Goal: Information Seeking & Learning: Learn about a topic

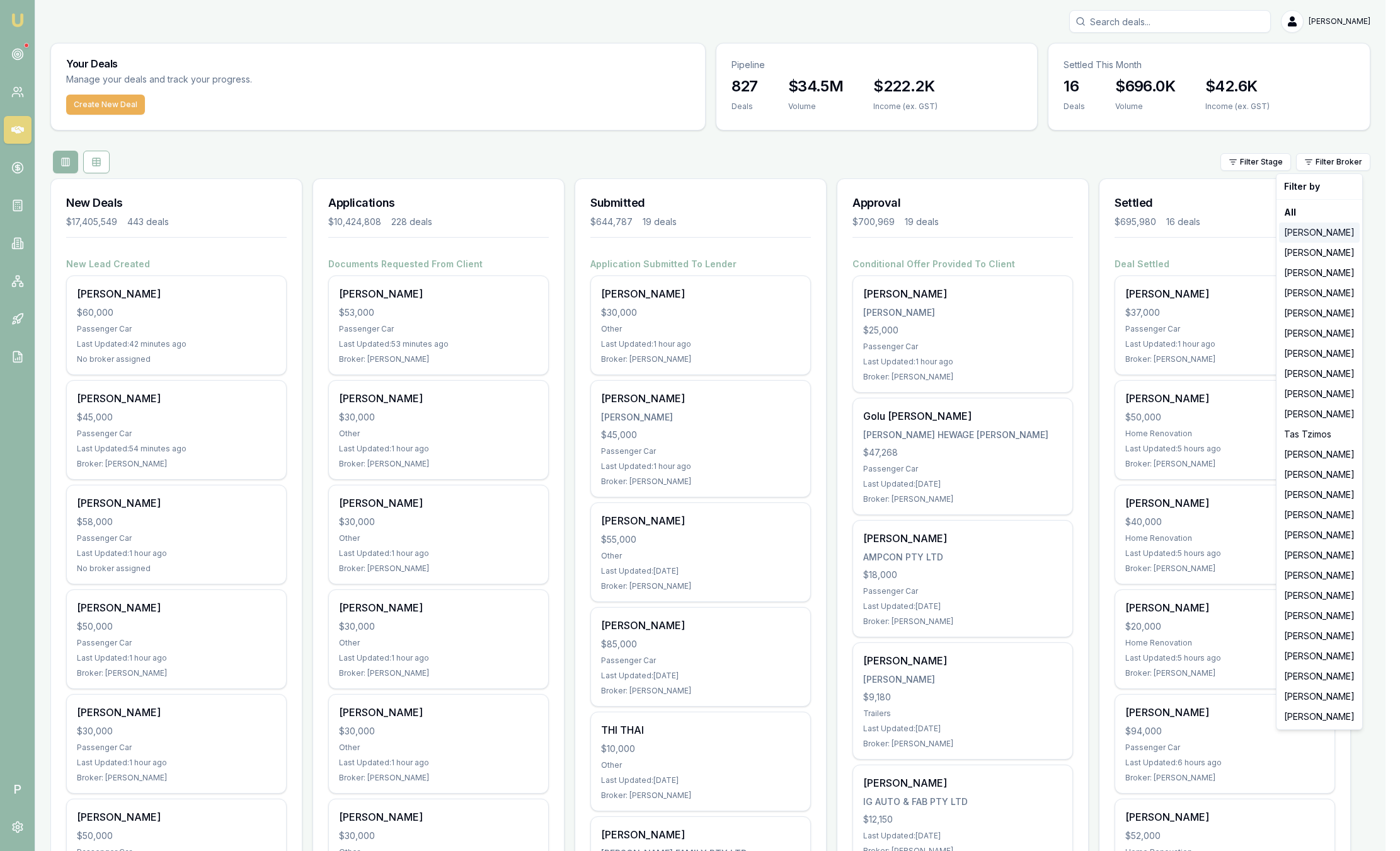
click at [1343, 236] on div "[PERSON_NAME]" at bounding box center [1319, 232] width 81 height 20
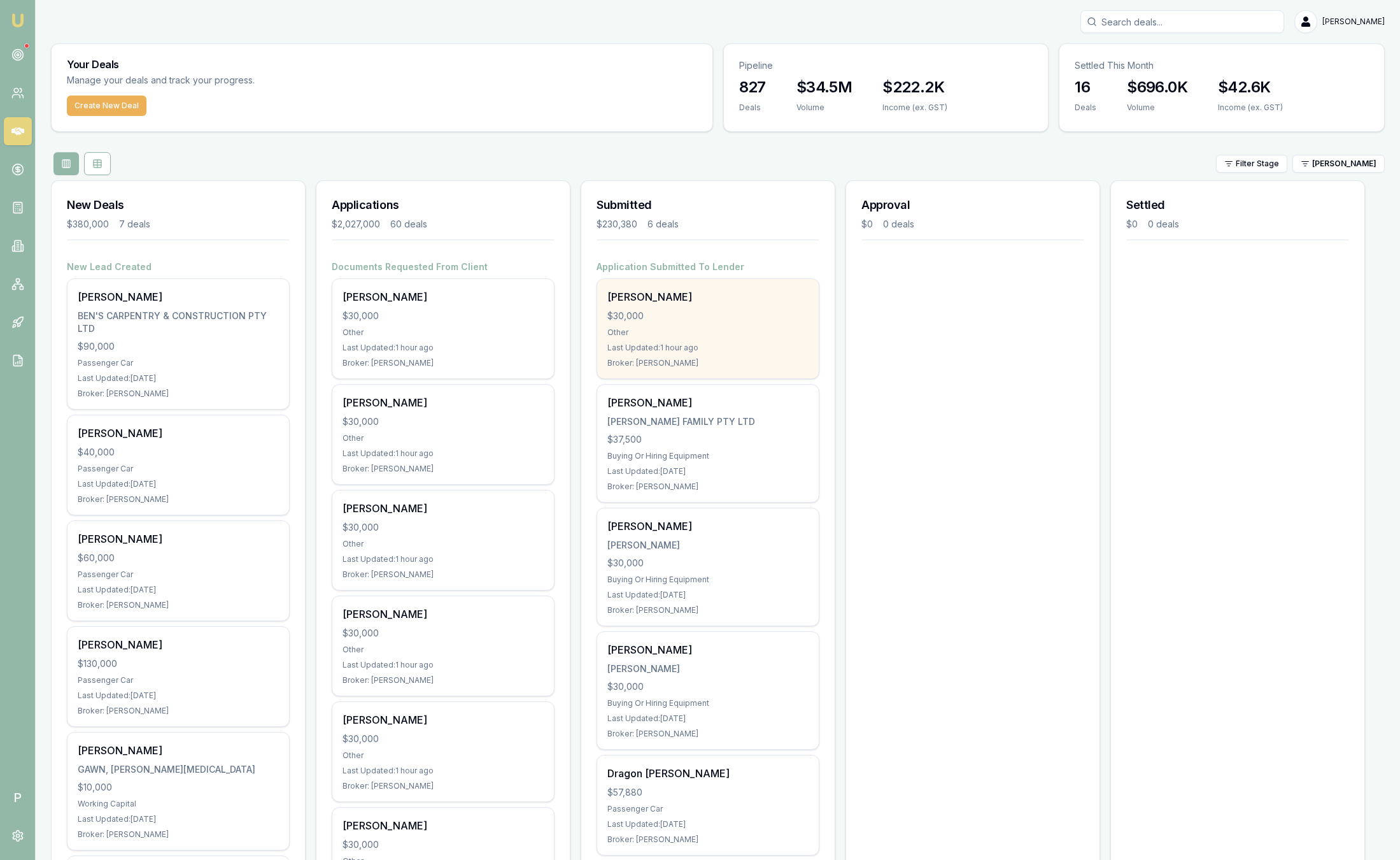
click at [734, 322] on div "Shaun Macaskill $30,000 Other Last Updated: 1 hour ago Broker: Jackson Fanfulla" at bounding box center [708, 328] width 222 height 99
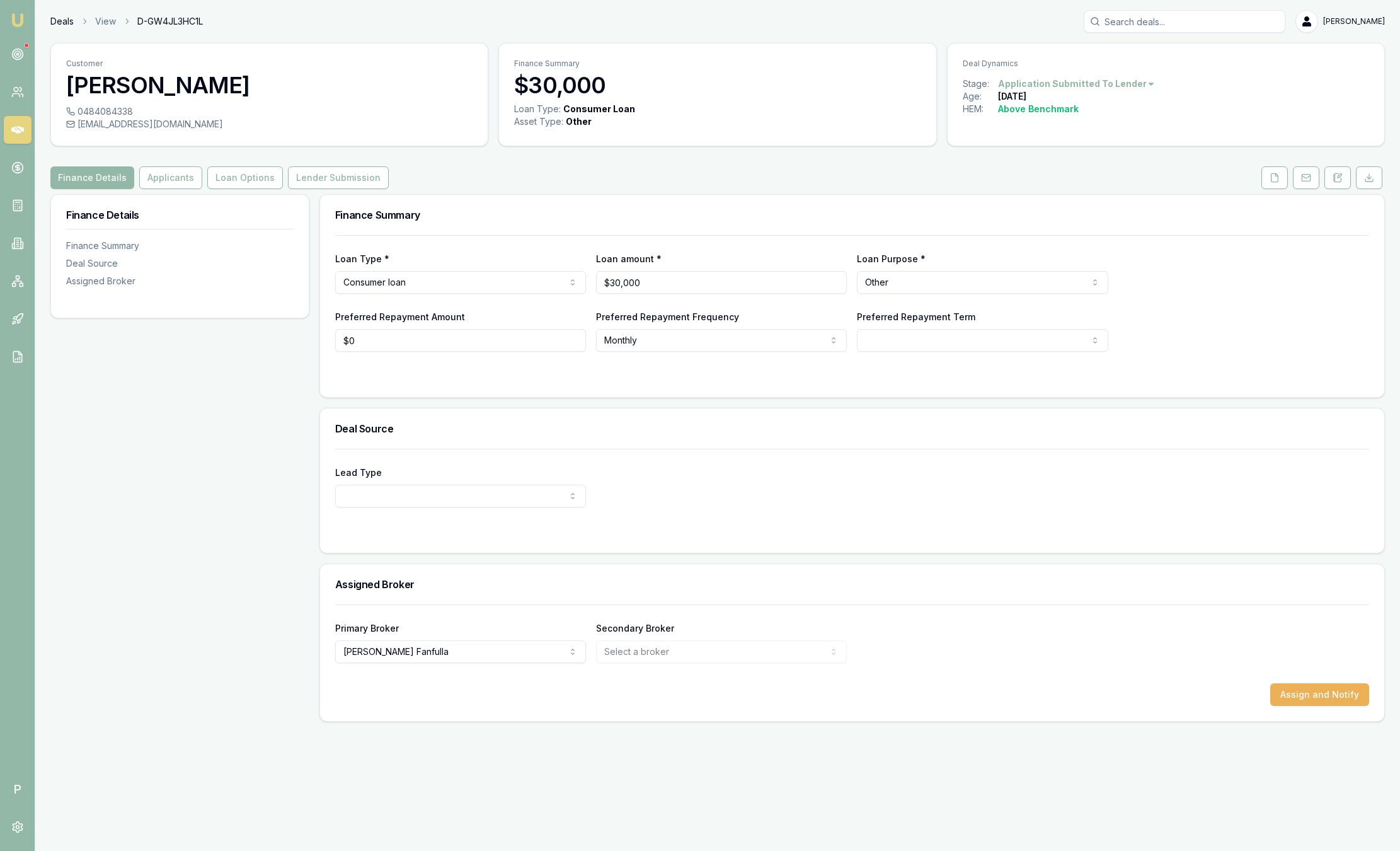
click at [66, 22] on link "Deals" at bounding box center [62, 21] width 23 height 12
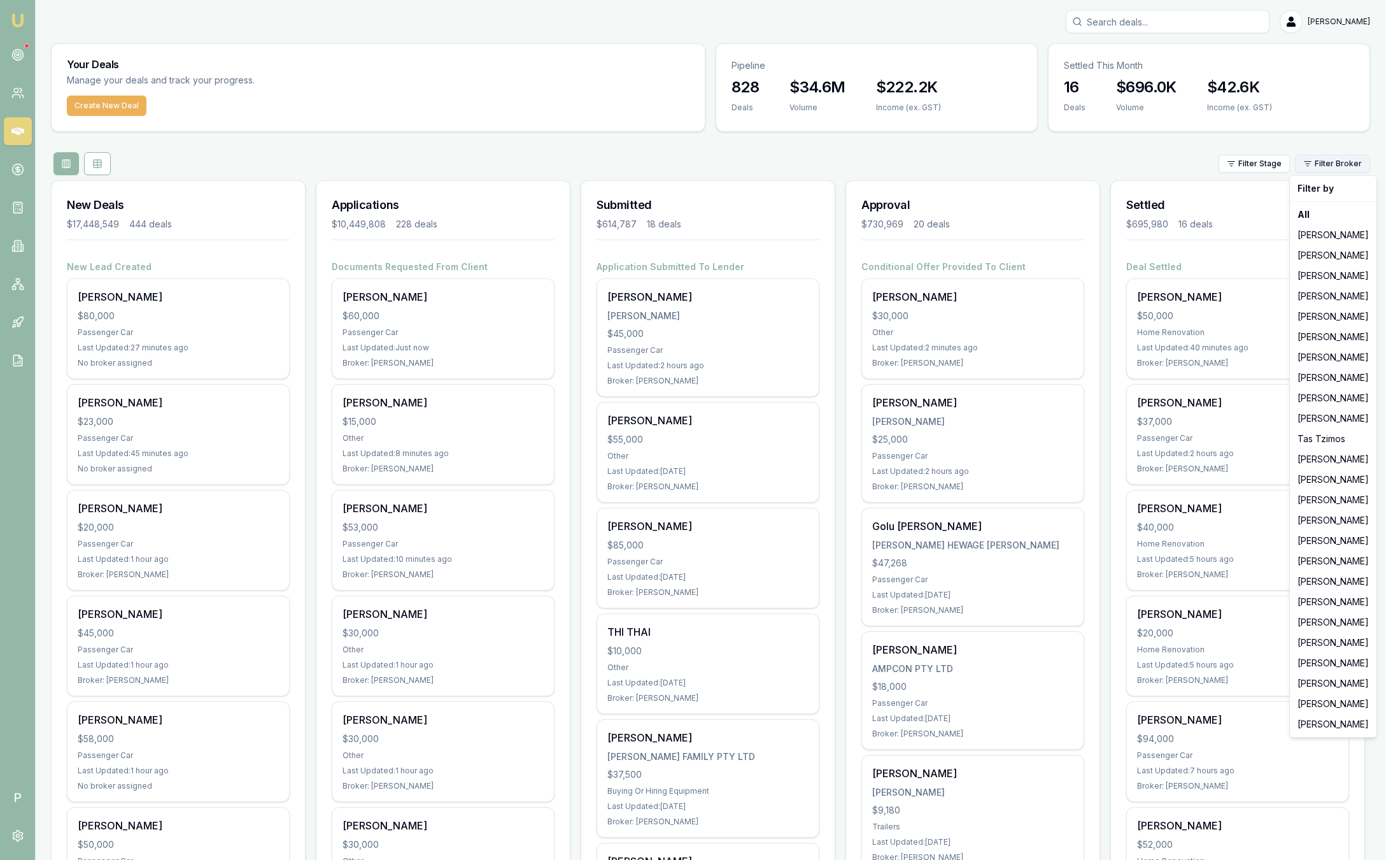
click at [1357, 158] on html "Emu Broker P Sam Crouch Toggle Menu Your Deals Manage your deals and track your…" at bounding box center [700, 430] width 1400 height 860
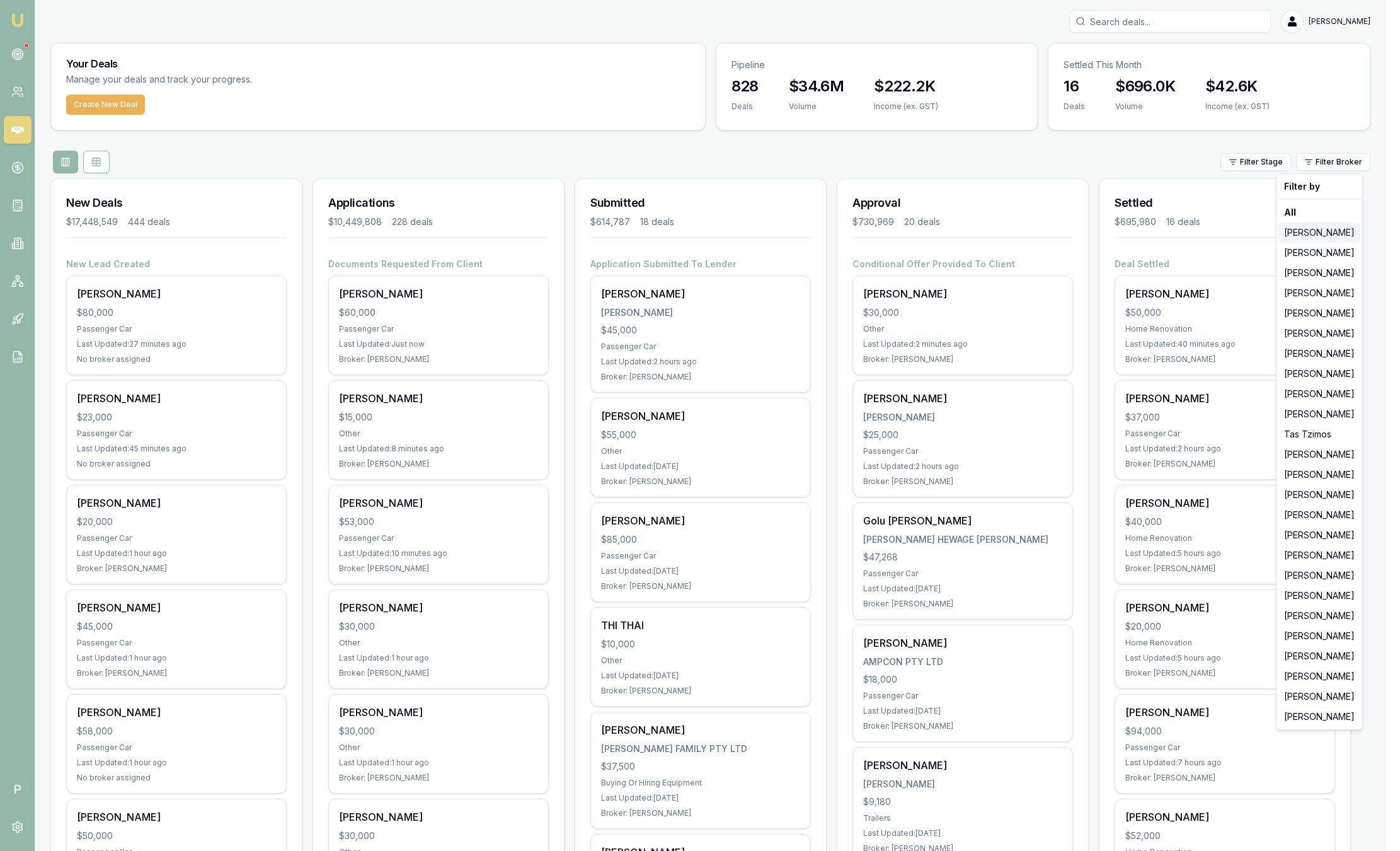
click at [1343, 236] on div "[PERSON_NAME]" at bounding box center [1319, 232] width 81 height 20
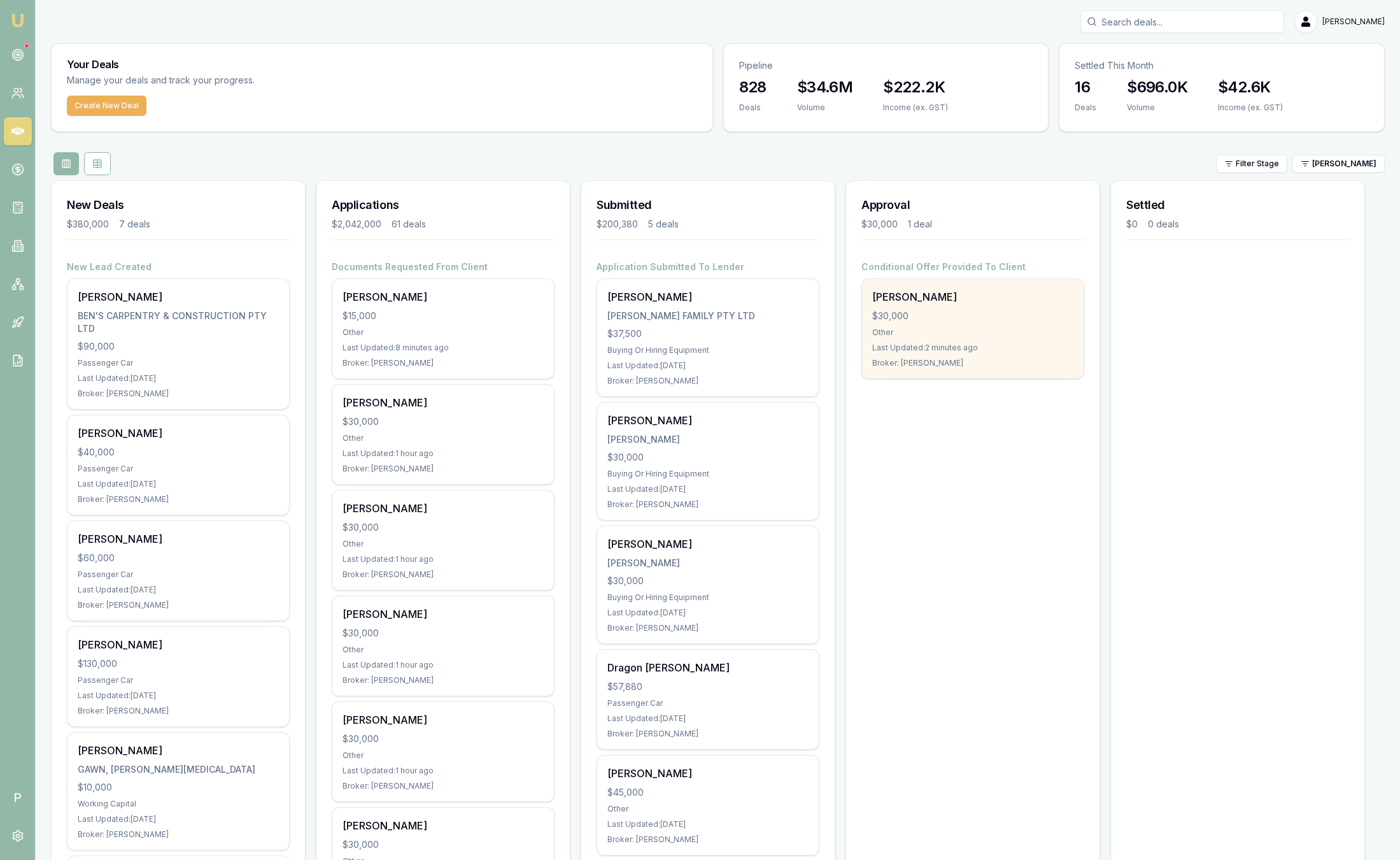
click at [930, 296] on div "[PERSON_NAME]" at bounding box center [973, 296] width 201 height 15
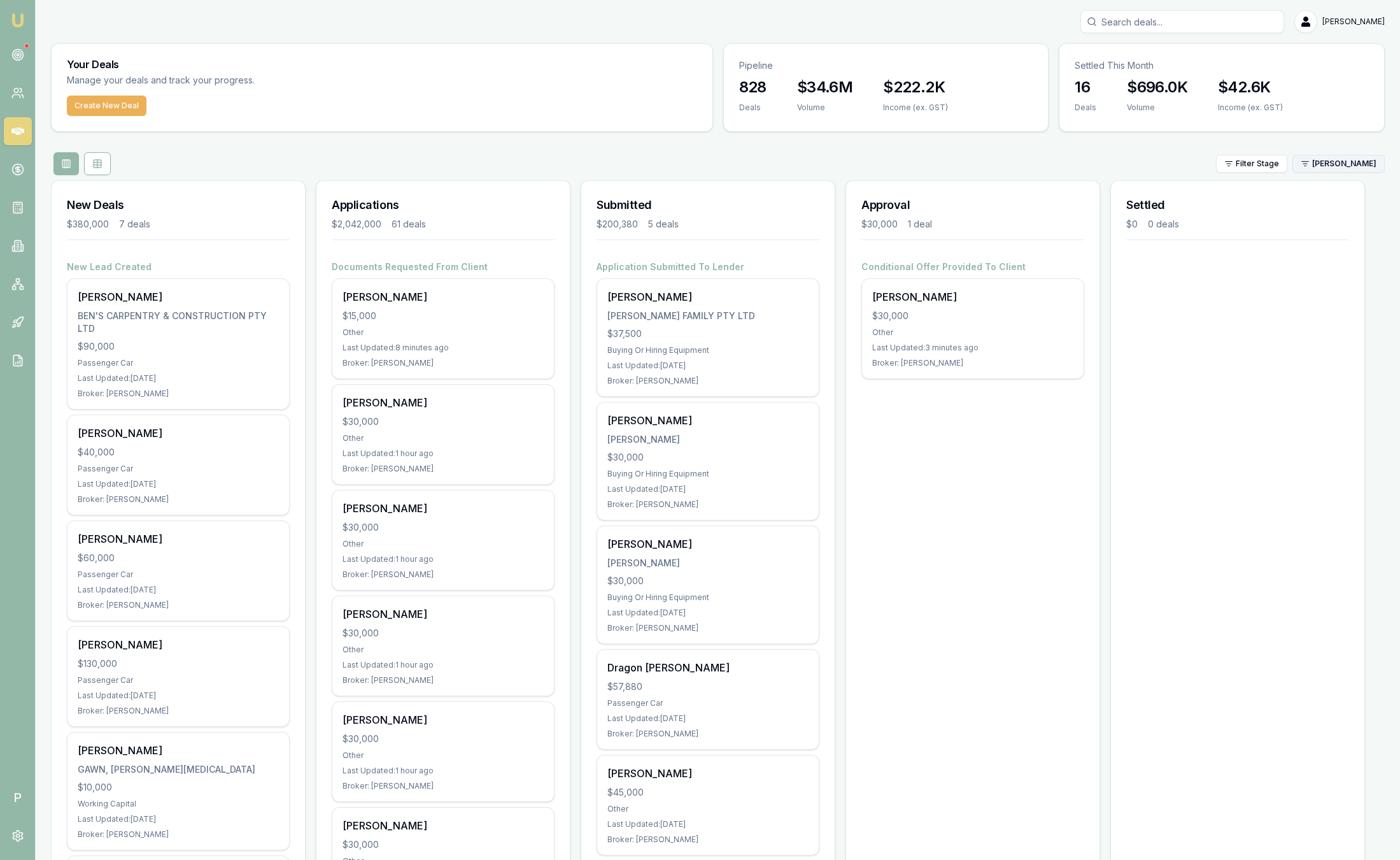
click at [1338, 166] on html "Emu Broker P Sam Crouch Toggle Menu Your Deals Manage your deals and track your…" at bounding box center [700, 430] width 1400 height 860
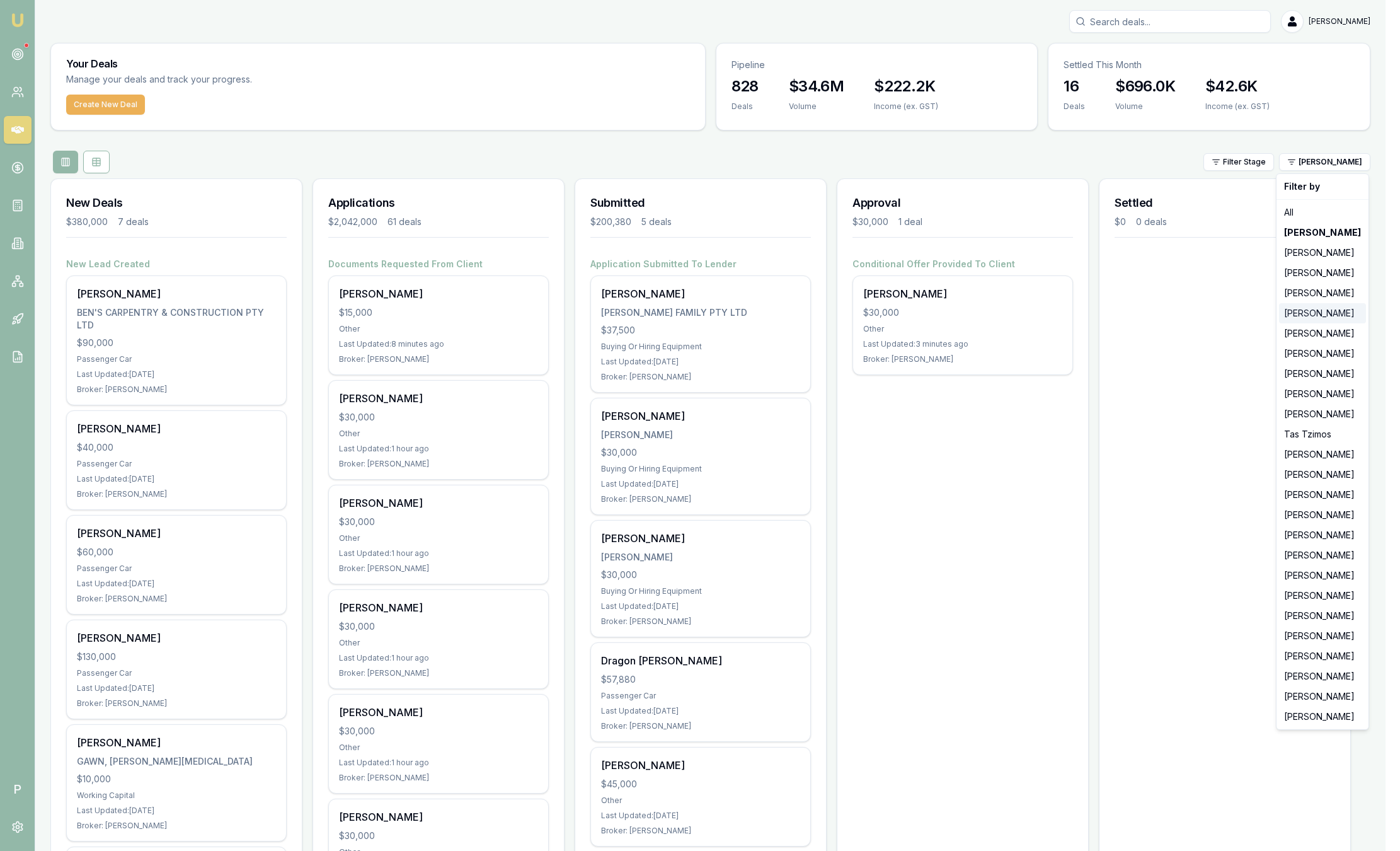
click at [1323, 313] on div "[PERSON_NAME]" at bounding box center [1322, 313] width 87 height 20
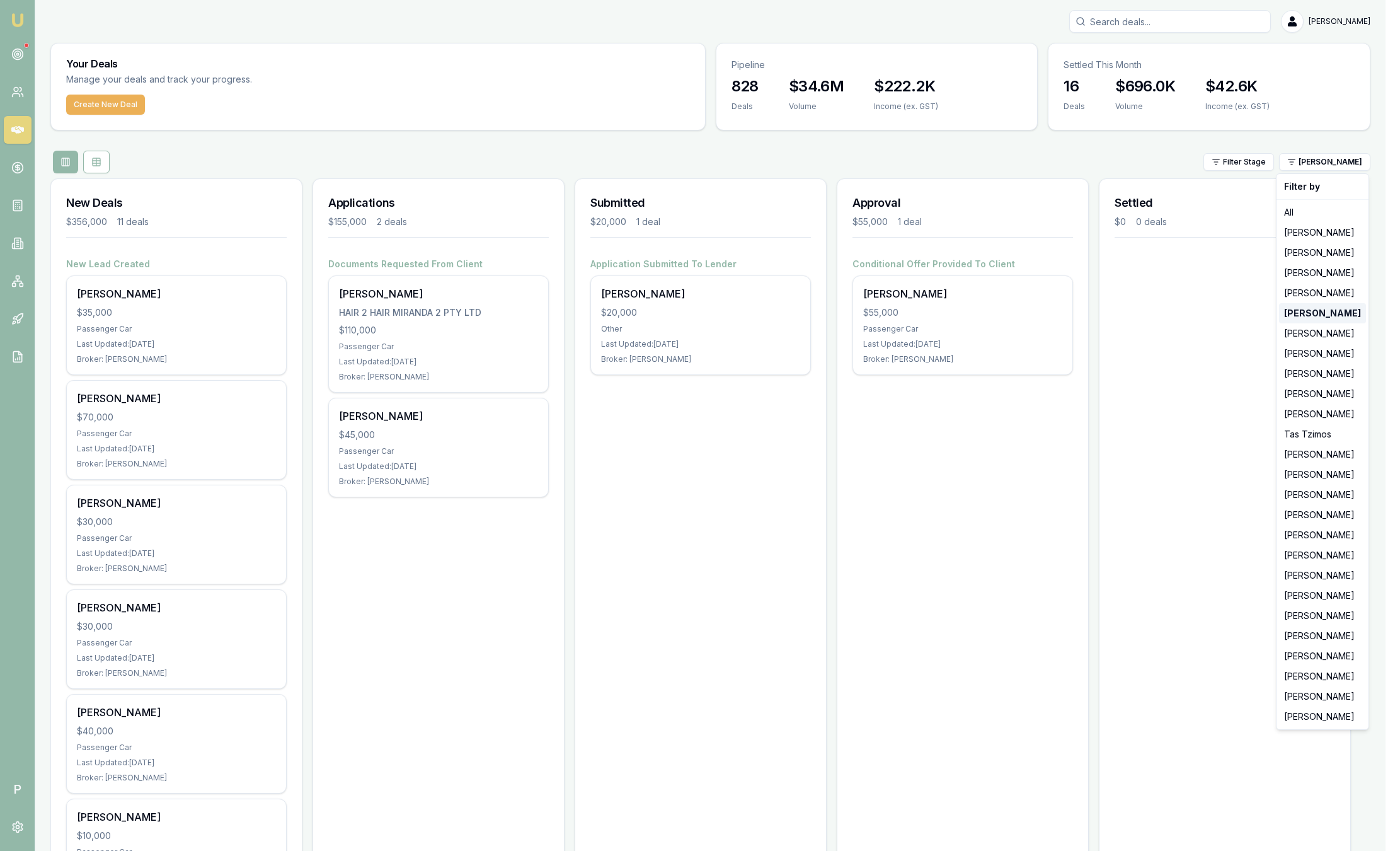
click at [1323, 313] on div "[PERSON_NAME]" at bounding box center [1322, 313] width 87 height 20
click at [1326, 165] on html "Emu Broker P Sam Crouch Toggle Menu Your Deals Manage your deals and track your…" at bounding box center [700, 425] width 1400 height 851
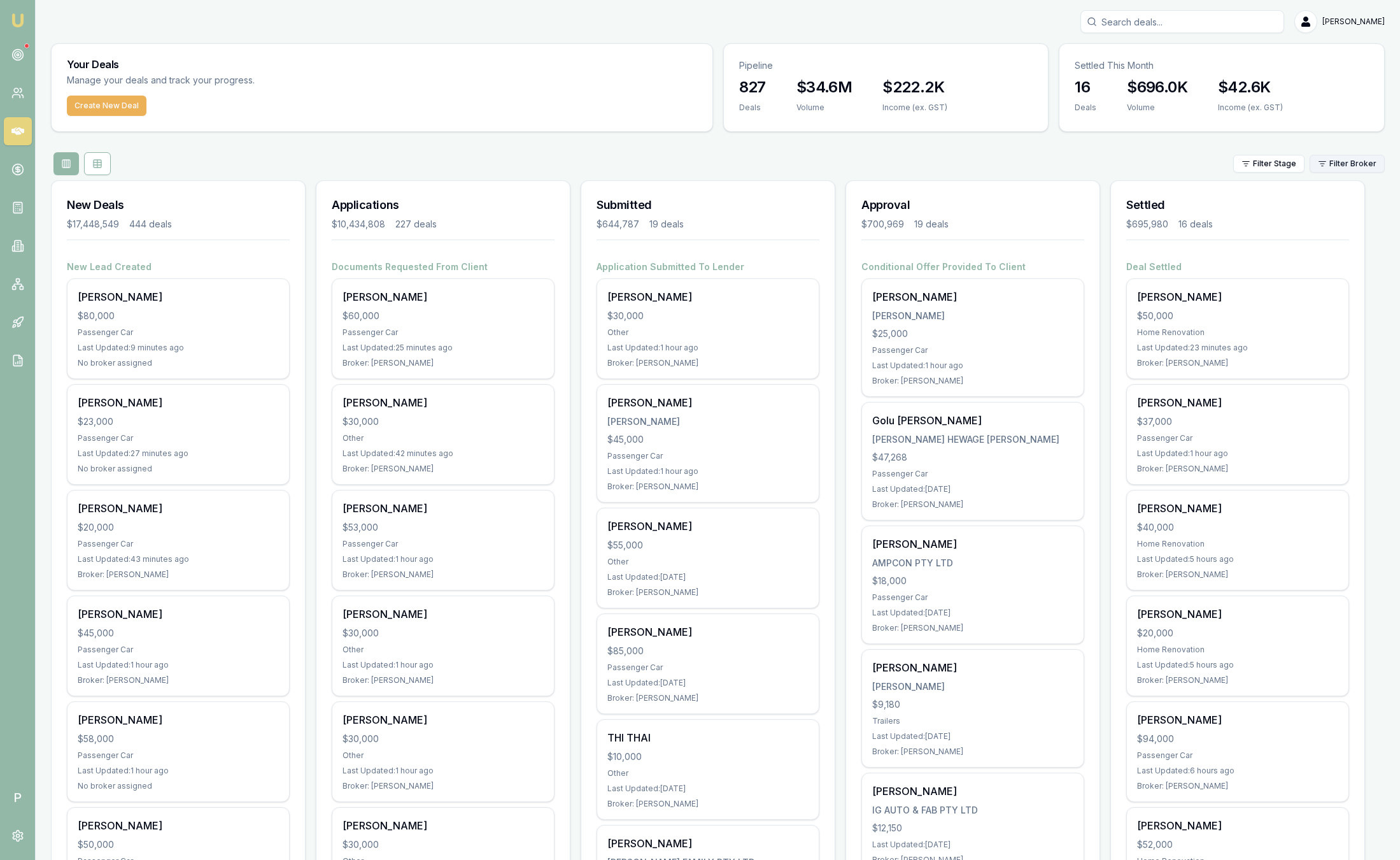
click at [1336, 166] on html "Emu Broker P Sam Crouch Toggle Menu Your Deals Manage your deals and track your…" at bounding box center [700, 430] width 1400 height 860
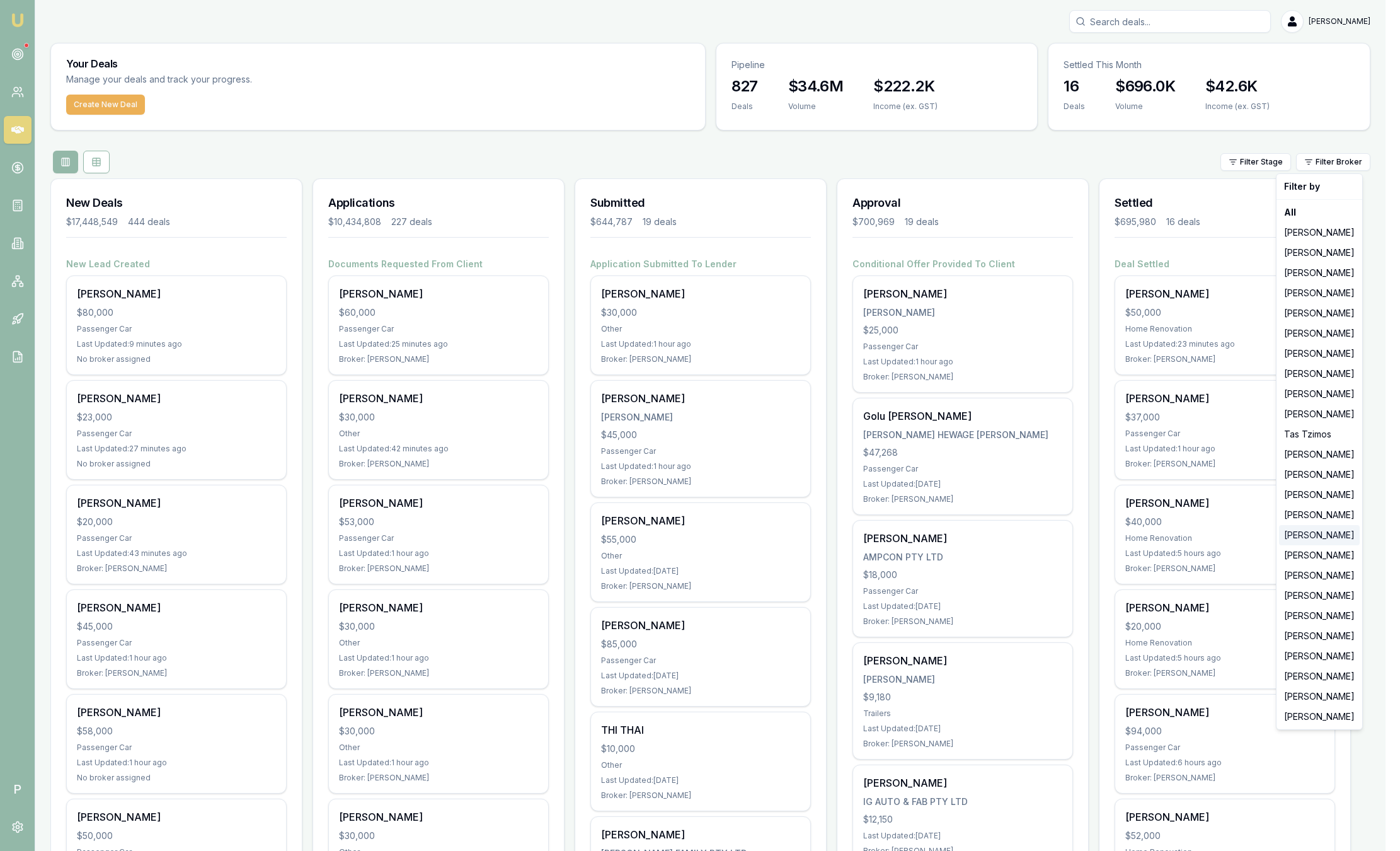
click at [1308, 538] on div "[PERSON_NAME]" at bounding box center [1319, 535] width 81 height 20
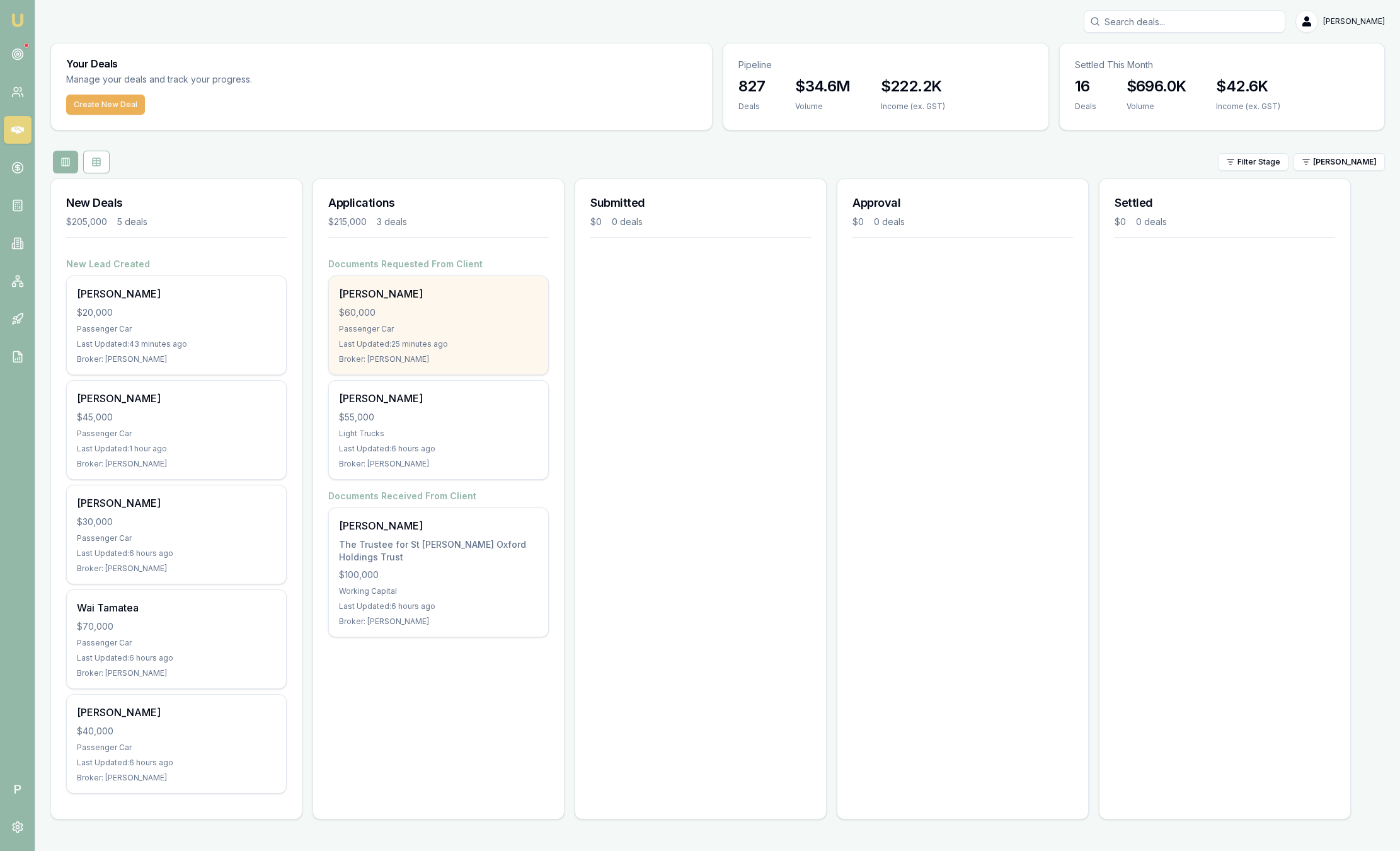
click at [487, 285] on div "Steven Smith $60,000 Passenger Car Last Updated: 25 minutes ago Broker: Peter S…" at bounding box center [439, 325] width 219 height 98
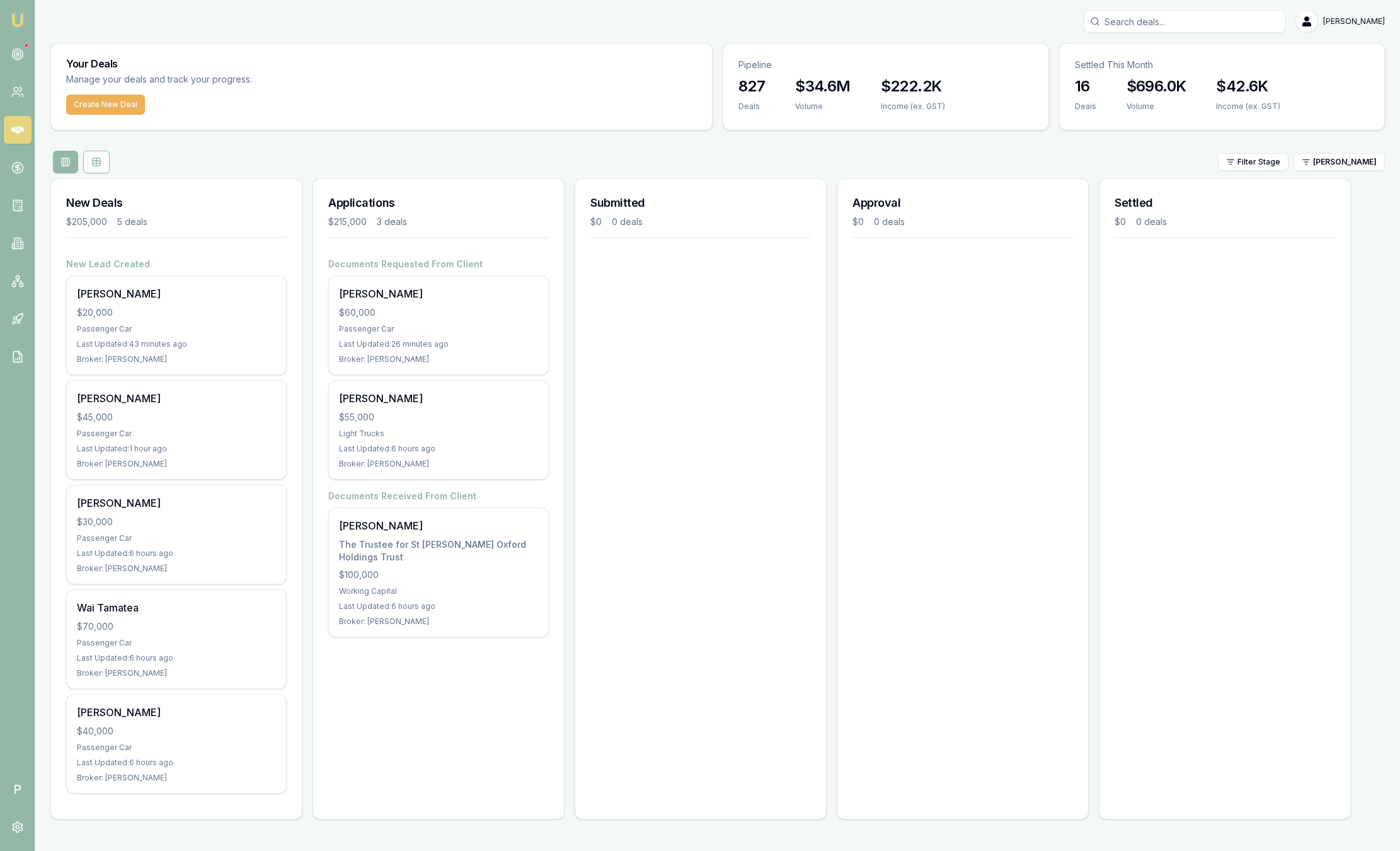
click at [1351, 170] on html "Emu Broker P Sam Crouch Toggle Menu Your Deals Manage your deals and track your…" at bounding box center [700, 425] width 1400 height 851
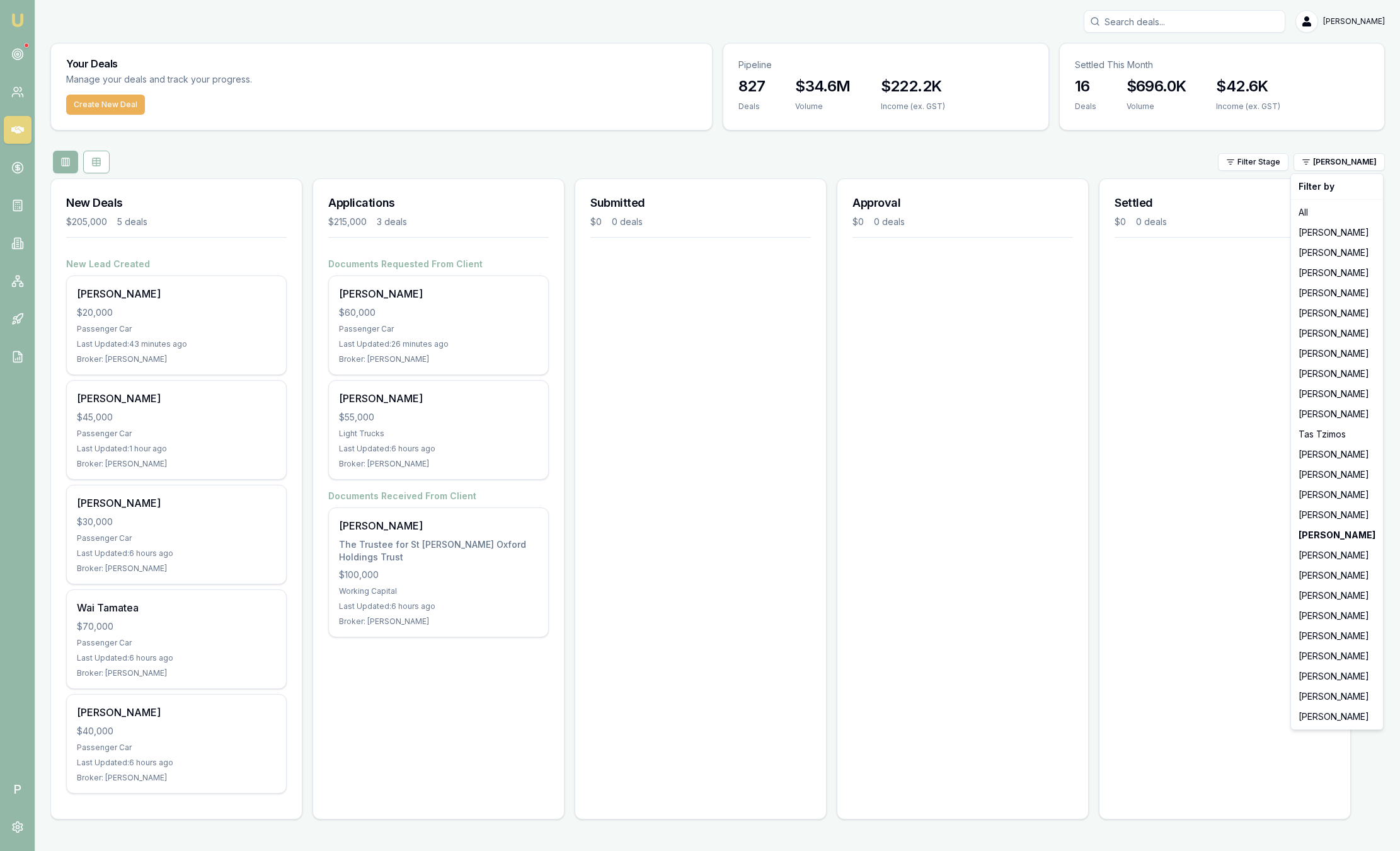
click at [1349, 168] on html "Emu Broker P Sam Crouch Toggle Menu Your Deals Manage your deals and track your…" at bounding box center [700, 425] width 1400 height 851
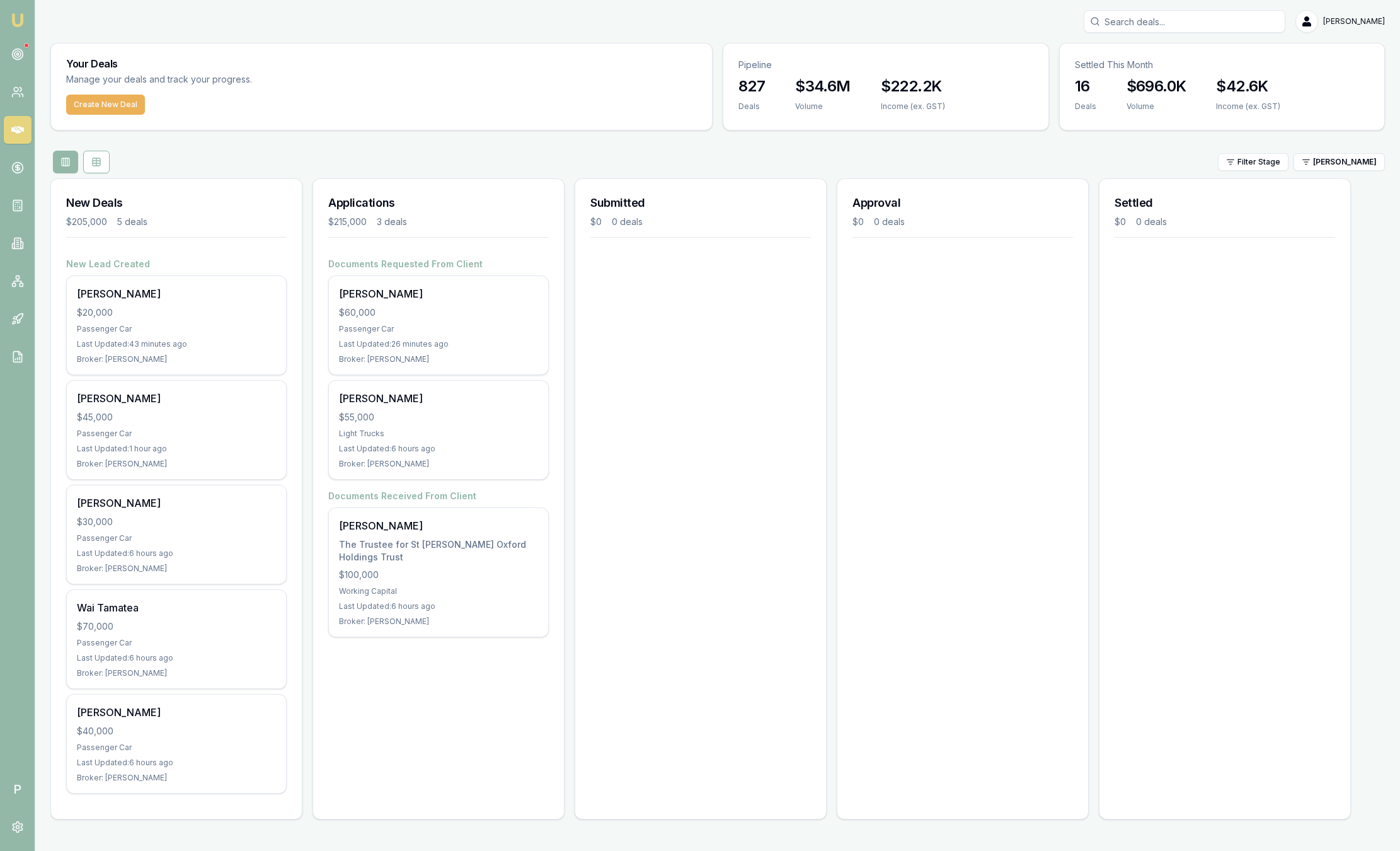
click at [1349, 168] on html "Emu Broker P Sam Crouch Toggle Menu Your Deals Manage your deals and track your…" at bounding box center [700, 425] width 1400 height 851
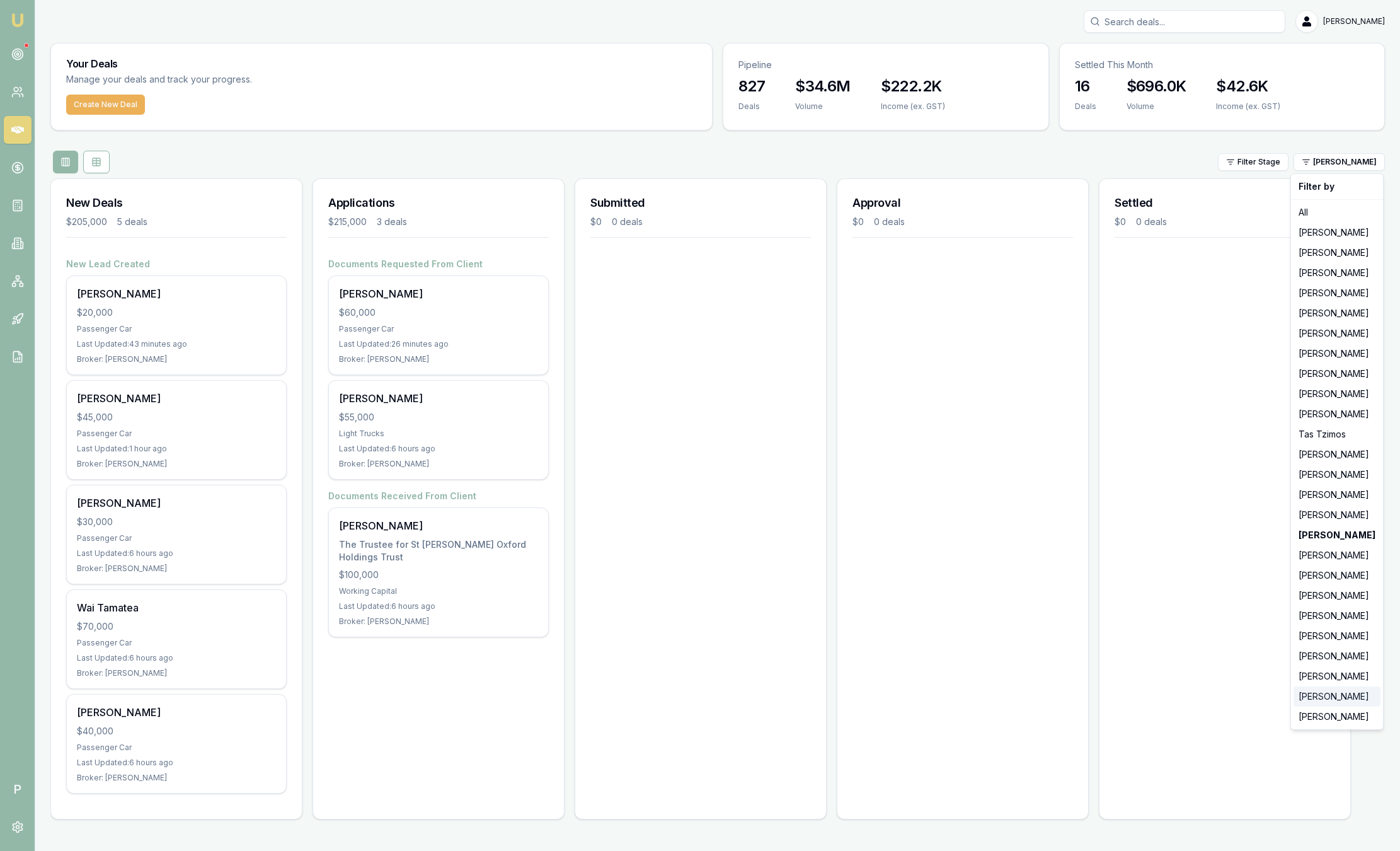
click at [1352, 693] on div "[PERSON_NAME]" at bounding box center [1336, 697] width 87 height 20
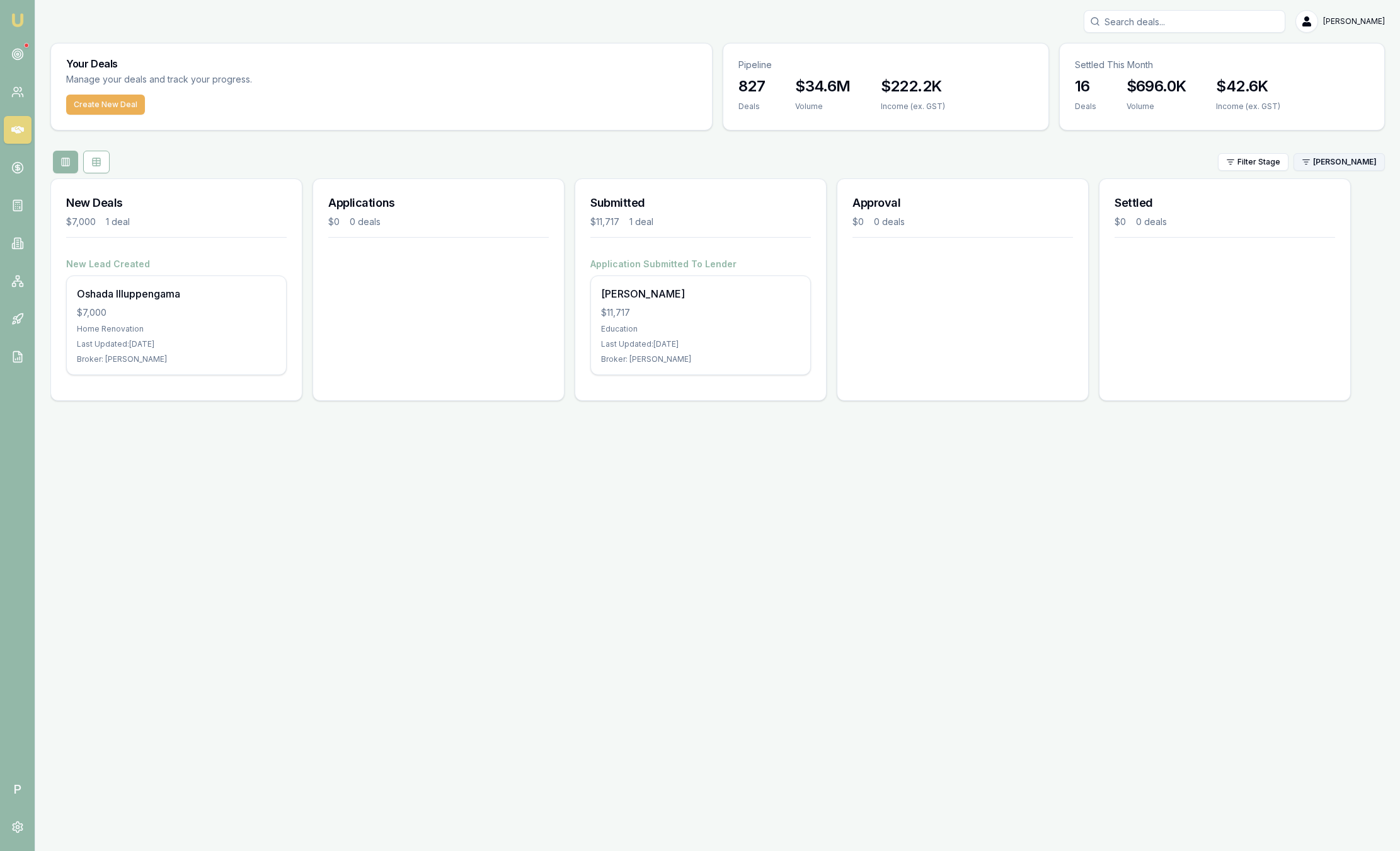
click at [1318, 159] on html "Emu Broker P Sam Crouch Toggle Menu Your Deals Manage your deals and track your…" at bounding box center [700, 425] width 1400 height 851
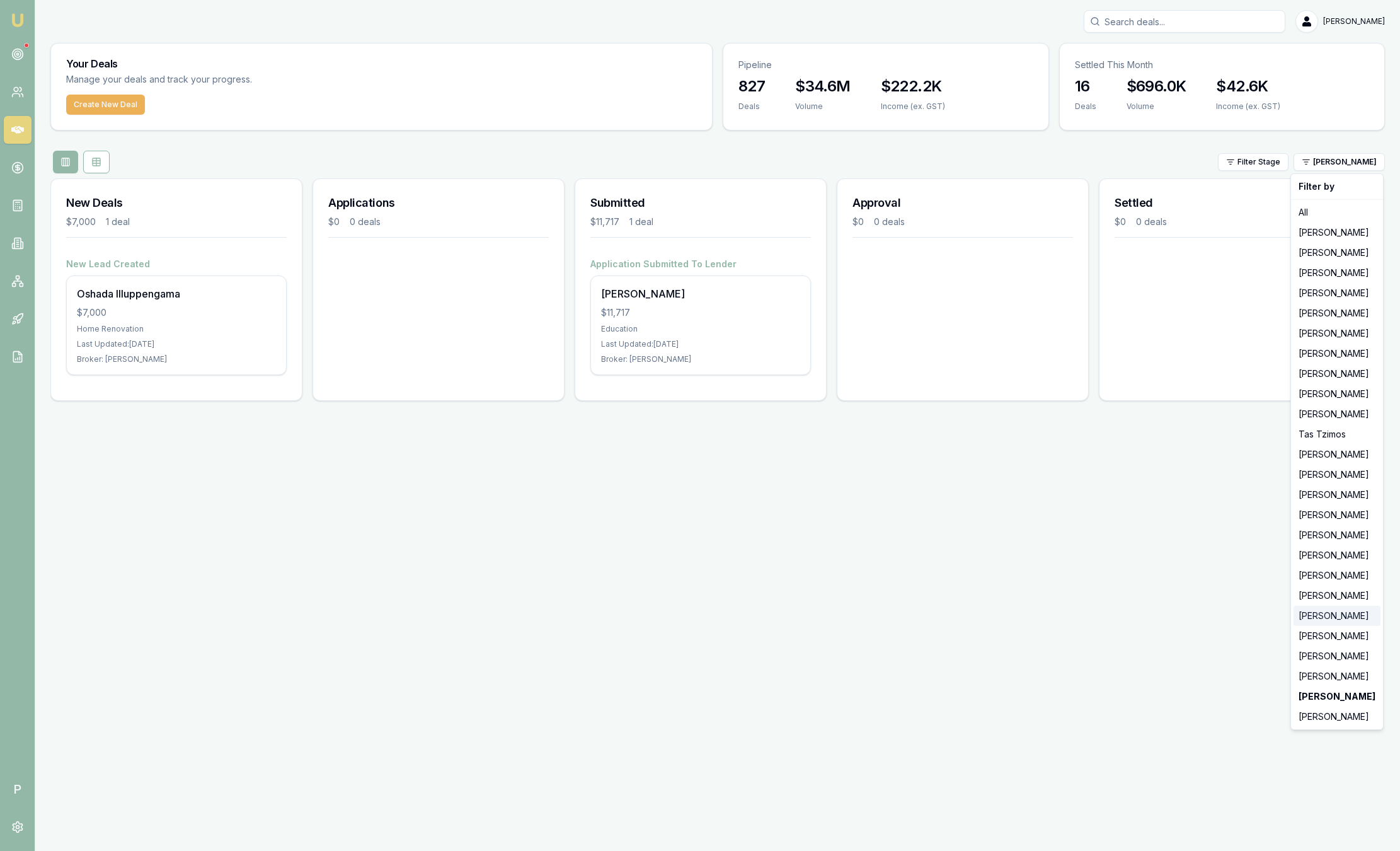
click at [1302, 613] on div "[PERSON_NAME]" at bounding box center [1336, 616] width 87 height 20
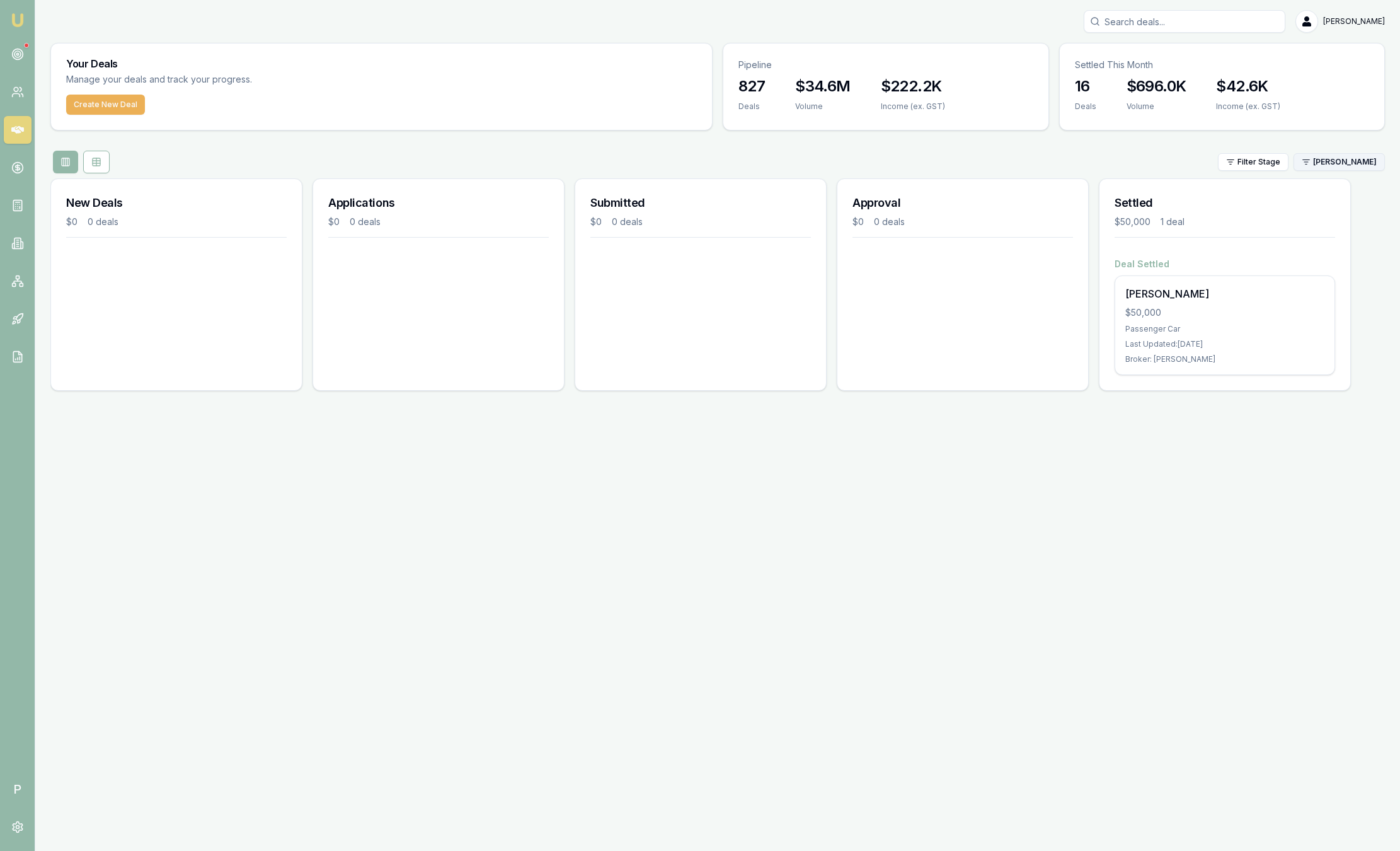
click at [1357, 153] on html "Emu Broker P Sam Crouch Toggle Menu Your Deals Manage your deals and track your…" at bounding box center [700, 425] width 1400 height 851
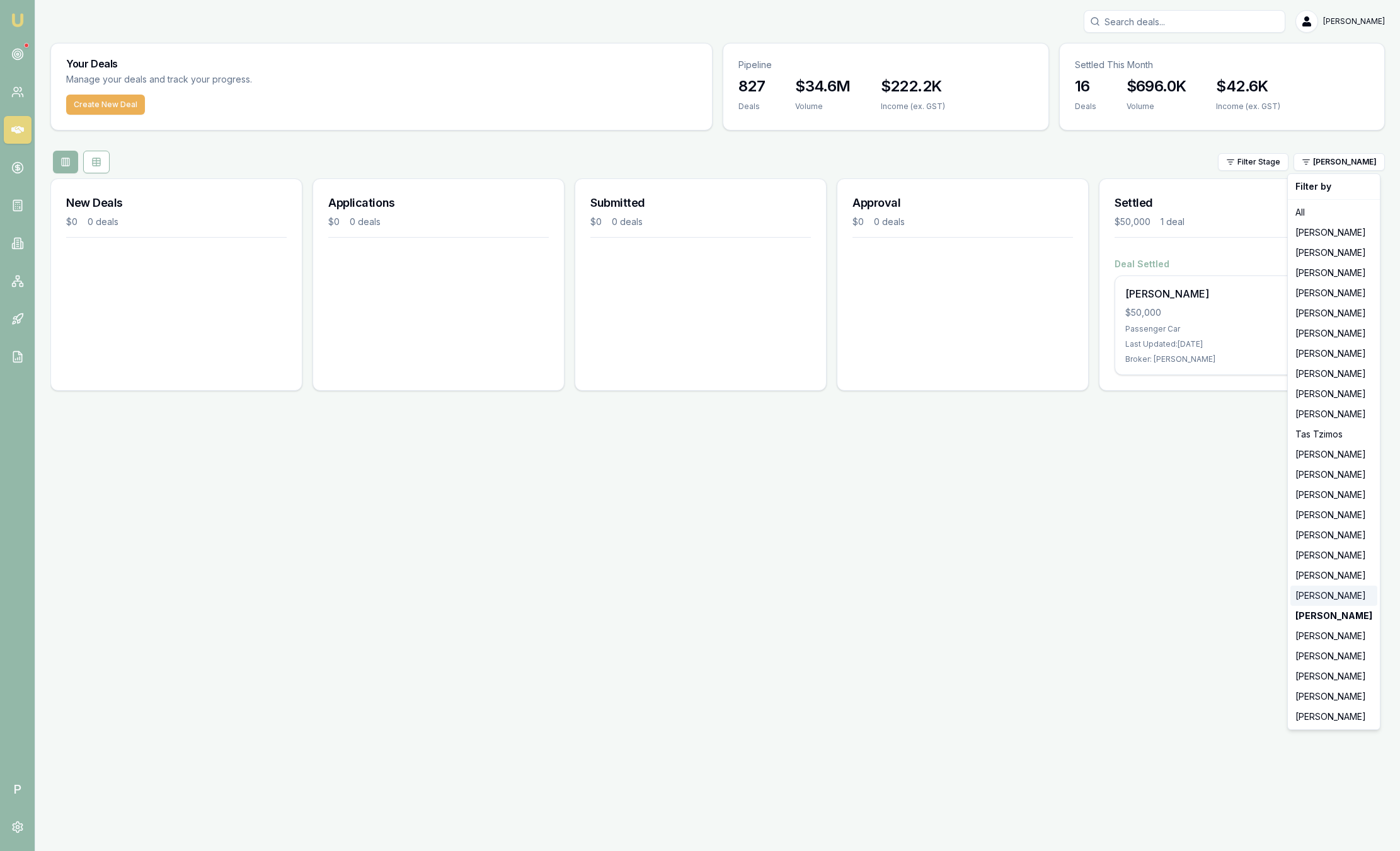
click at [1318, 595] on div "[PERSON_NAME]" at bounding box center [1334, 595] width 87 height 20
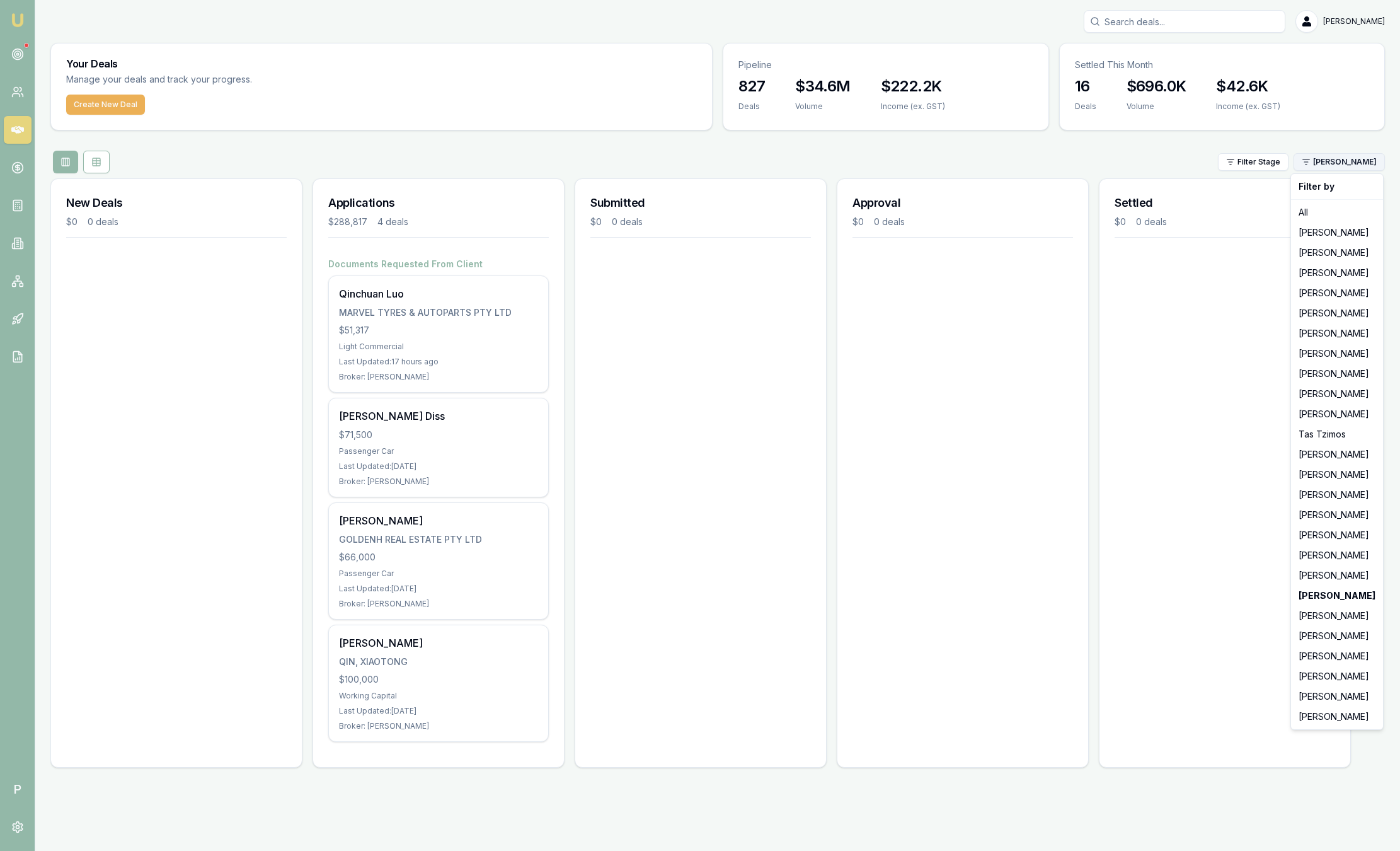
click at [1370, 166] on html "Emu Broker P Sam Crouch Toggle Menu Your Deals Manage your deals and track your…" at bounding box center [700, 425] width 1400 height 851
click at [1328, 551] on div "[PERSON_NAME]" at bounding box center [1336, 555] width 87 height 20
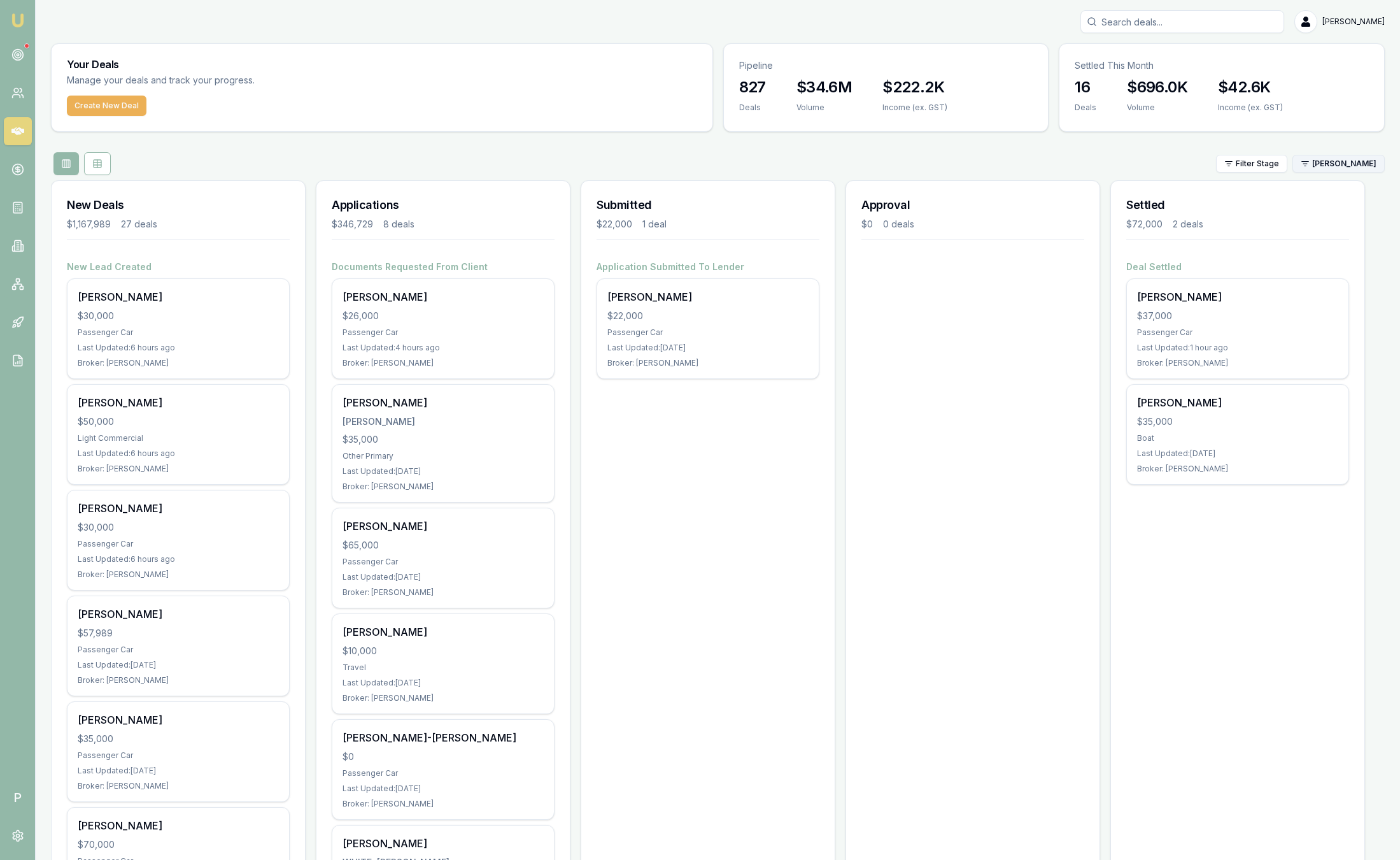
click at [1360, 168] on html "Emu Broker P Sam Crouch Toggle Menu Your Deals Manage your deals and track your…" at bounding box center [700, 430] width 1400 height 860
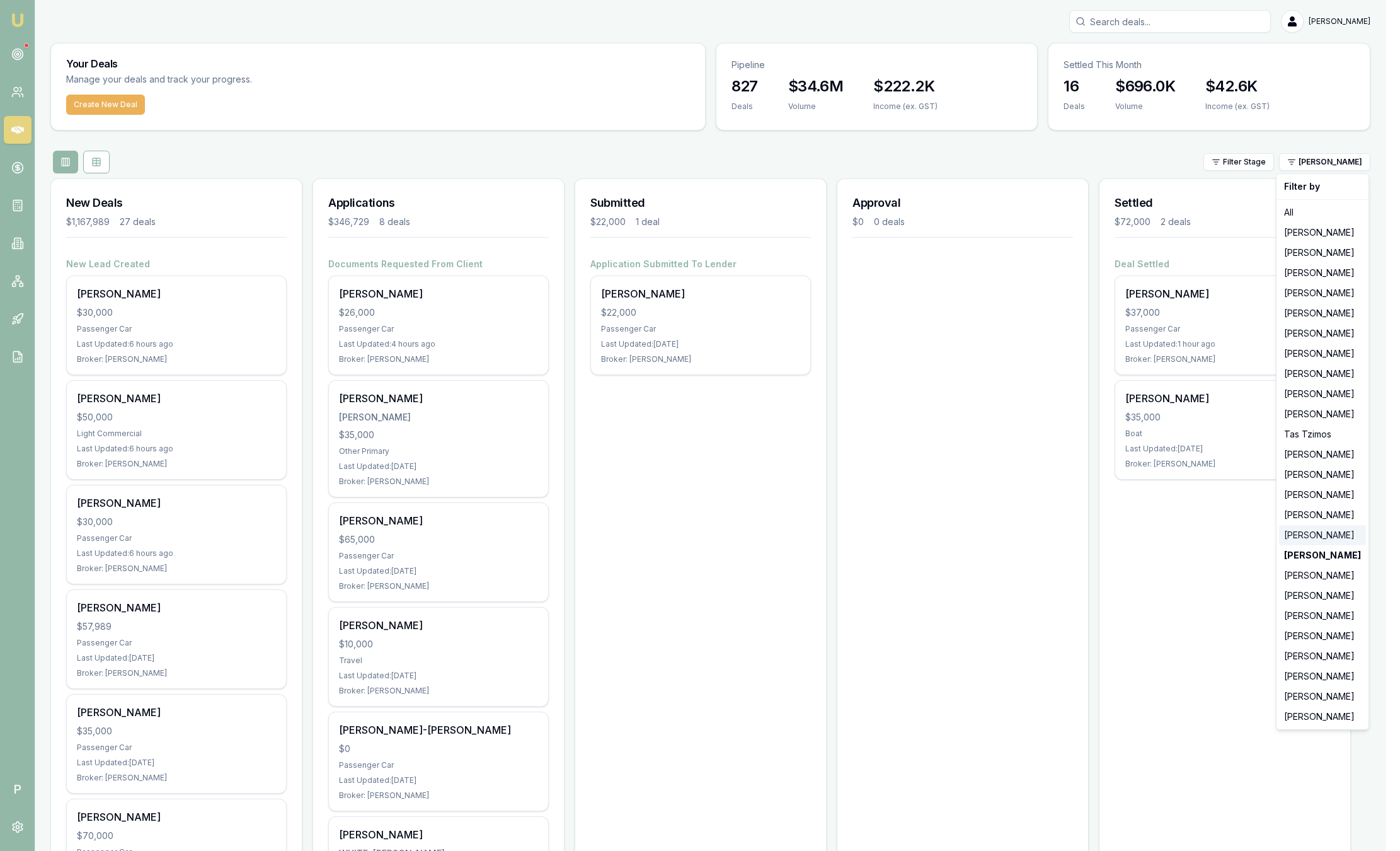
click at [1326, 528] on div "[PERSON_NAME]" at bounding box center [1322, 535] width 87 height 20
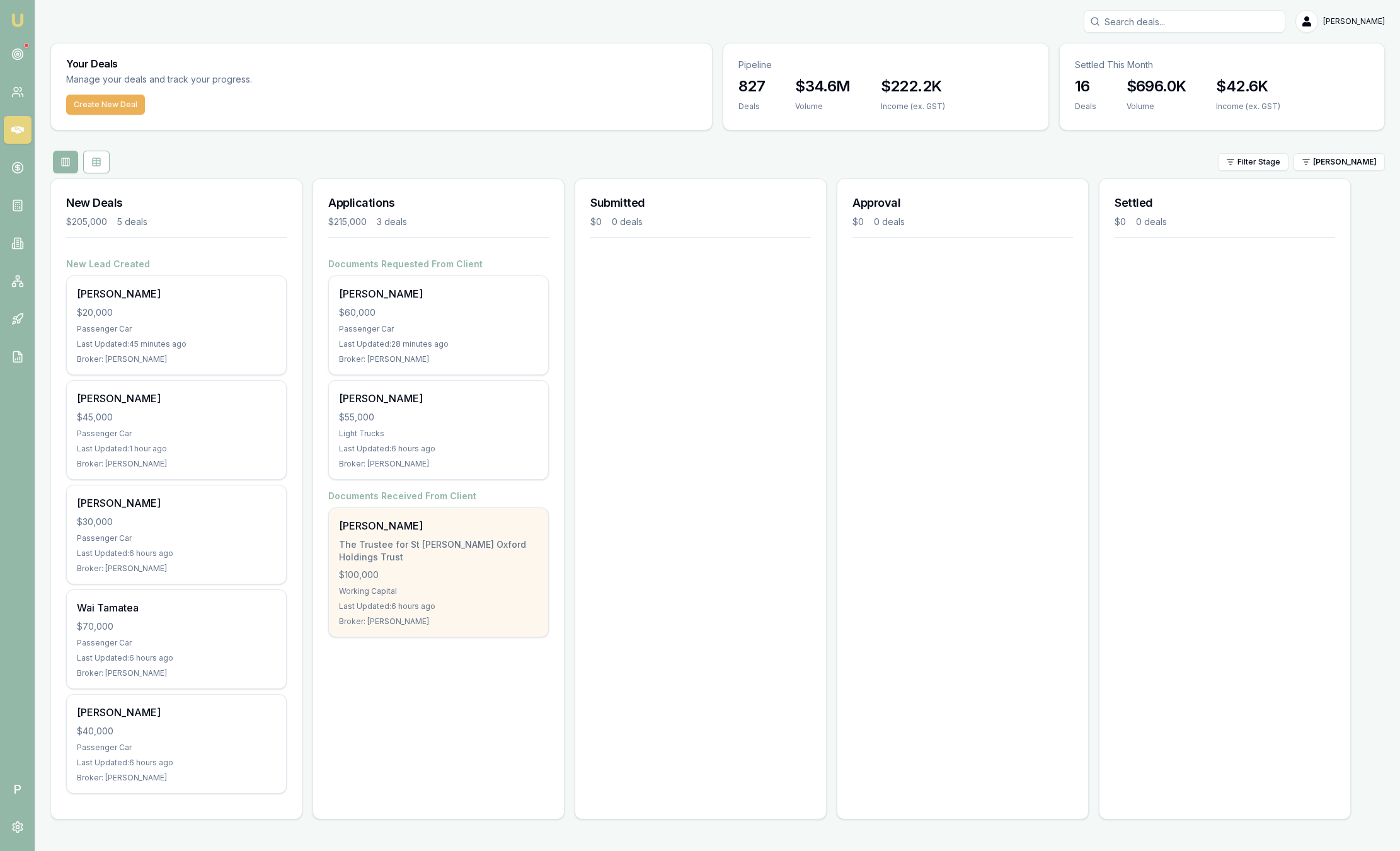
click at [477, 592] on div "Working Capital" at bounding box center [439, 591] width 199 height 10
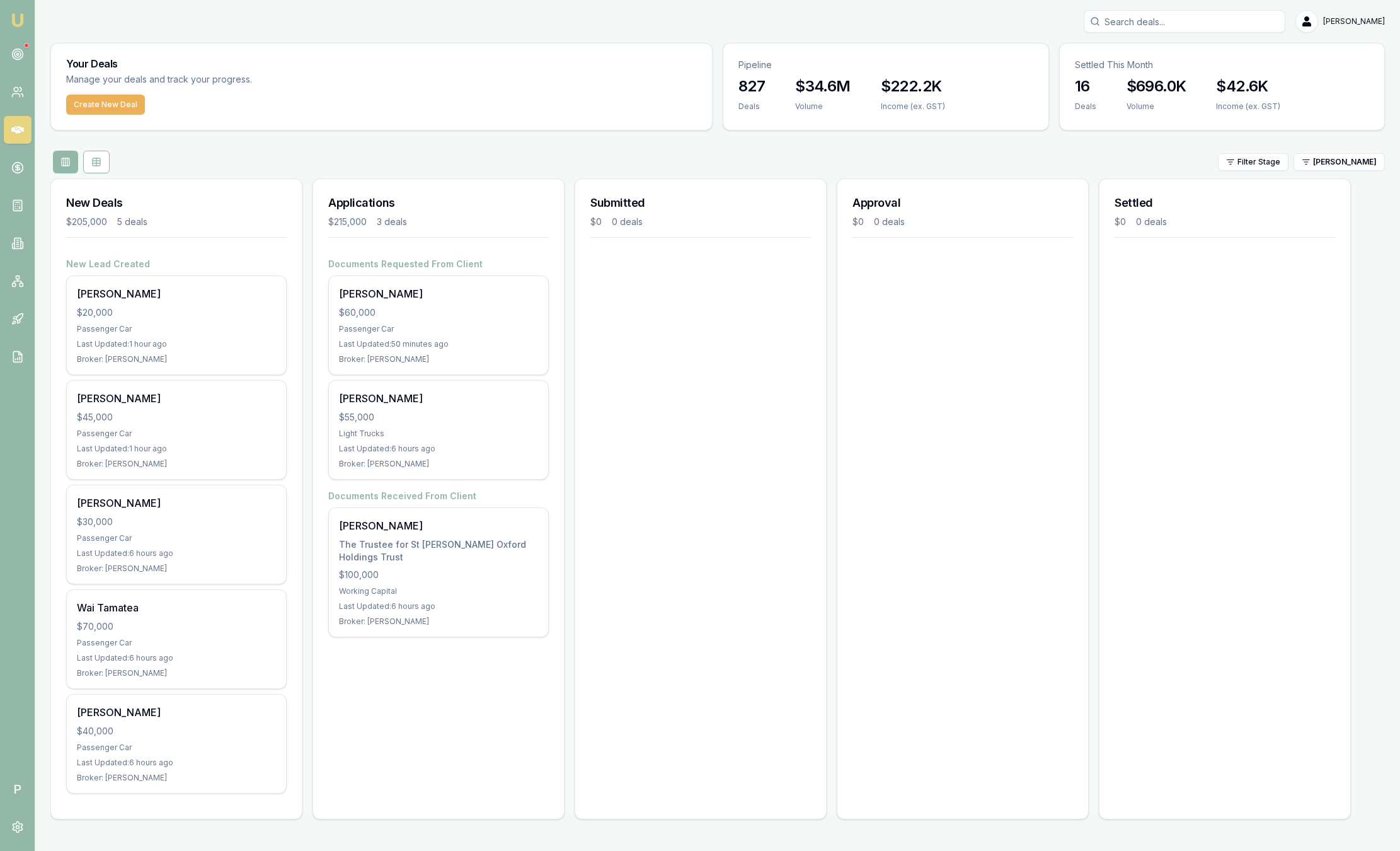
click at [1160, 27] on input "Search deals" at bounding box center [1184, 21] width 201 height 22
type input "W"
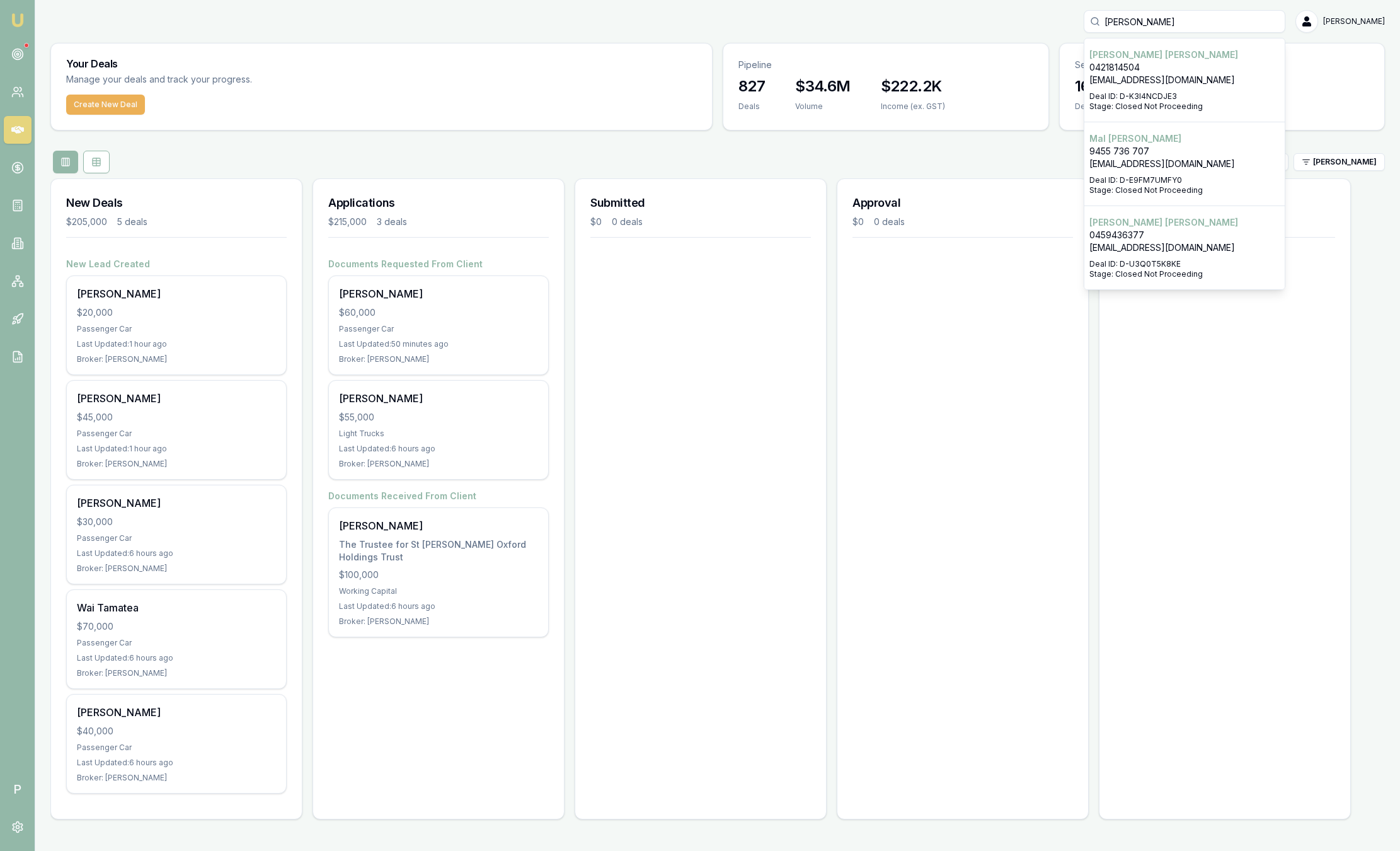
click at [1145, 25] on input "Tanis Williams" at bounding box center [1184, 21] width 201 height 22
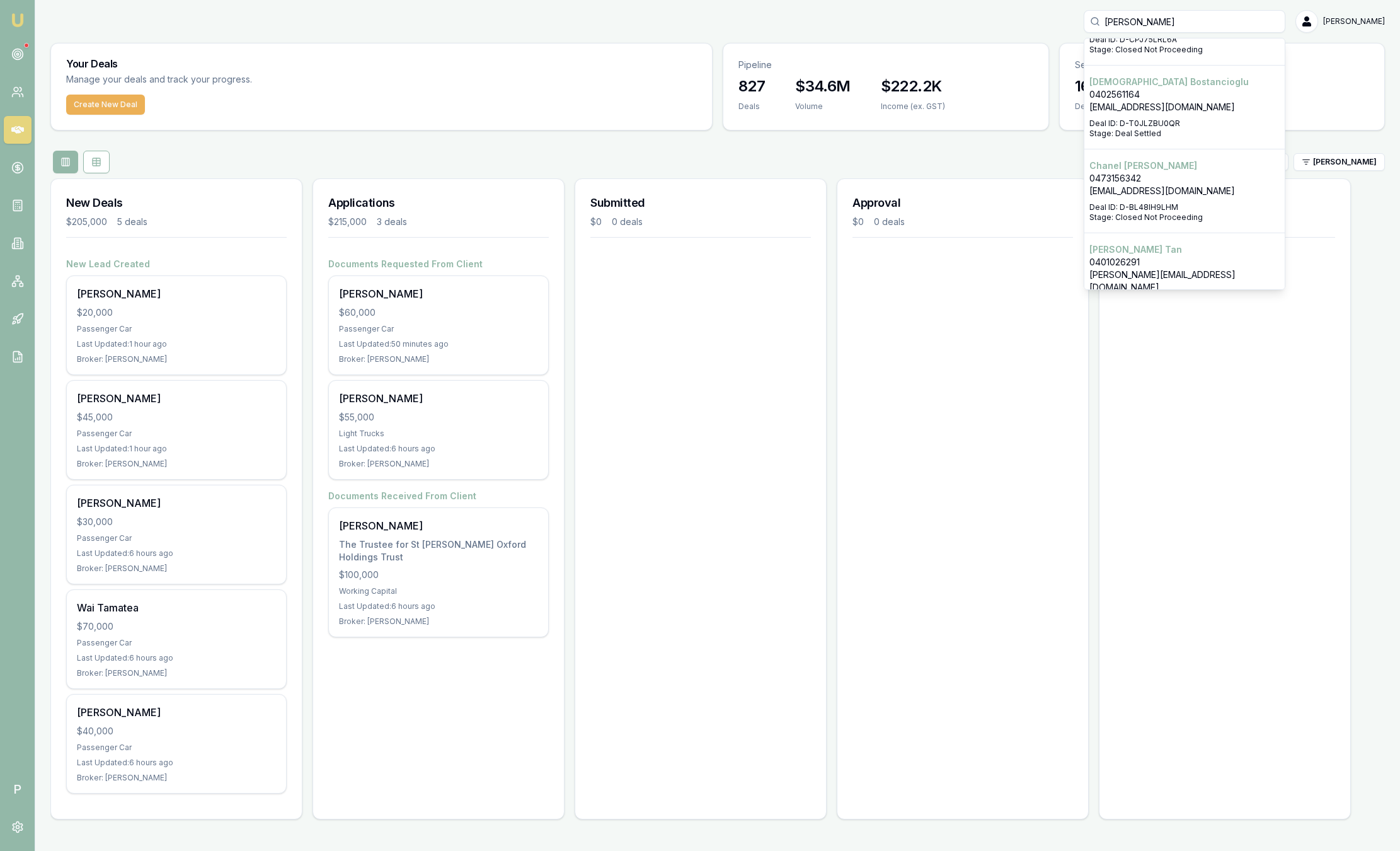
scroll to position [946, 0]
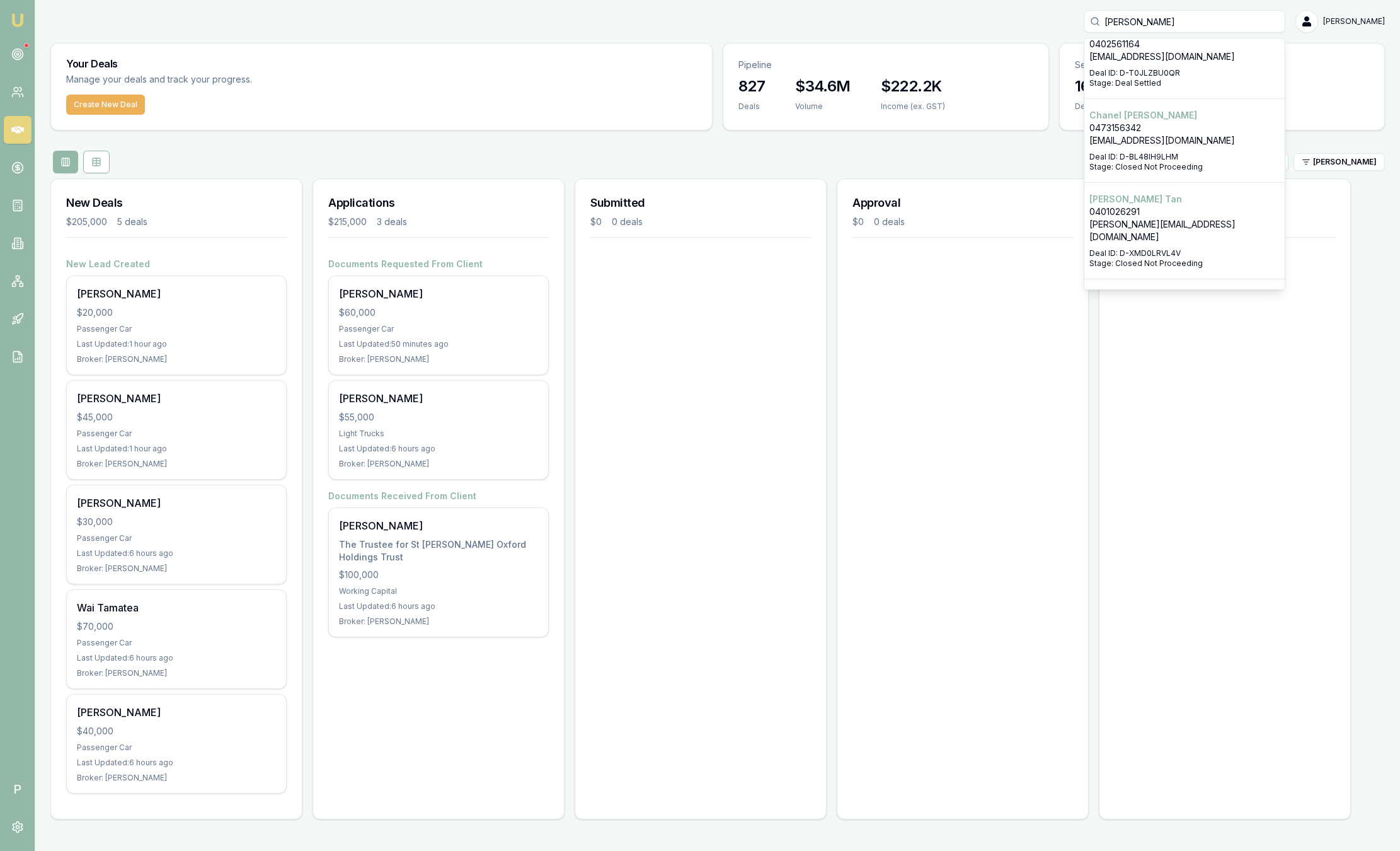
drag, startPoint x: 1090, startPoint y: 24, endPoint x: 910, endPoint y: 35, distance: 180.3
click at [911, 35] on div "Tan Williams Karen Tanks 0429000673 tanksey03@outlook.com Deal ID: D-7DAYQD38TM…" at bounding box center [717, 419] width 1365 height 819
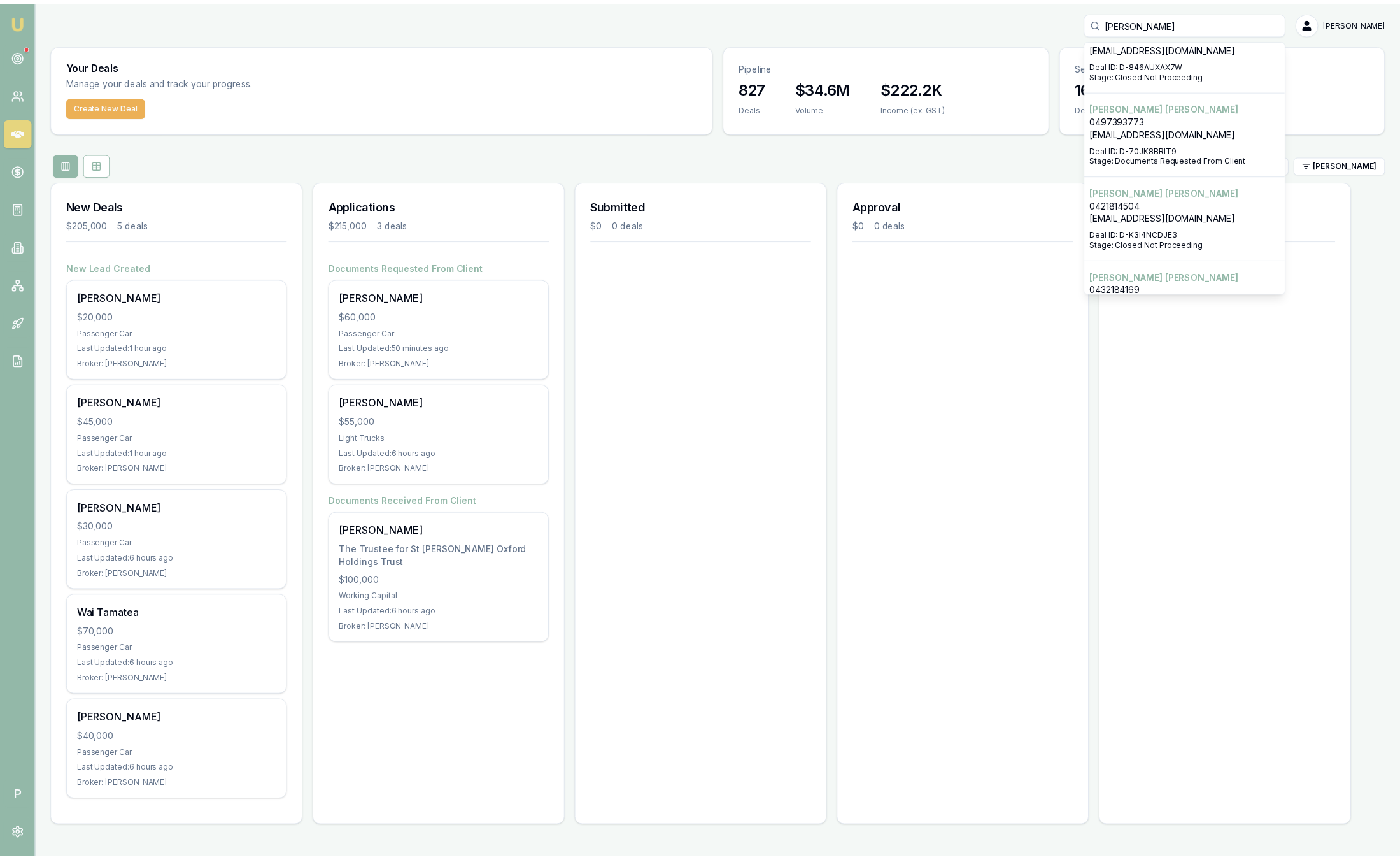
scroll to position [1017, 0]
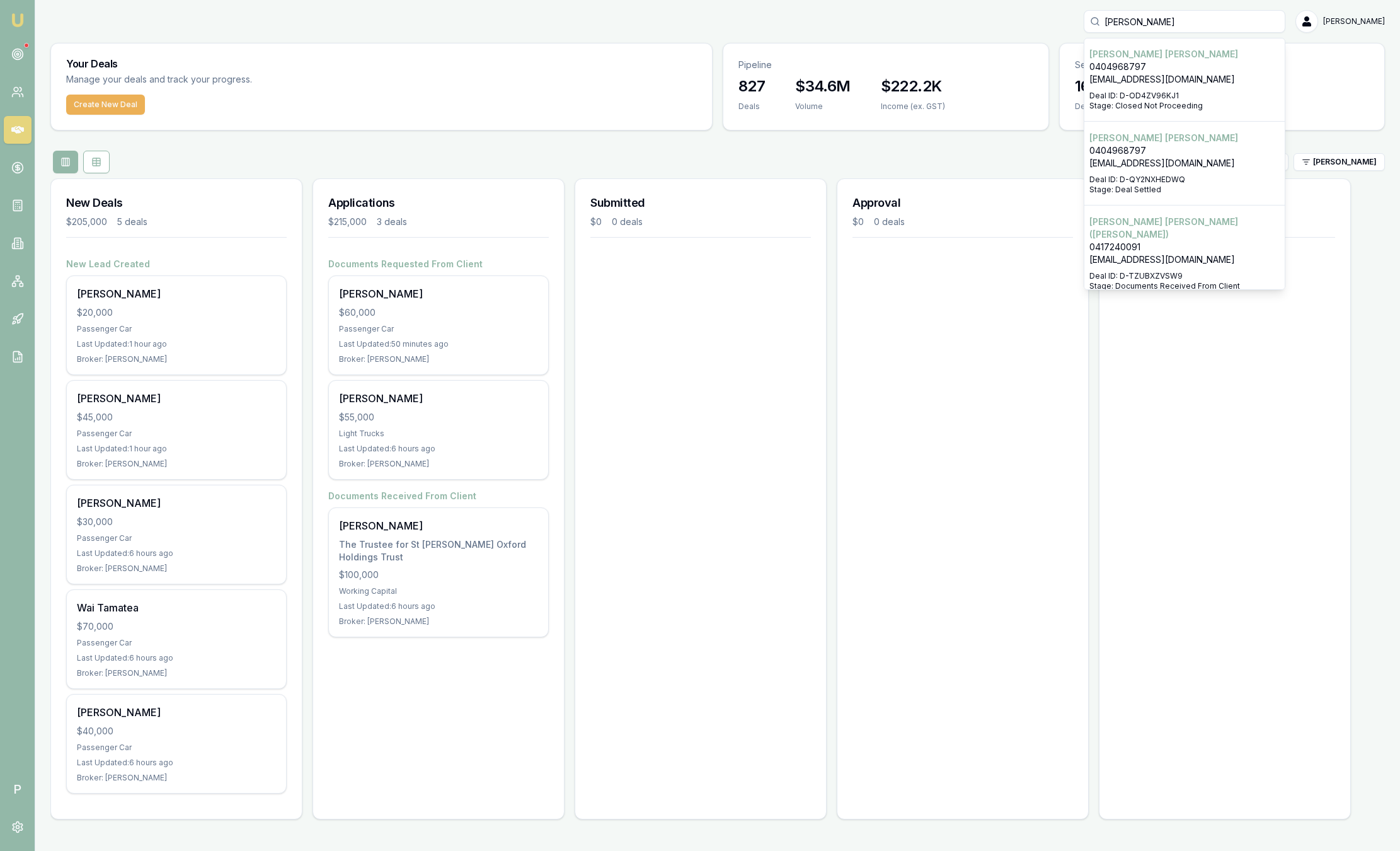
type input "Williams"
click at [1137, 139] on p "Tania Williams" at bounding box center [1185, 137] width 191 height 12
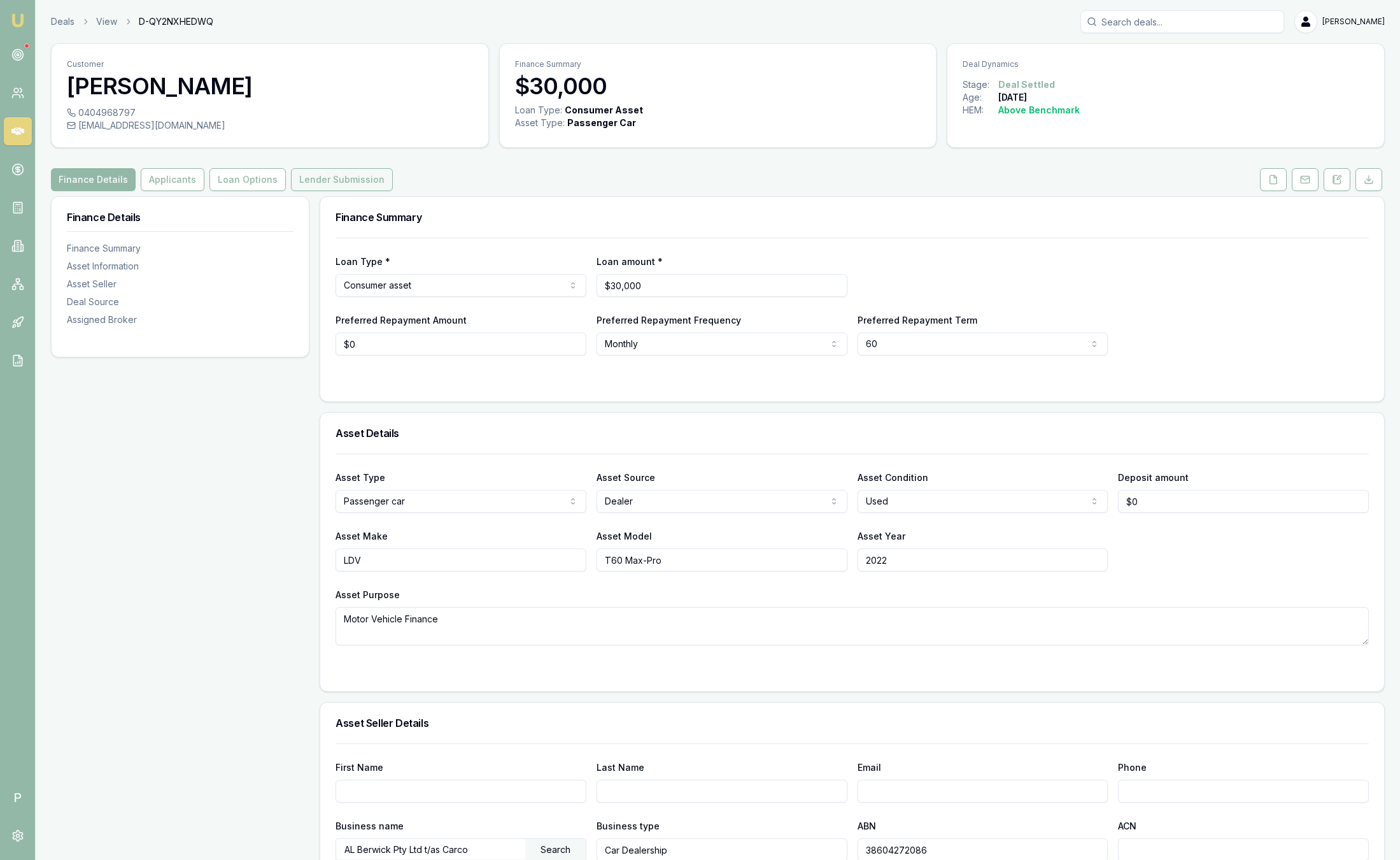
click at [302, 187] on button "Lender Submission" at bounding box center [342, 179] width 102 height 23
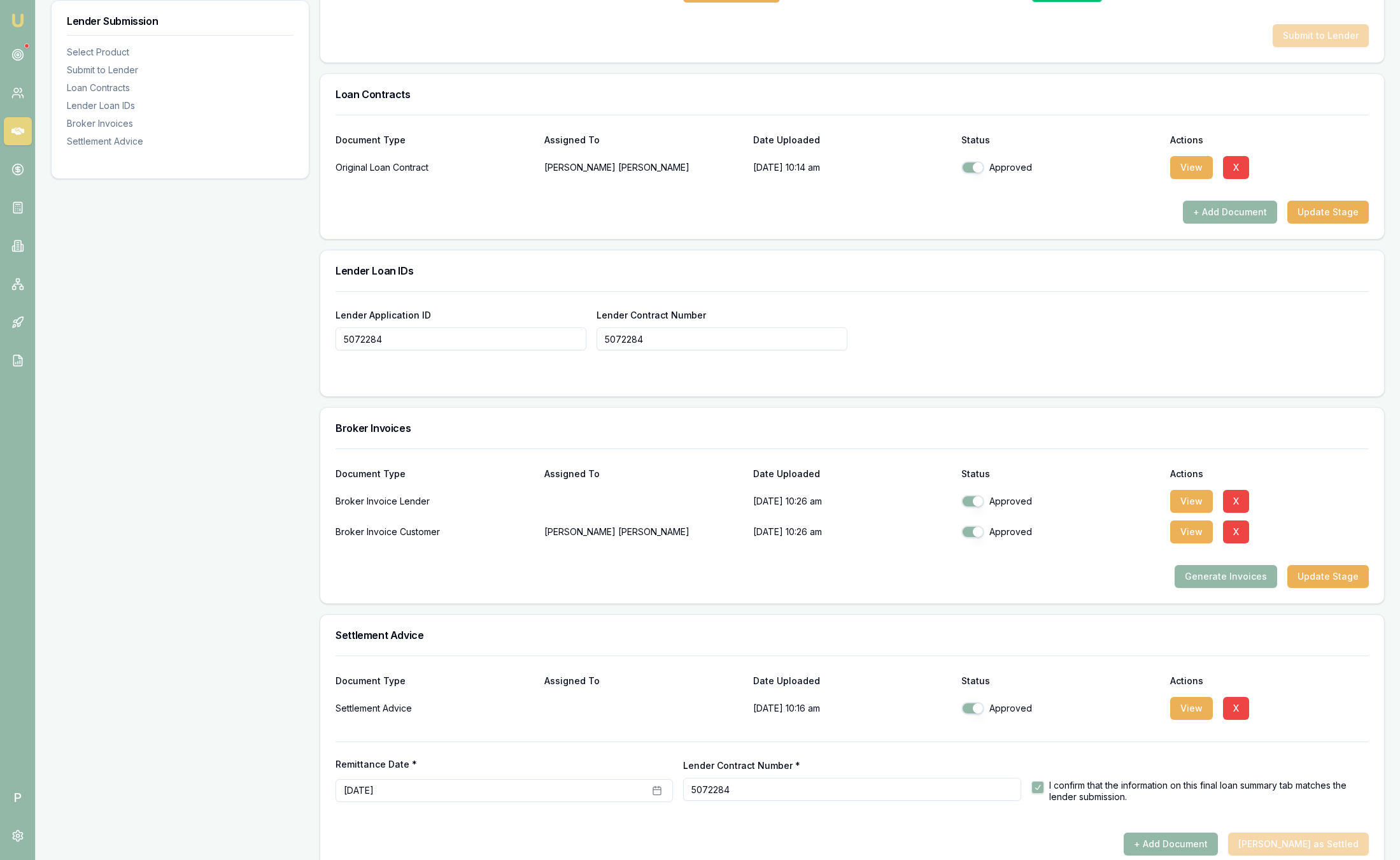
scroll to position [764, 0]
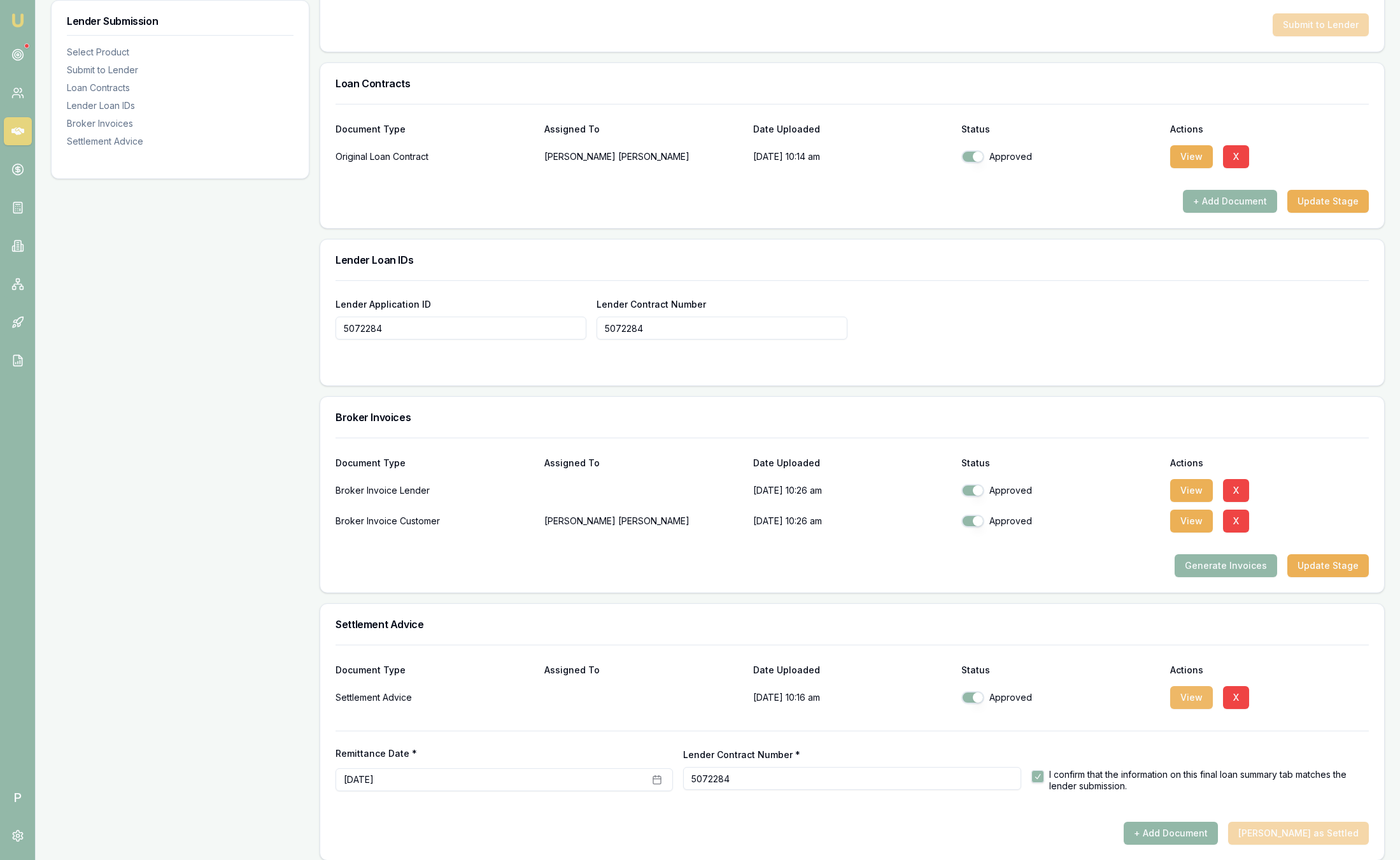
click at [1190, 692] on button "View" at bounding box center [1191, 697] width 42 height 23
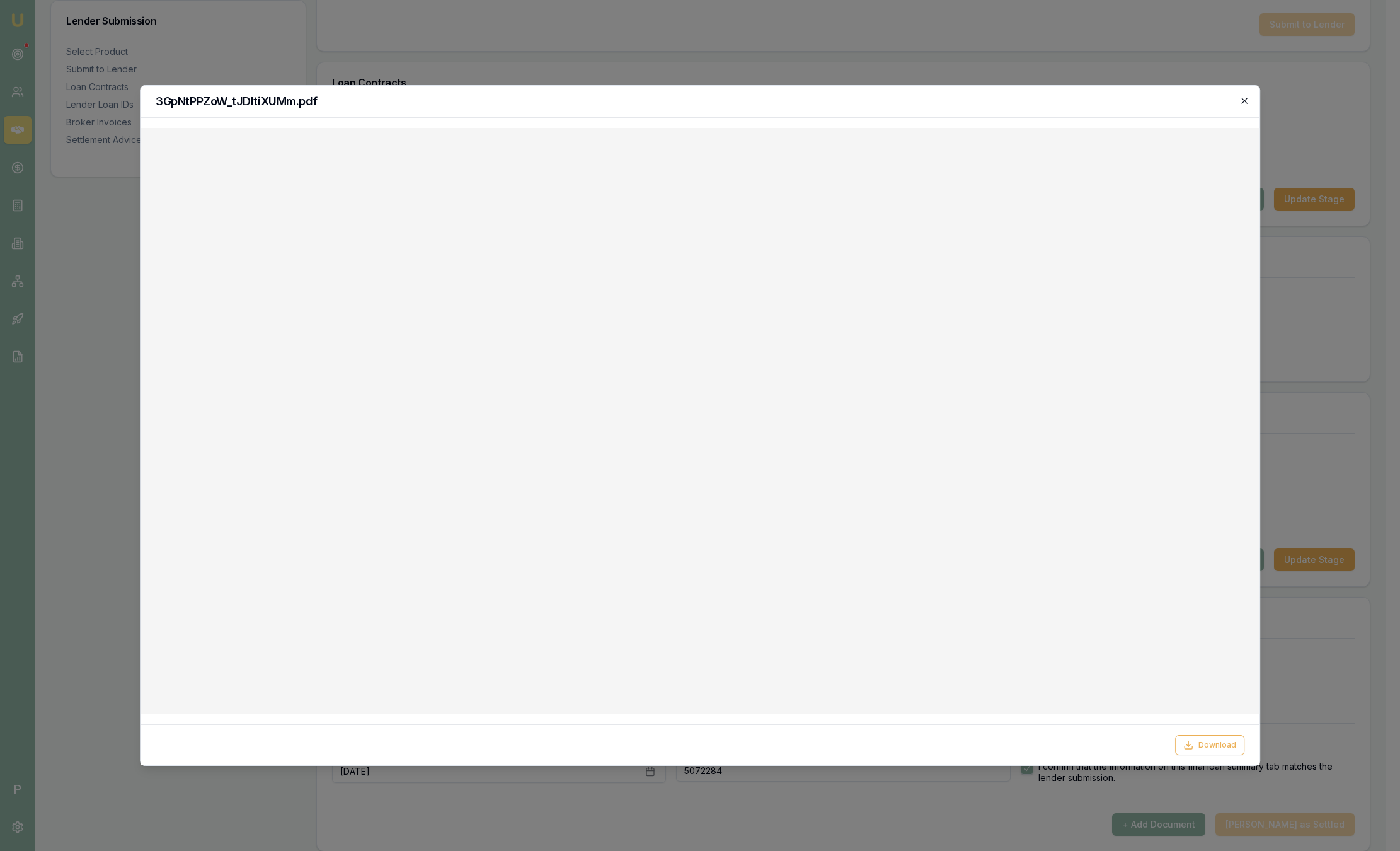
click at [1243, 102] on icon "button" at bounding box center [1244, 100] width 6 height 6
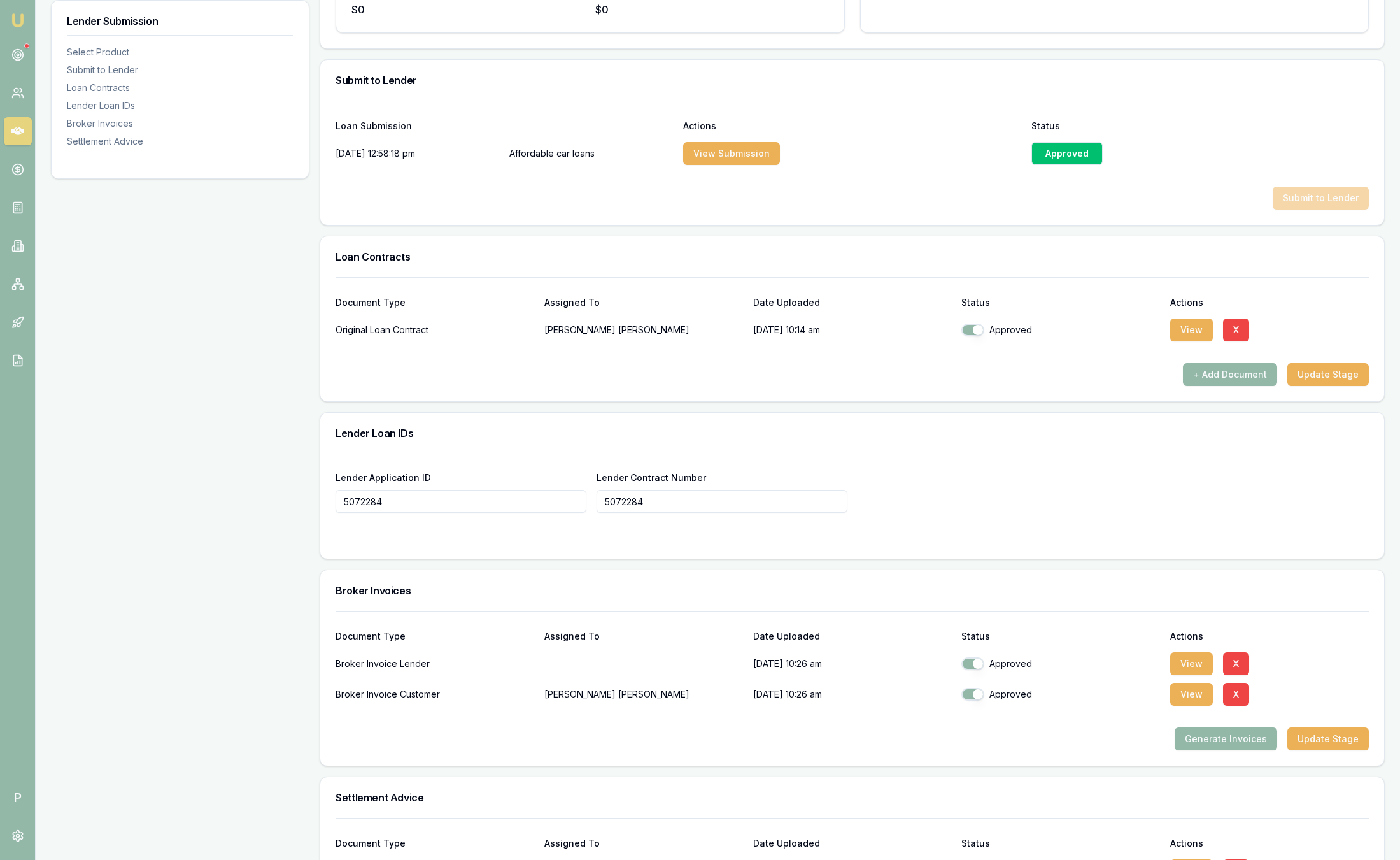
scroll to position [573, 0]
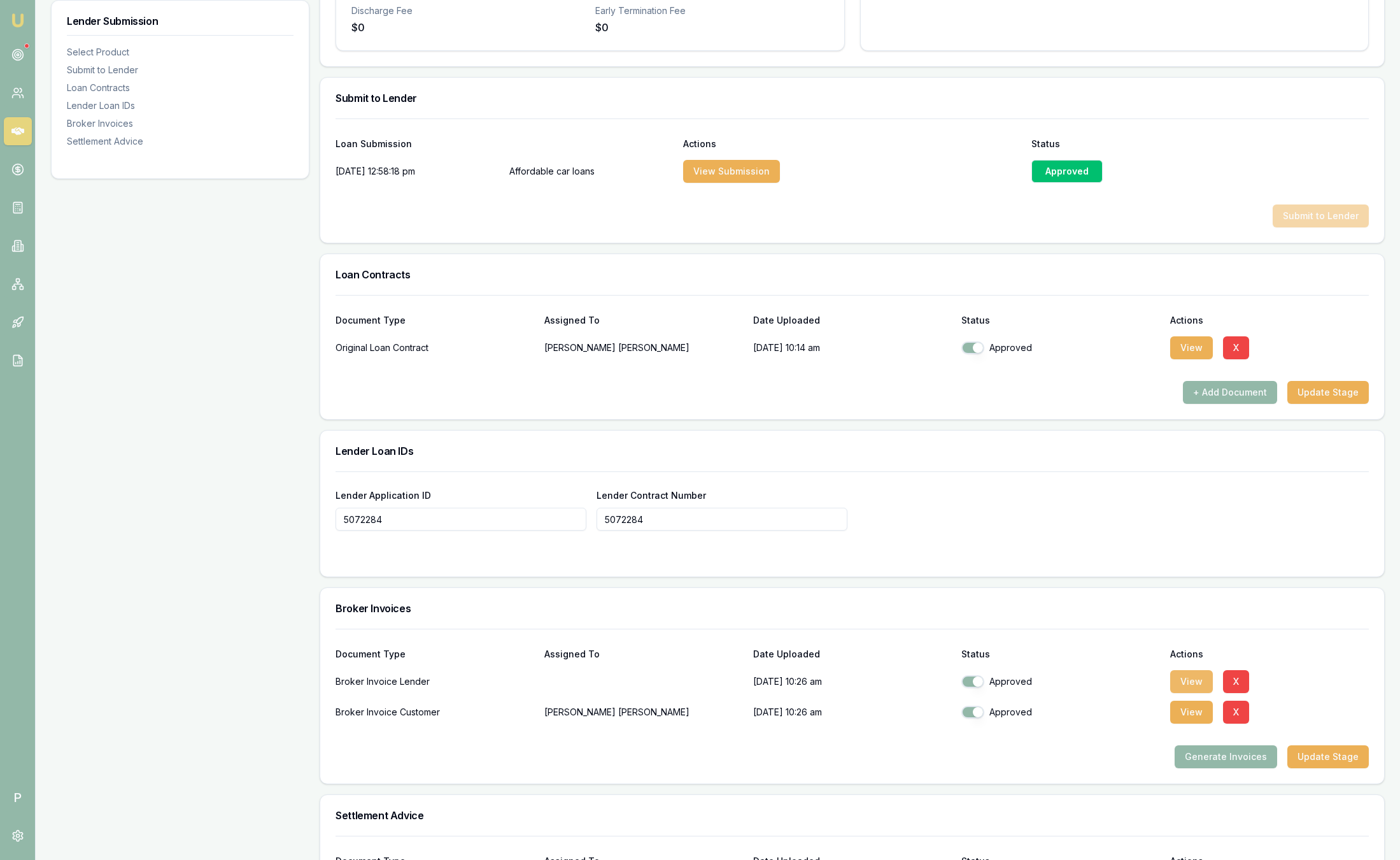
click at [1193, 673] on button "View" at bounding box center [1191, 681] width 42 height 23
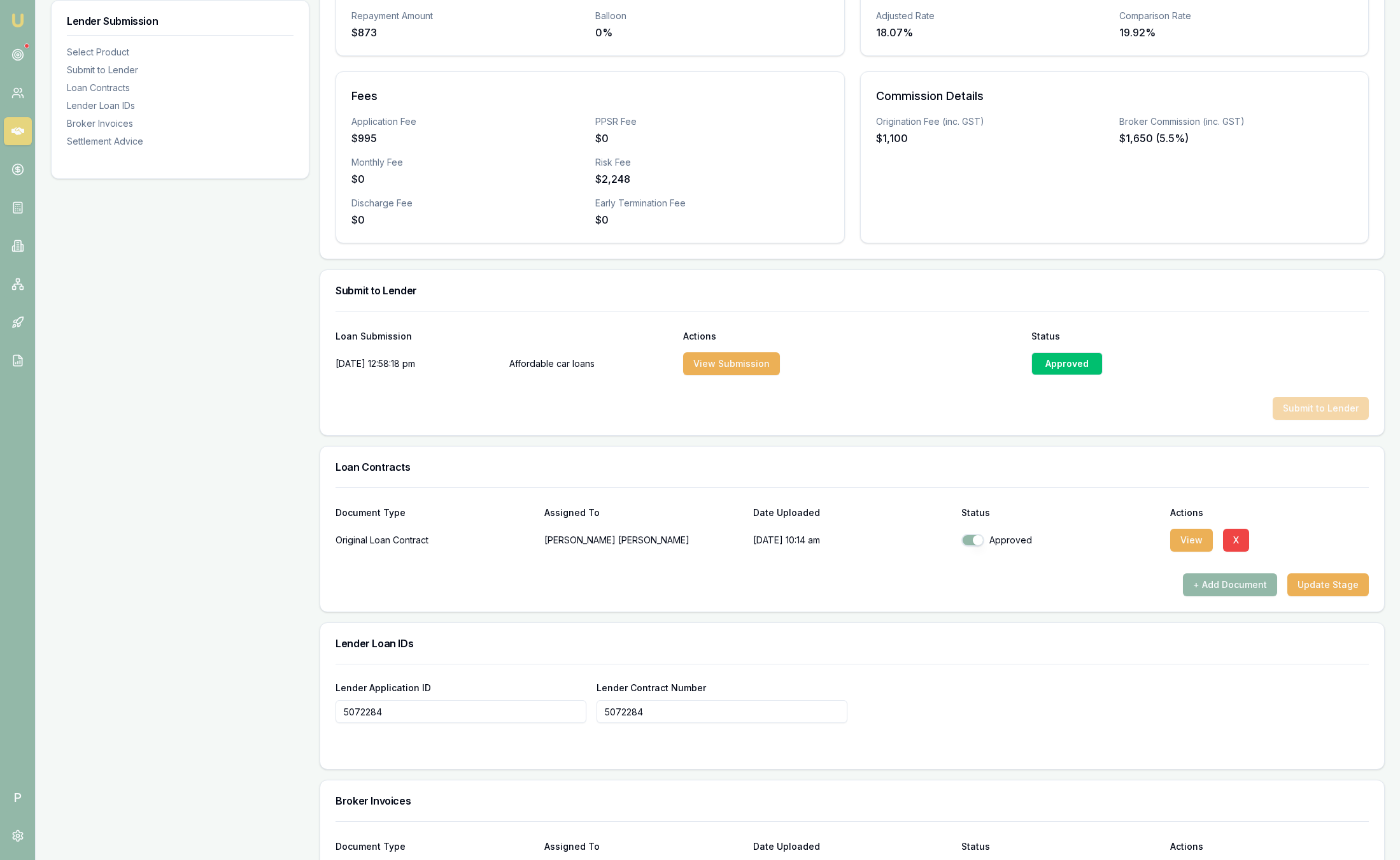
scroll to position [0, 0]
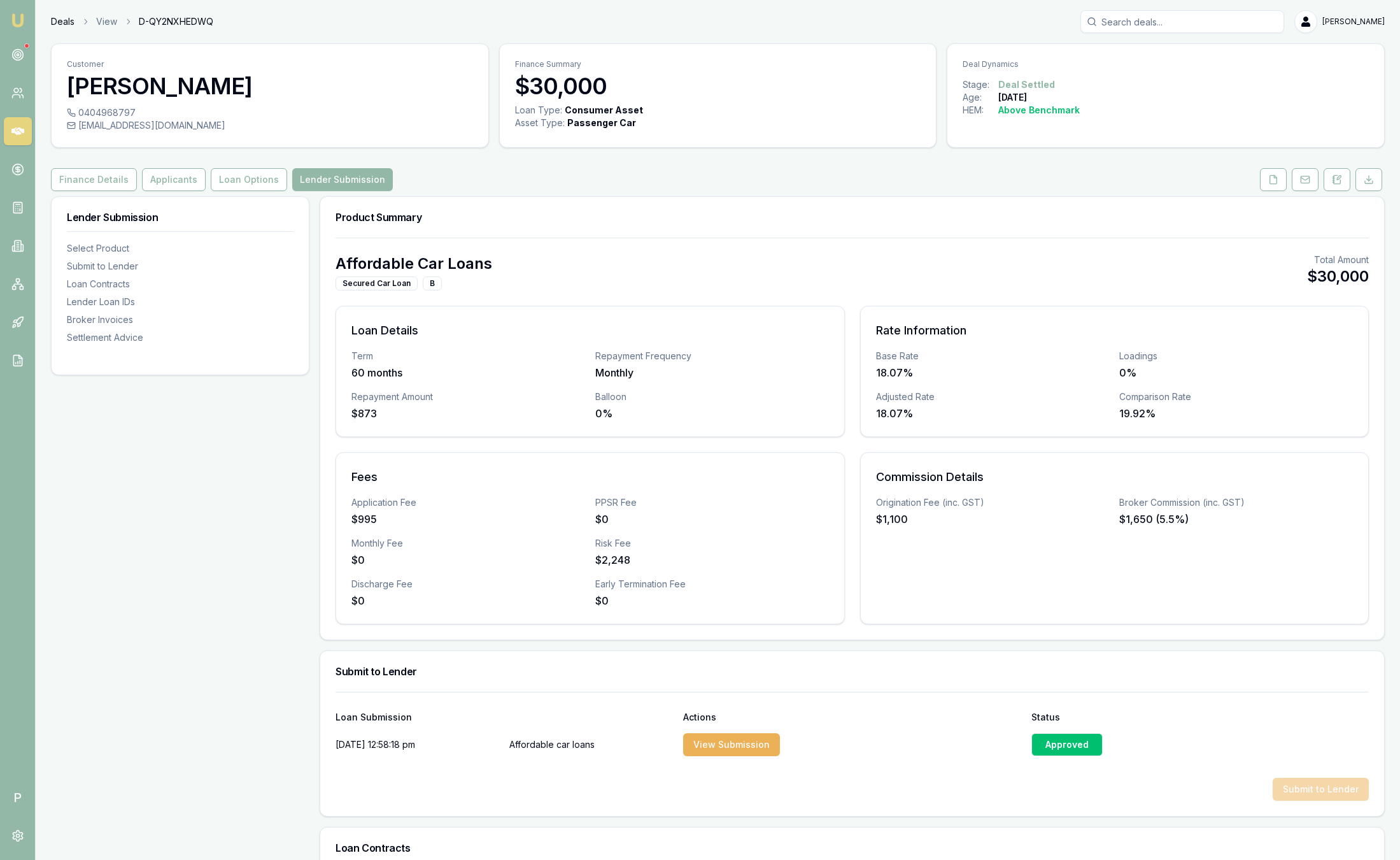
click at [62, 23] on link "Deals" at bounding box center [63, 21] width 23 height 12
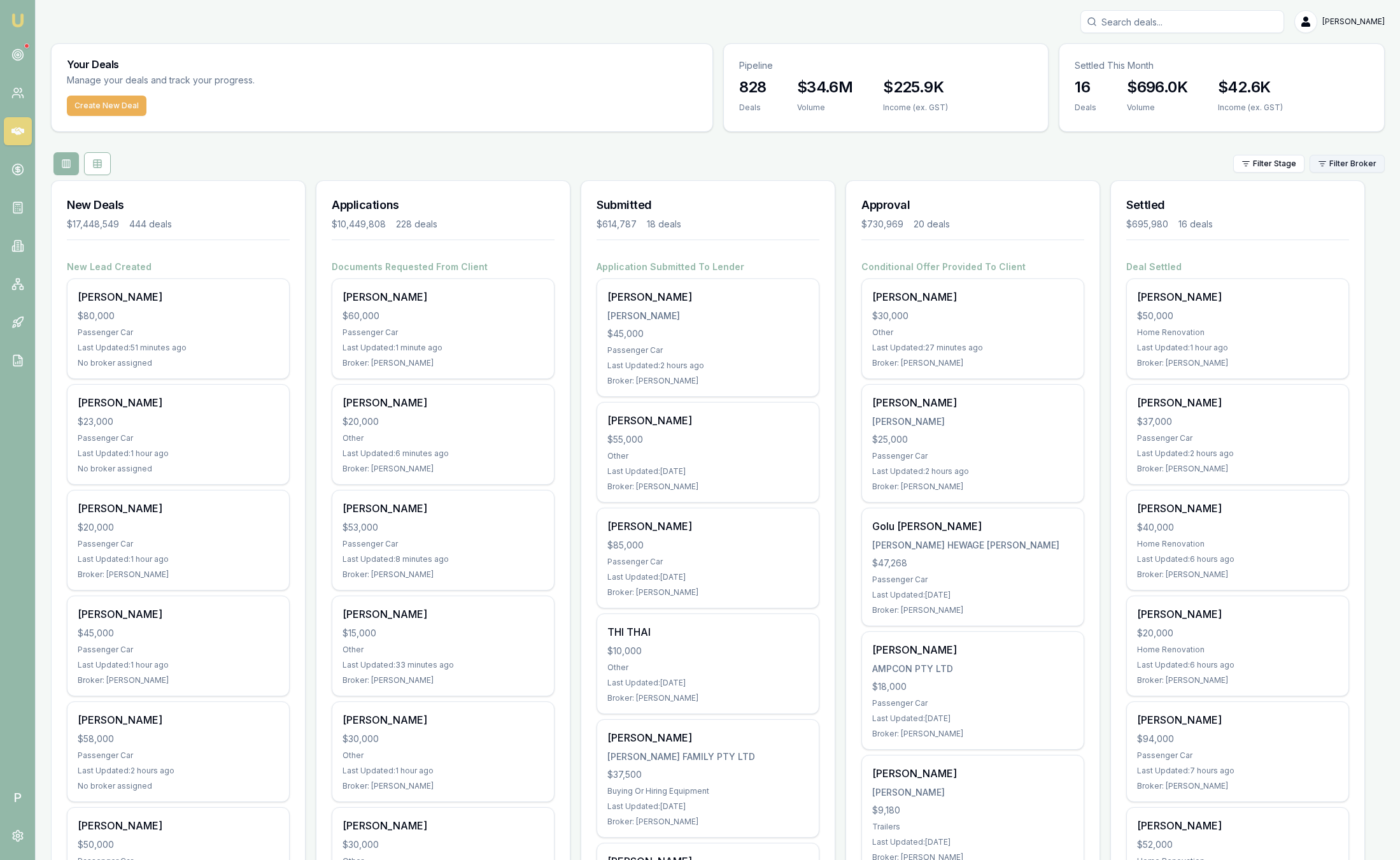
click at [1366, 163] on html "Emu Broker P Sam Crouch Toggle Menu Your Deals Manage your deals and track your…" at bounding box center [700, 430] width 1400 height 860
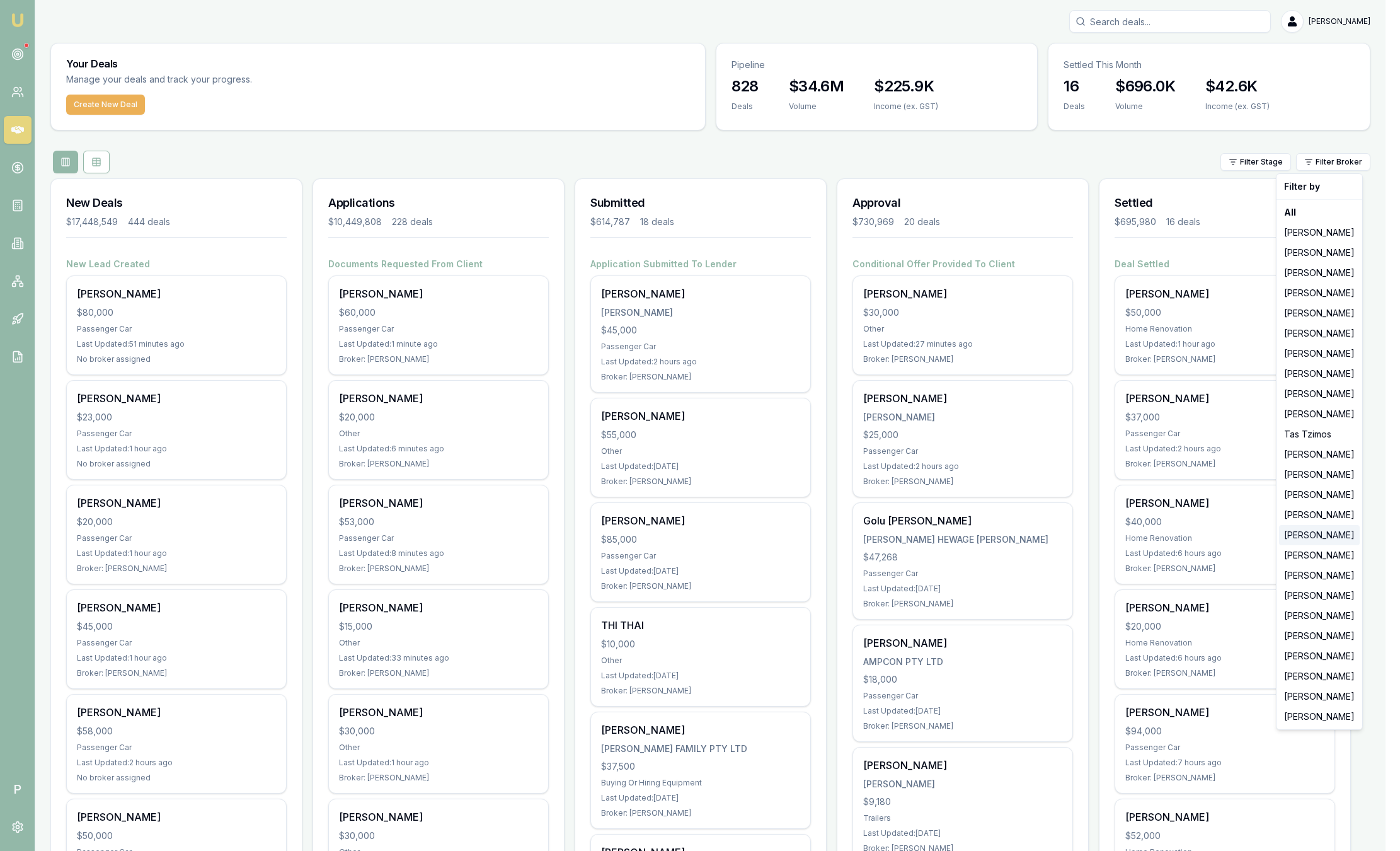
click at [1321, 541] on div "[PERSON_NAME]" at bounding box center [1319, 535] width 81 height 20
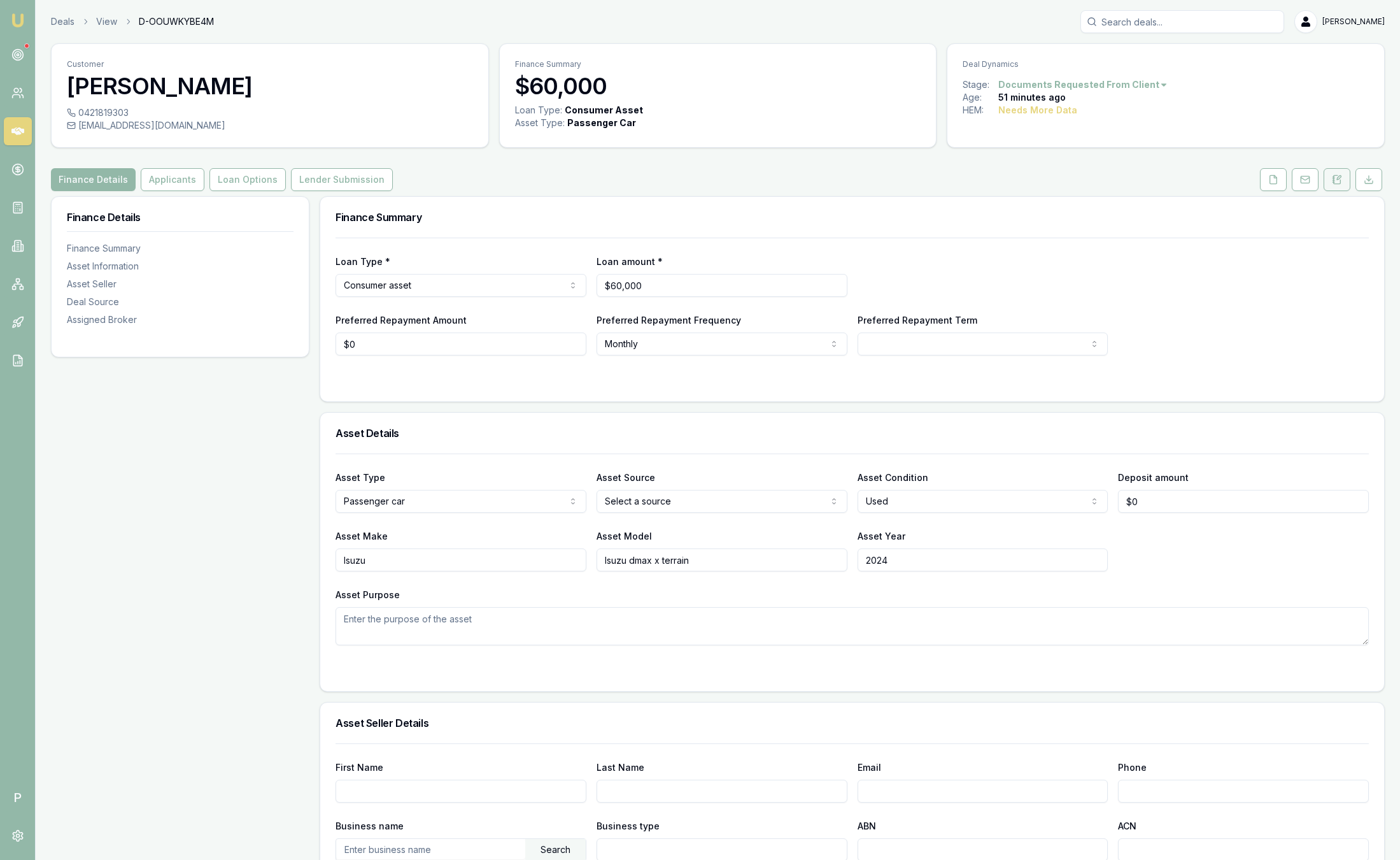
click at [1341, 186] on button at bounding box center [1337, 179] width 27 height 23
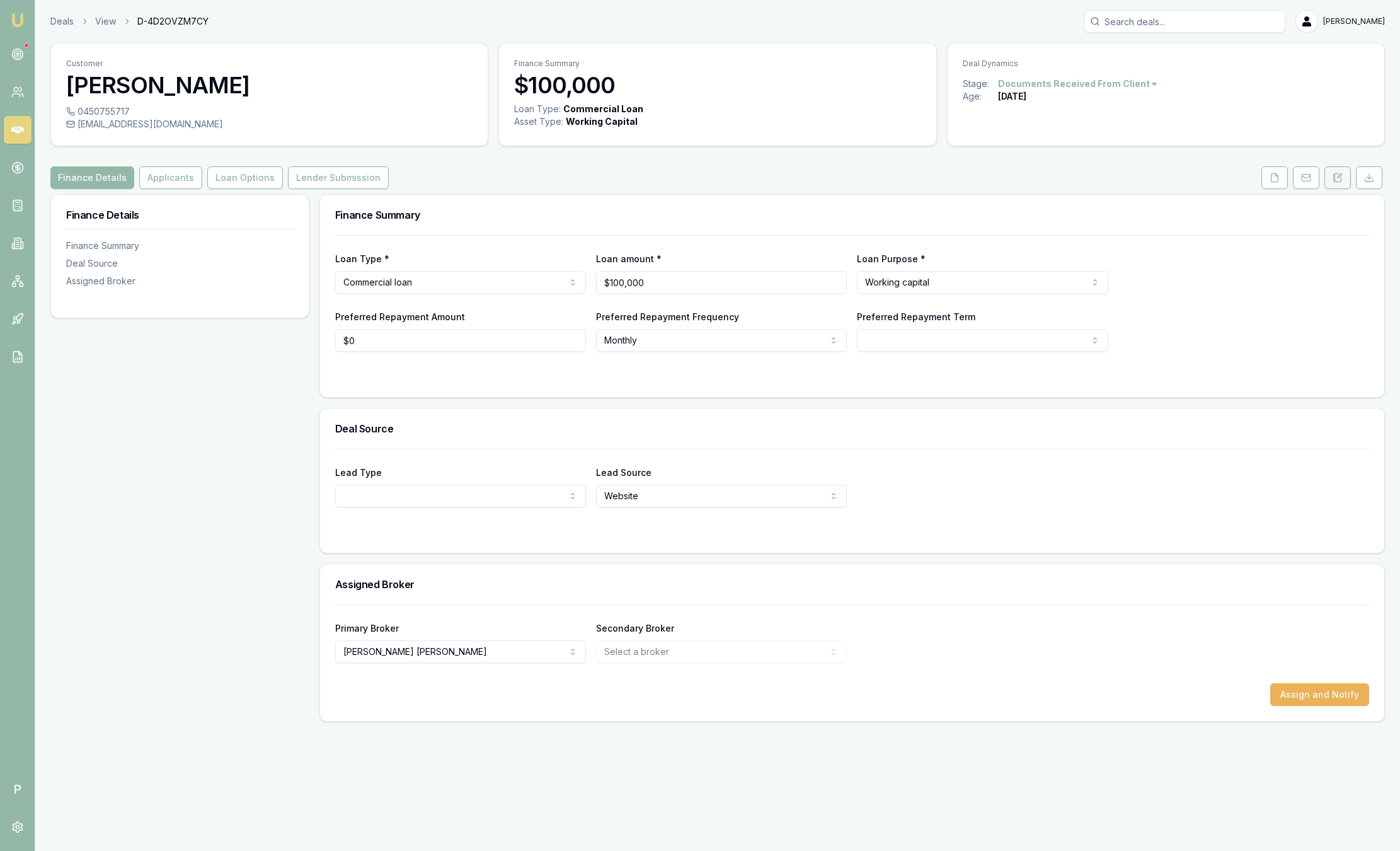
click at [1344, 175] on button at bounding box center [1337, 177] width 27 height 22
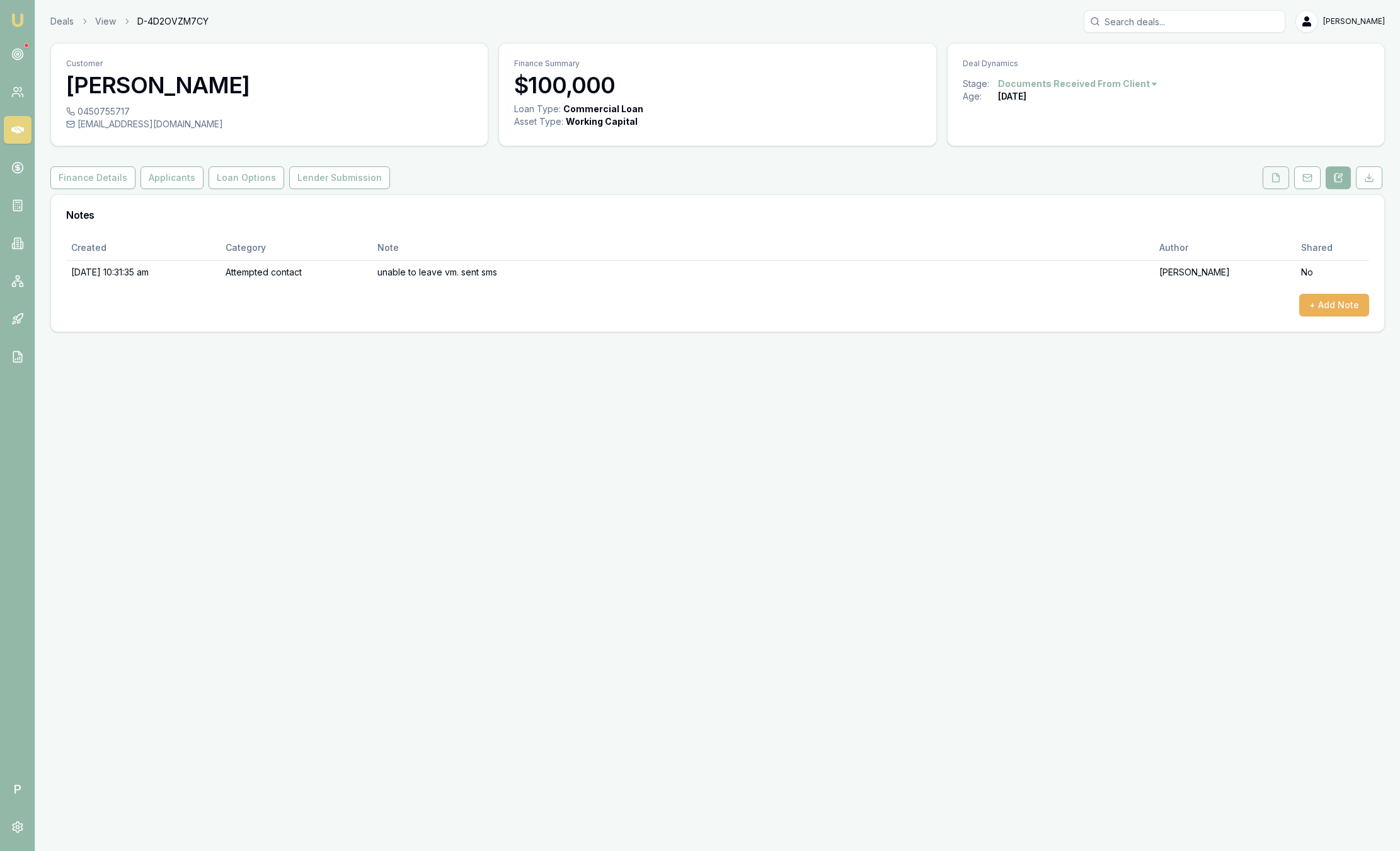
click at [1282, 179] on button at bounding box center [1276, 177] width 27 height 22
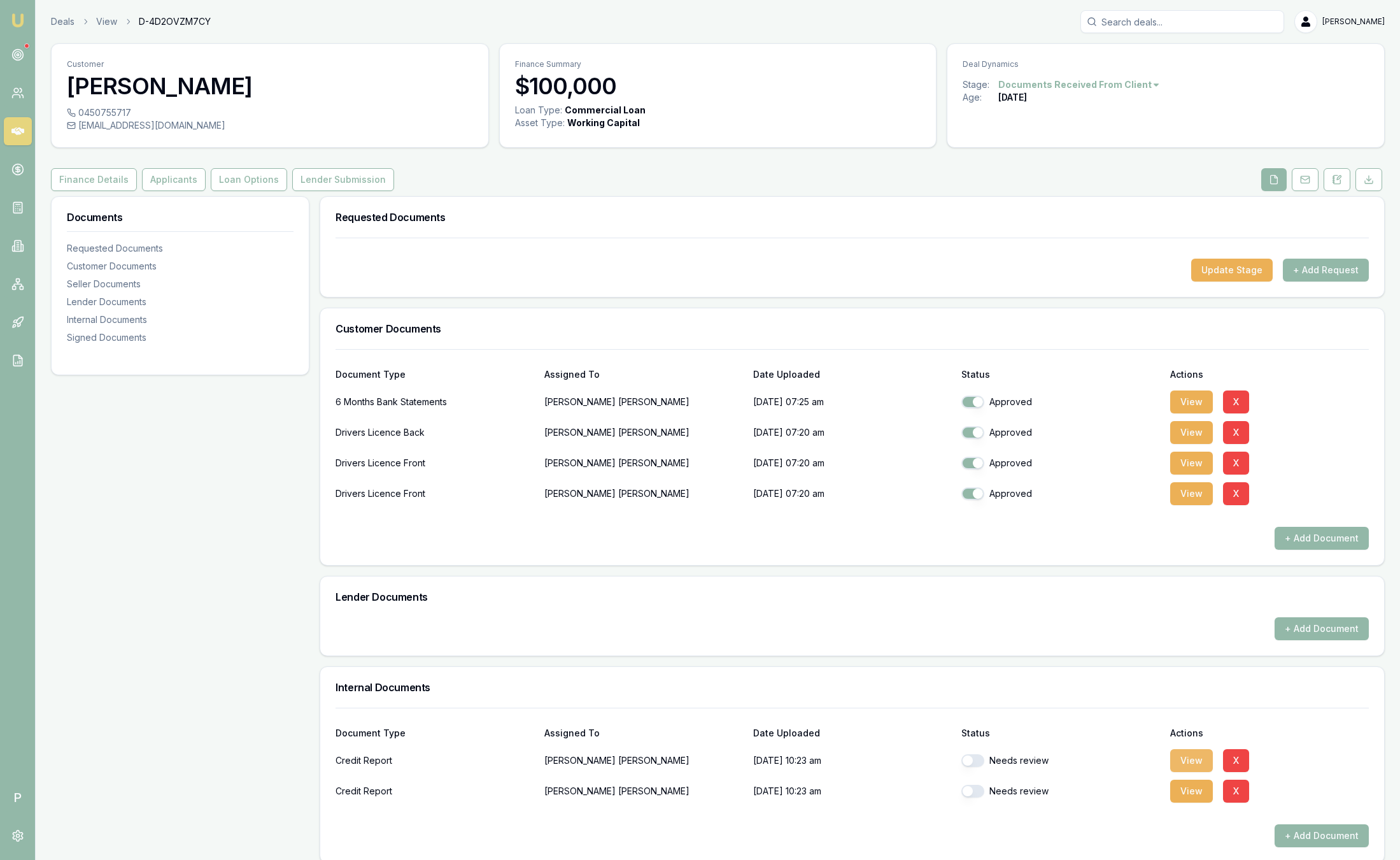
click at [1181, 762] on button "View" at bounding box center [1191, 760] width 42 height 23
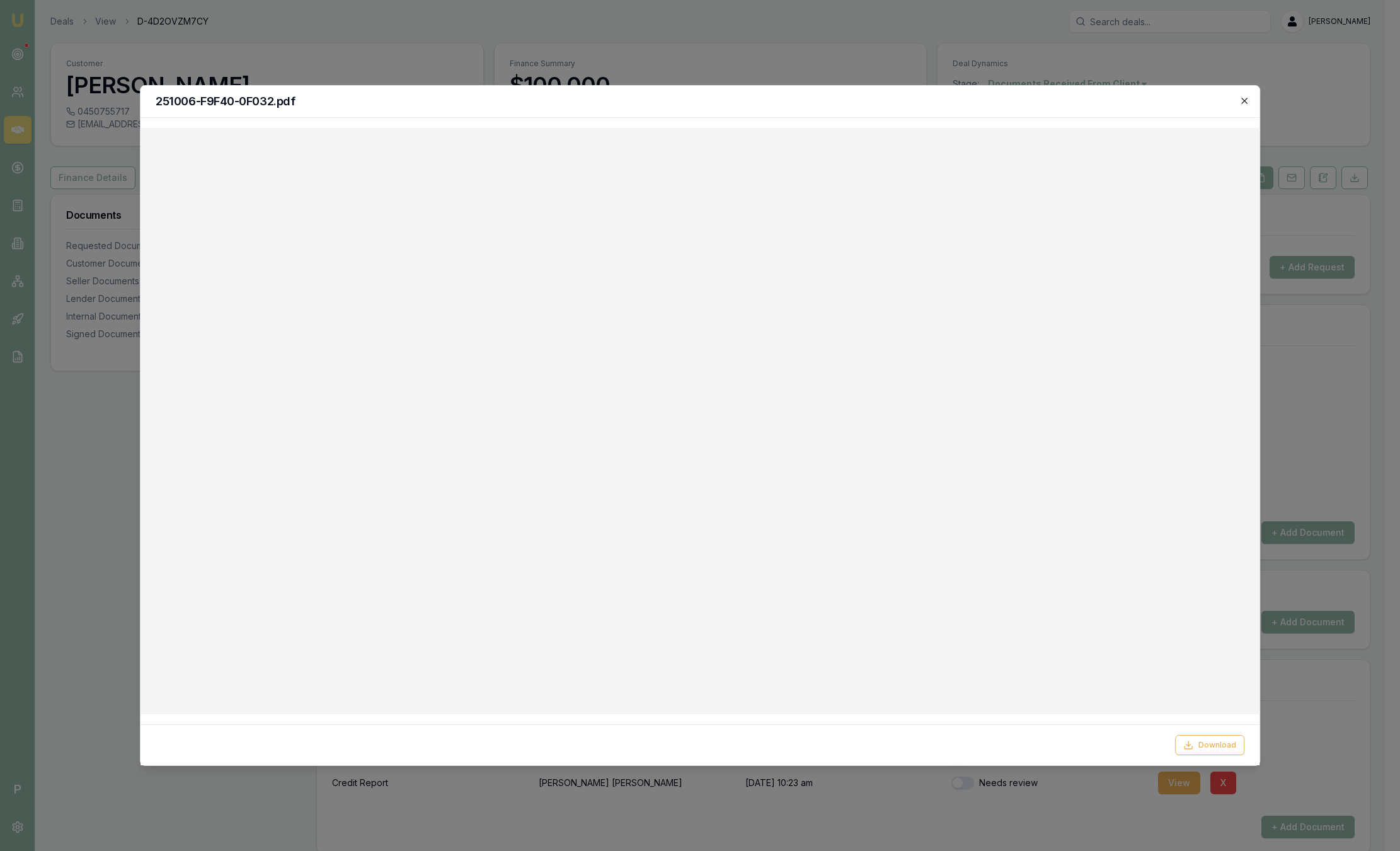
click at [1246, 99] on icon "button" at bounding box center [1244, 100] width 6 height 6
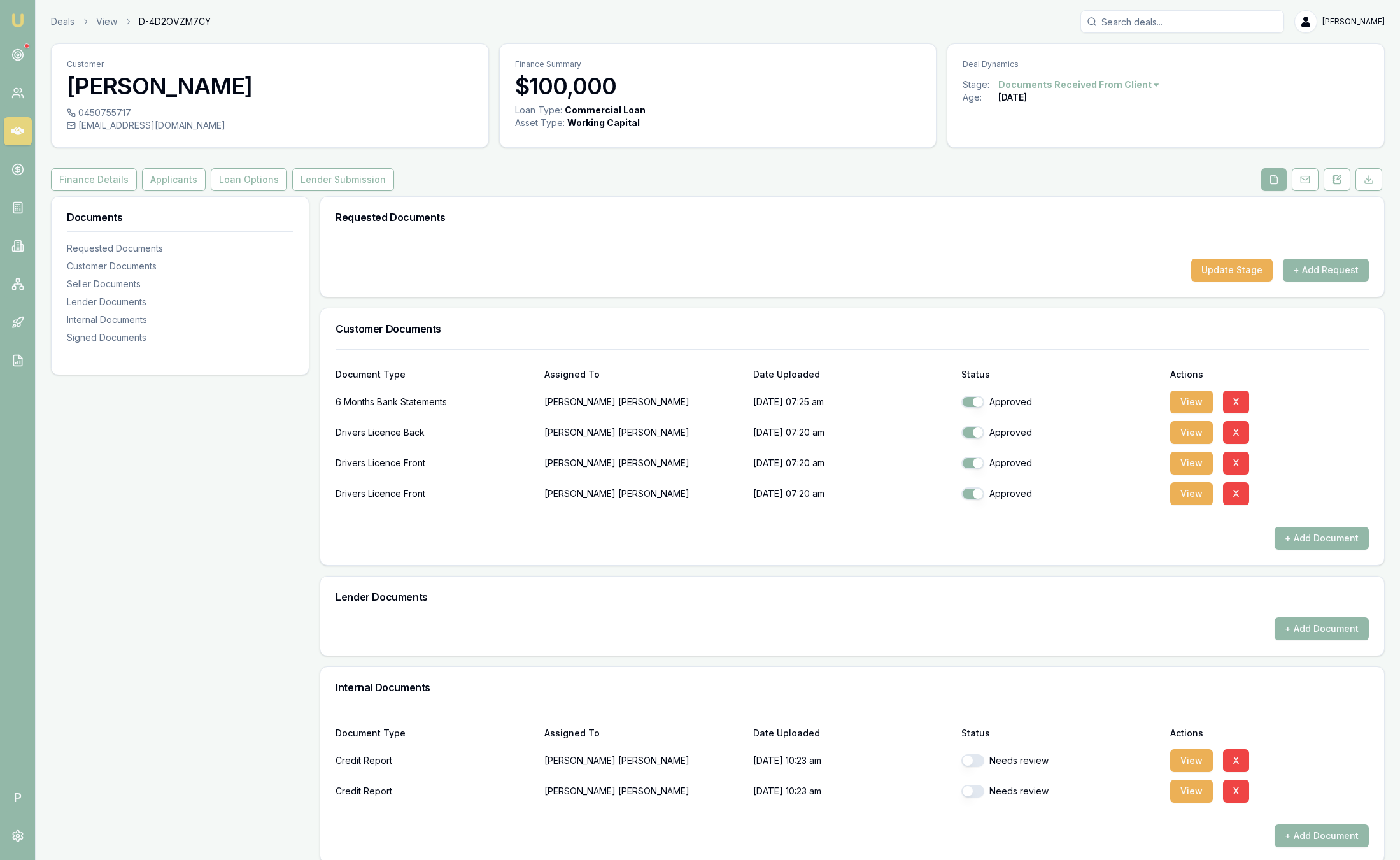
click at [14, 23] on img at bounding box center [18, 20] width 15 height 15
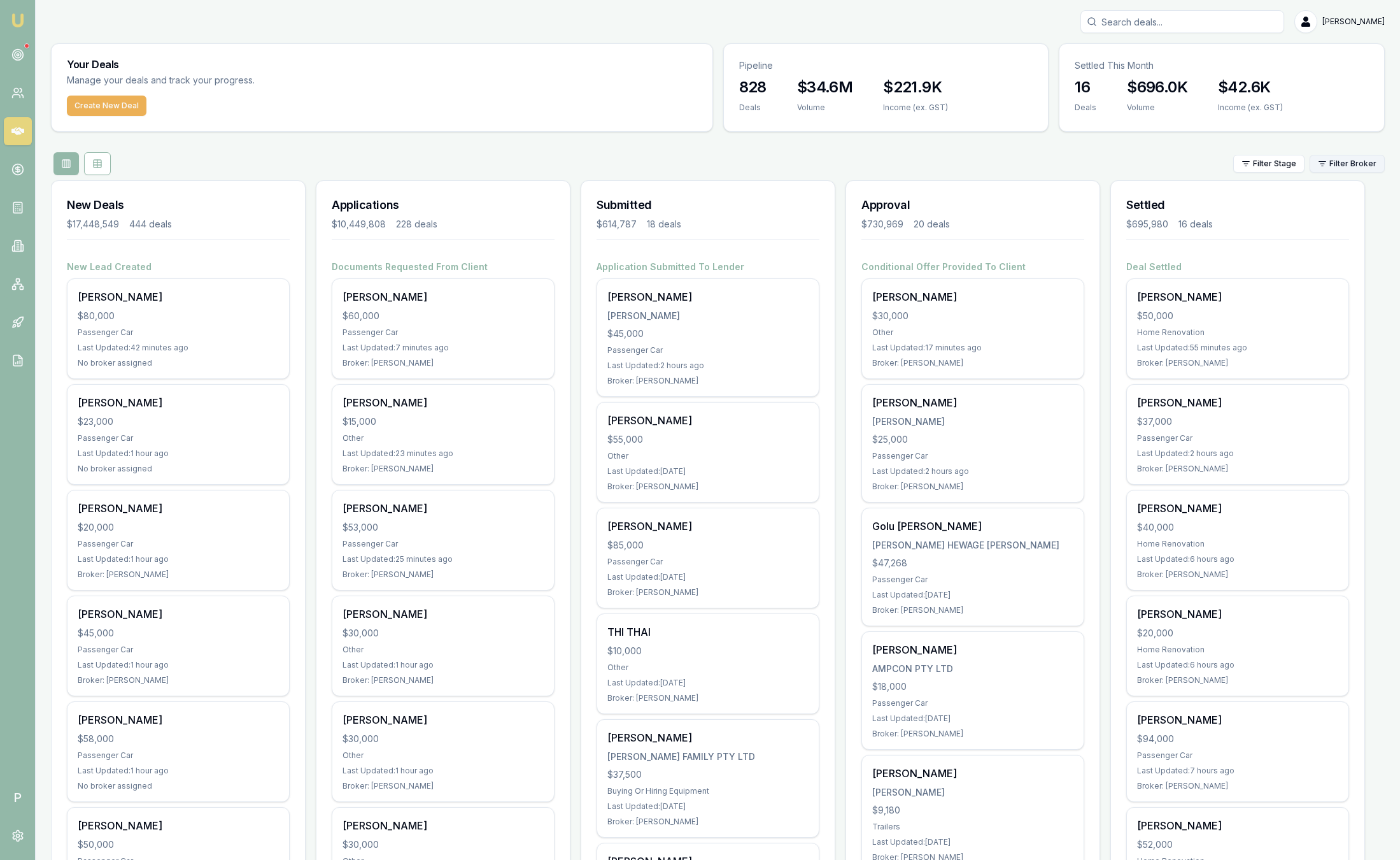
click at [1348, 166] on html "Emu Broker P [PERSON_NAME] Toggle Menu Your Deals Manage your deals and track y…" at bounding box center [700, 430] width 1400 height 860
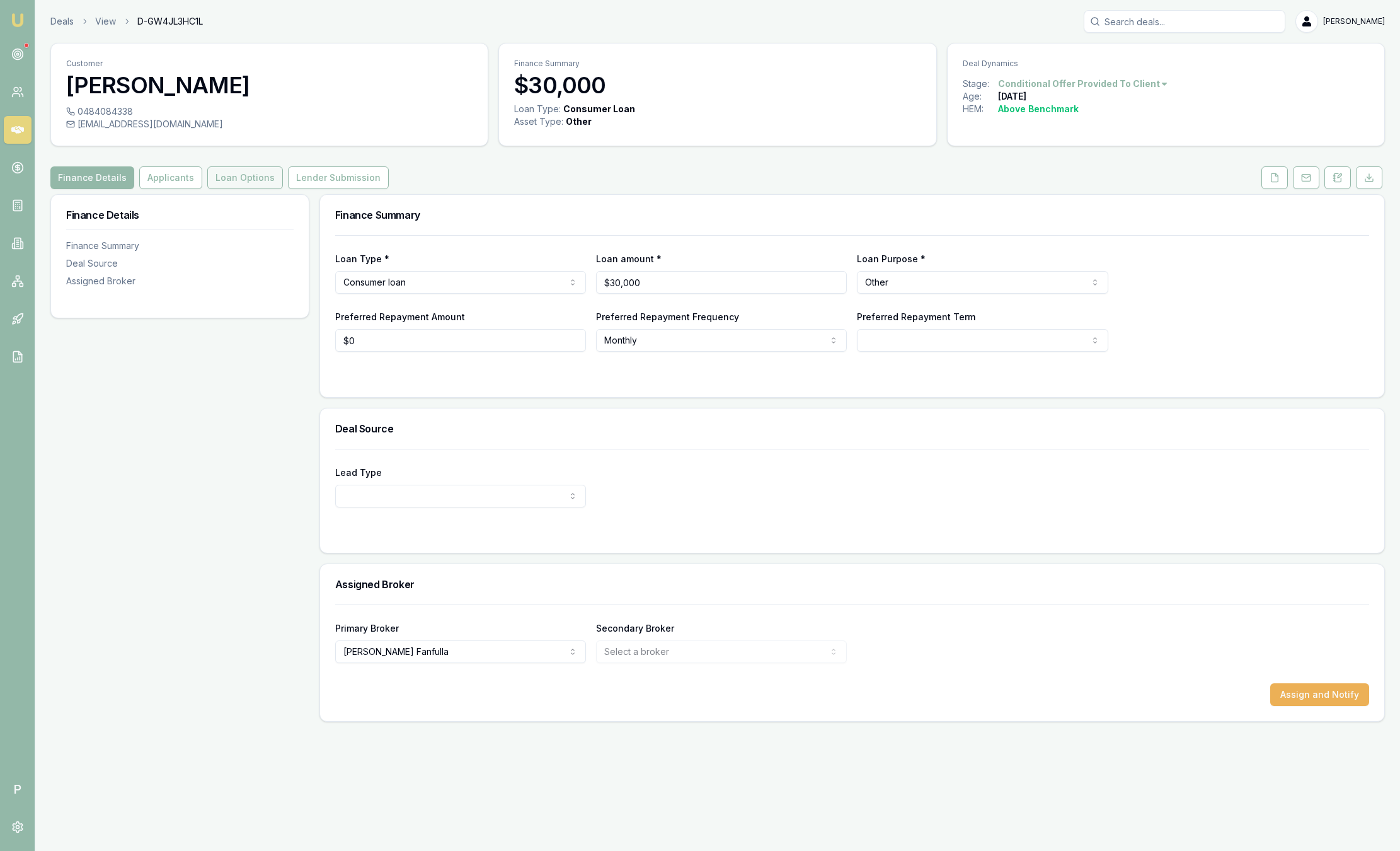
click at [253, 181] on button "Loan Options" at bounding box center [245, 177] width 76 height 22
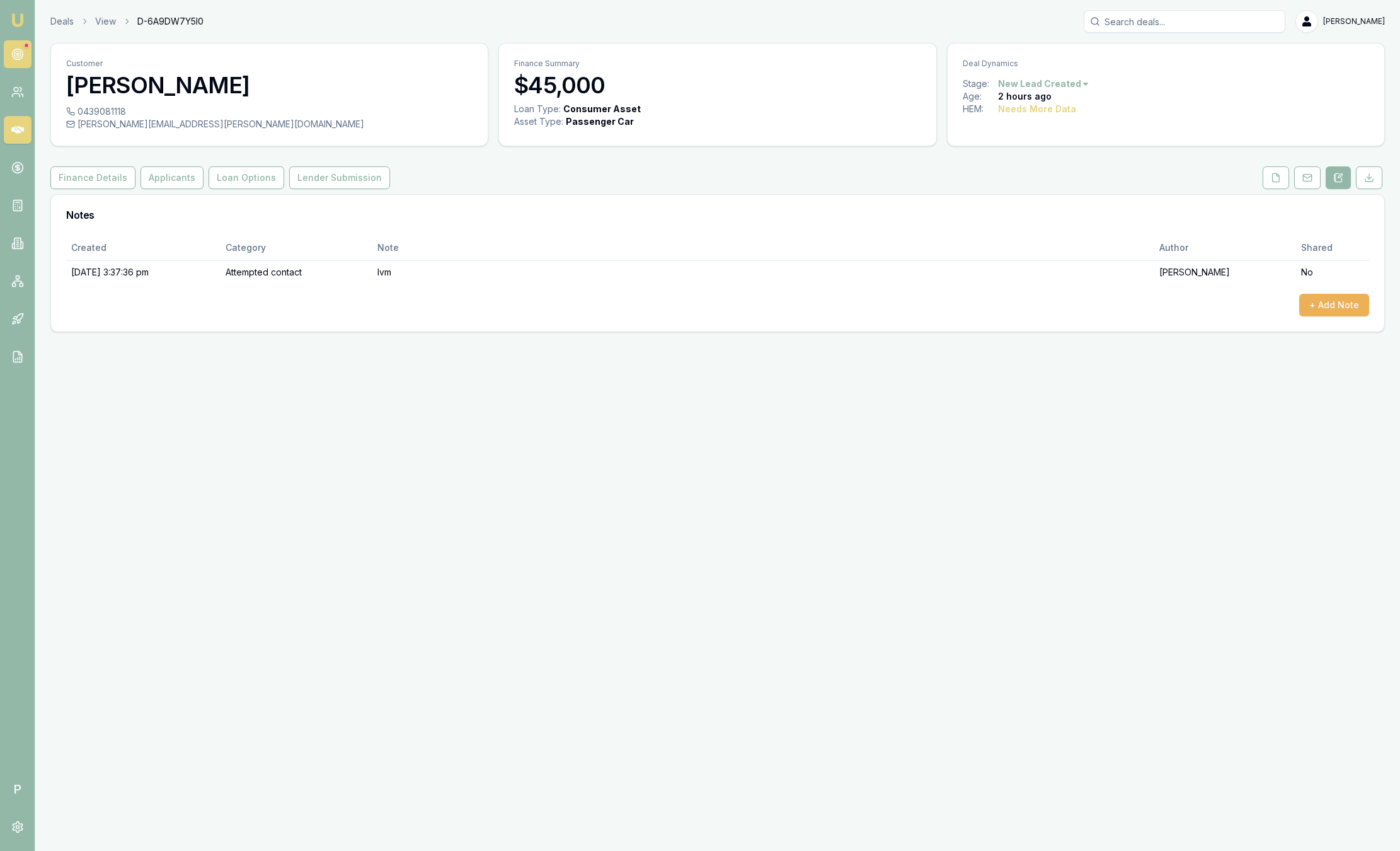
click at [22, 60] on icon at bounding box center [17, 53] width 12 height 12
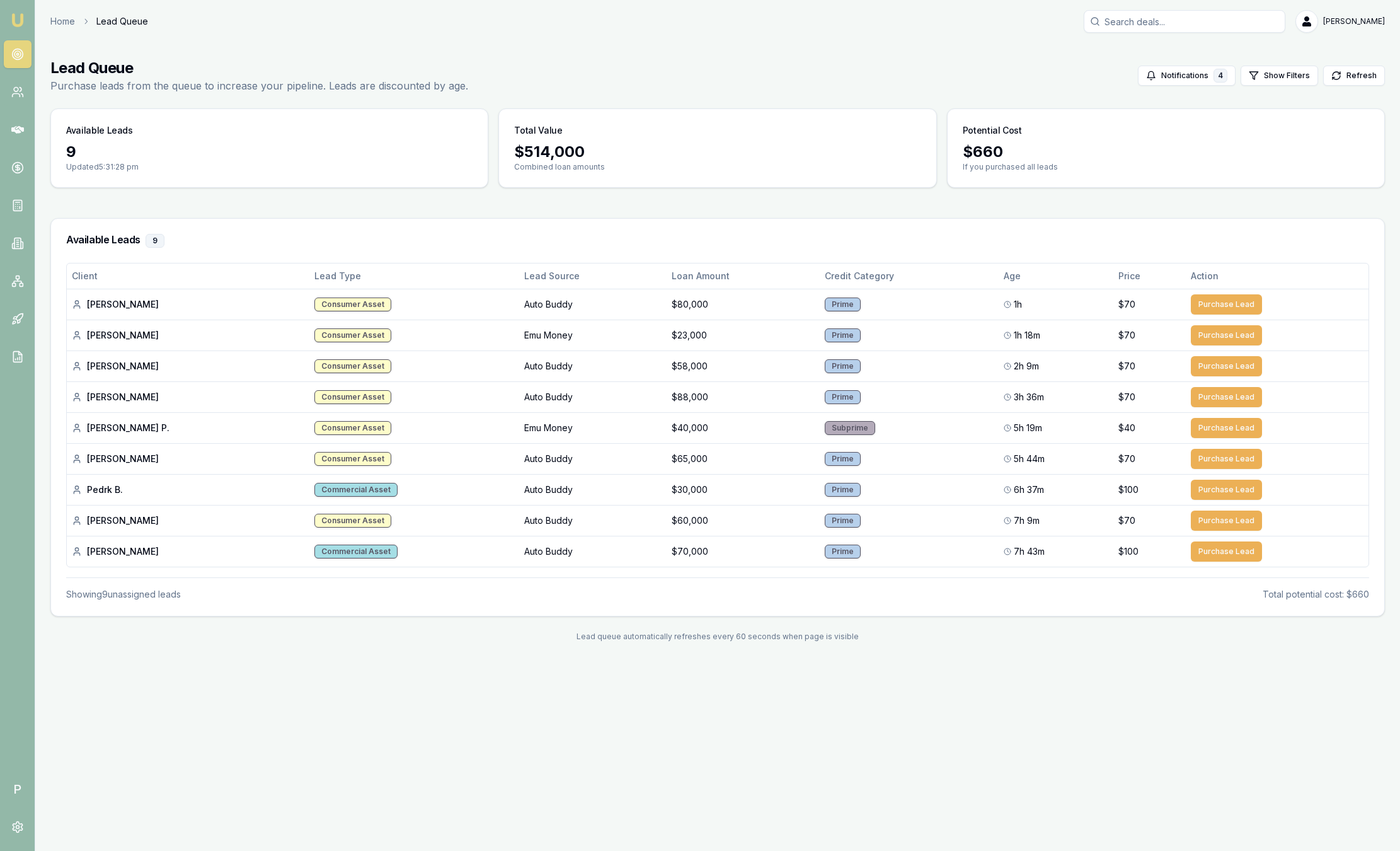
click at [6, 19] on nav "Emu Broker" at bounding box center [17, 190] width 35 height 380
click at [25, 21] on link "Emu Broker" at bounding box center [17, 20] width 20 height 20
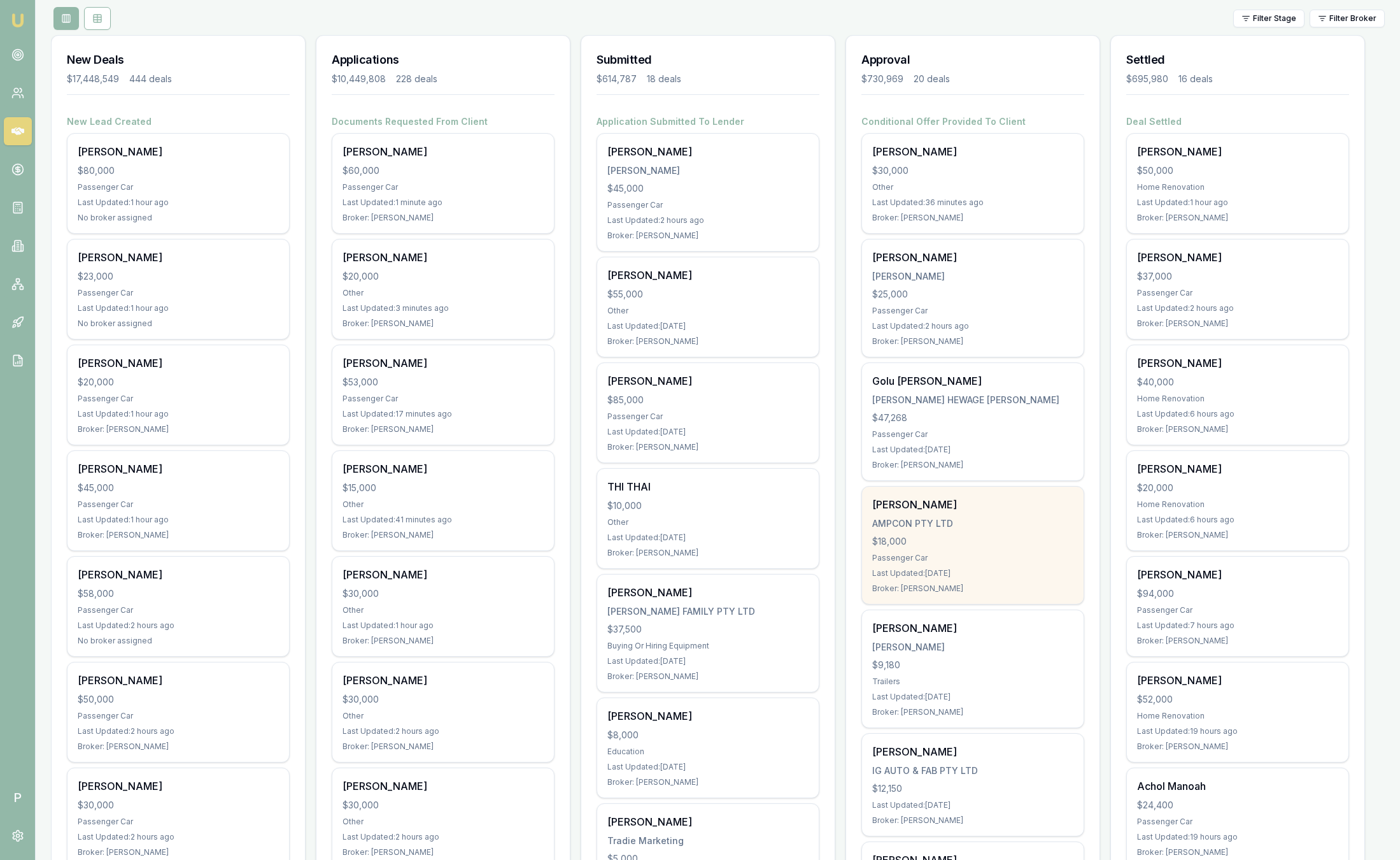
scroll to position [382, 0]
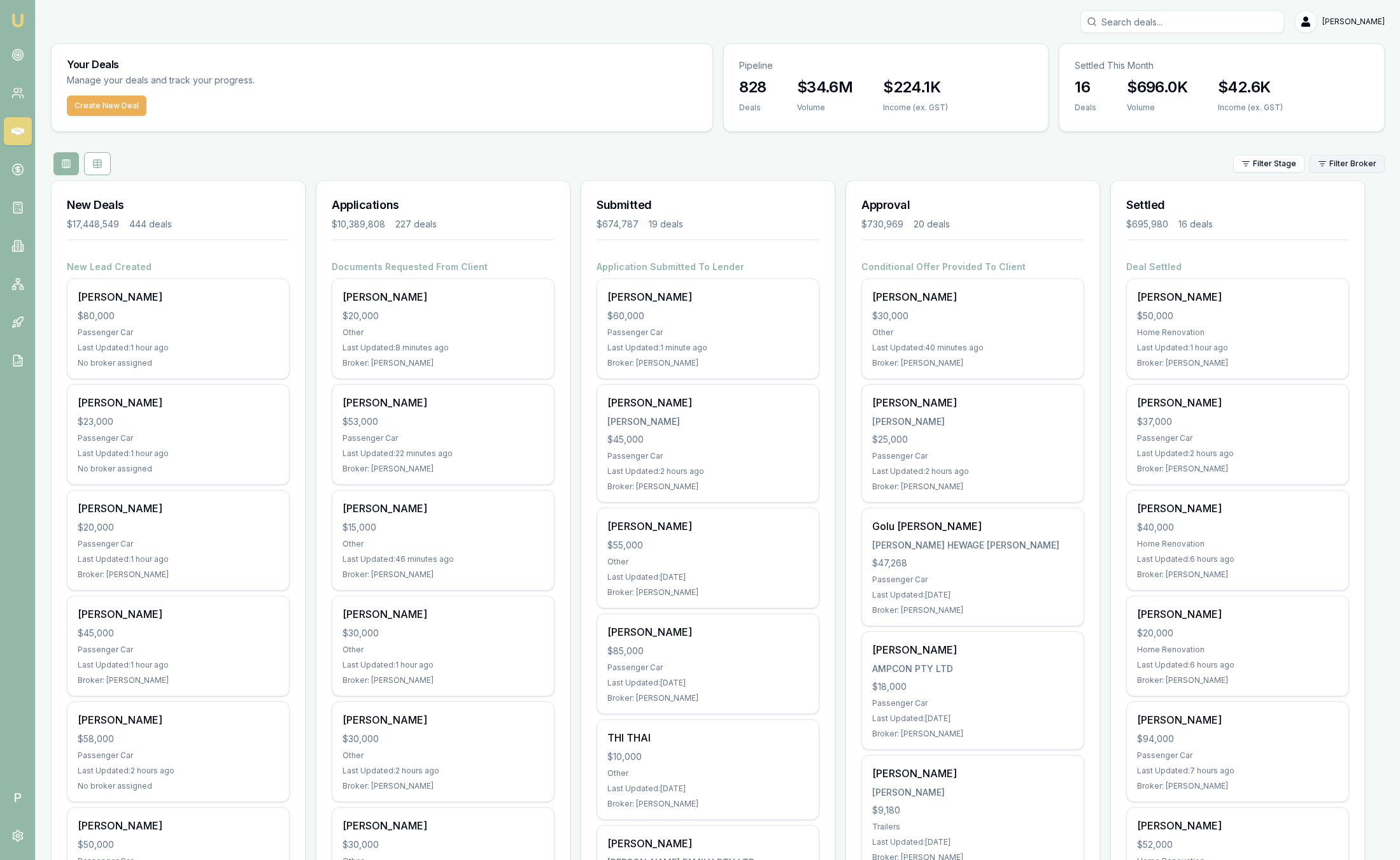
click at [1328, 168] on html "Emu Broker P [PERSON_NAME] Toggle Menu Your Deals Manage your deals and track y…" at bounding box center [700, 430] width 1400 height 860
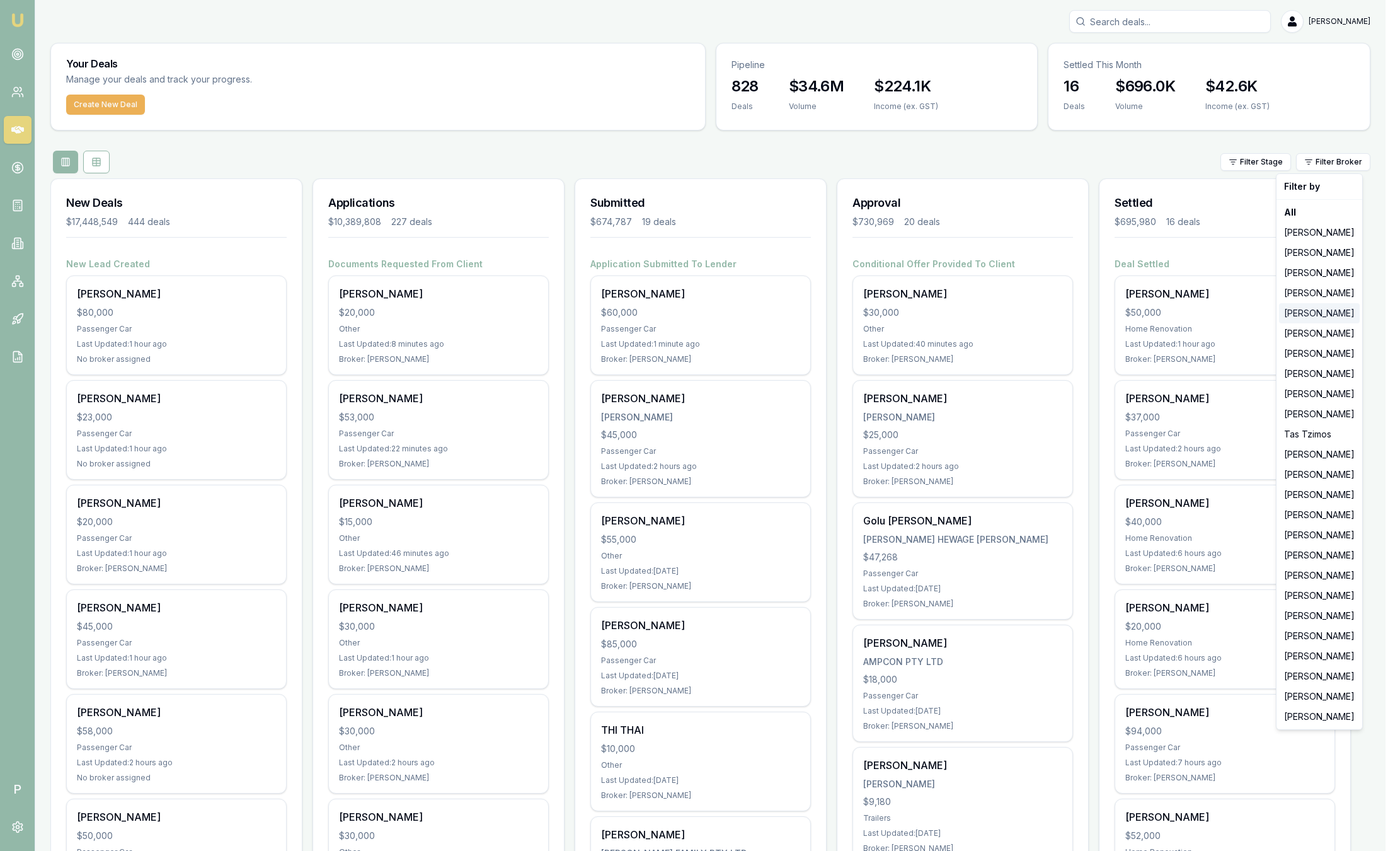
click at [1303, 316] on div "[PERSON_NAME]" at bounding box center [1319, 313] width 81 height 20
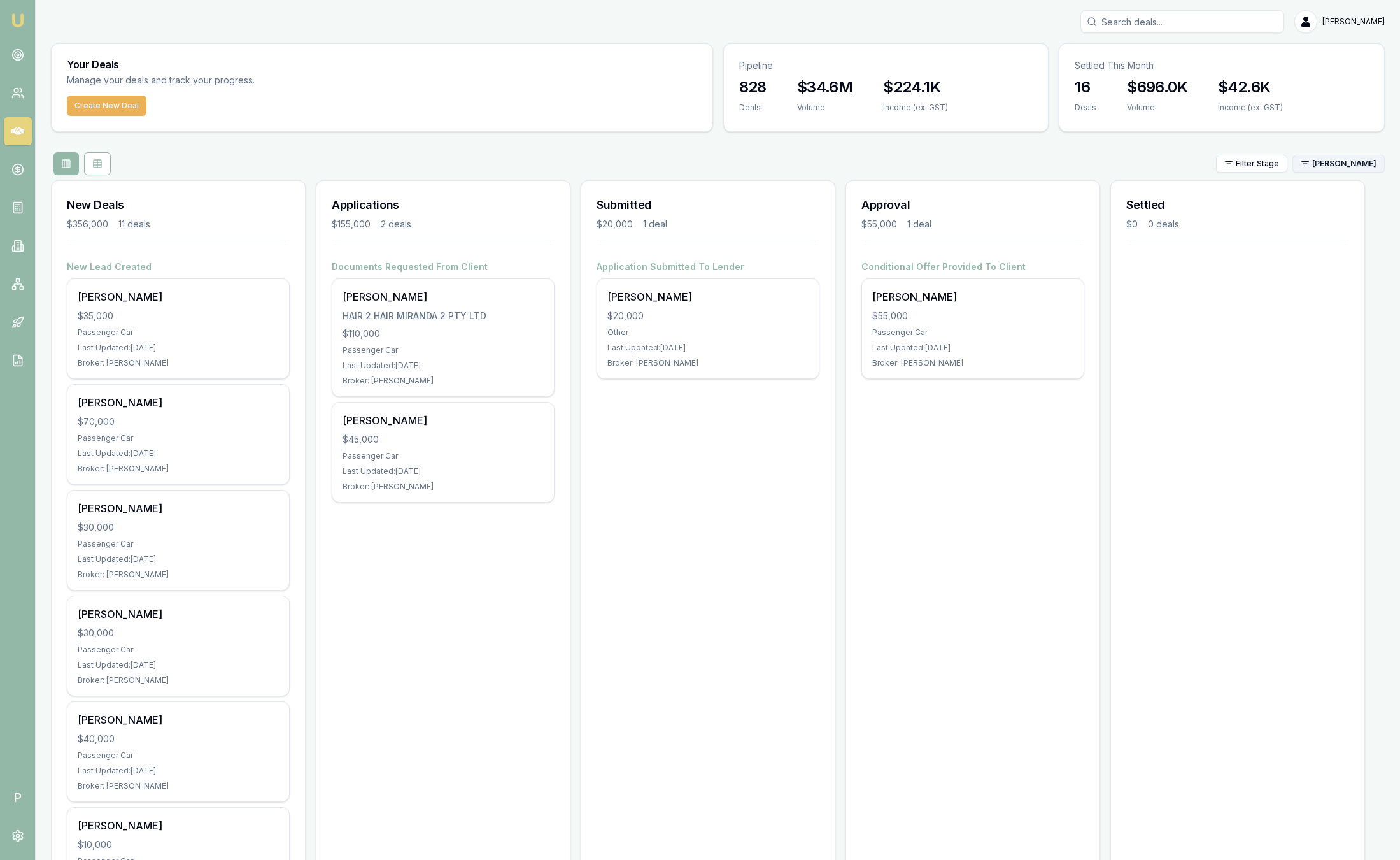
click at [1356, 160] on html "Emu Broker P [PERSON_NAME] Toggle Menu Your Deals Manage your deals and track y…" at bounding box center [700, 430] width 1400 height 860
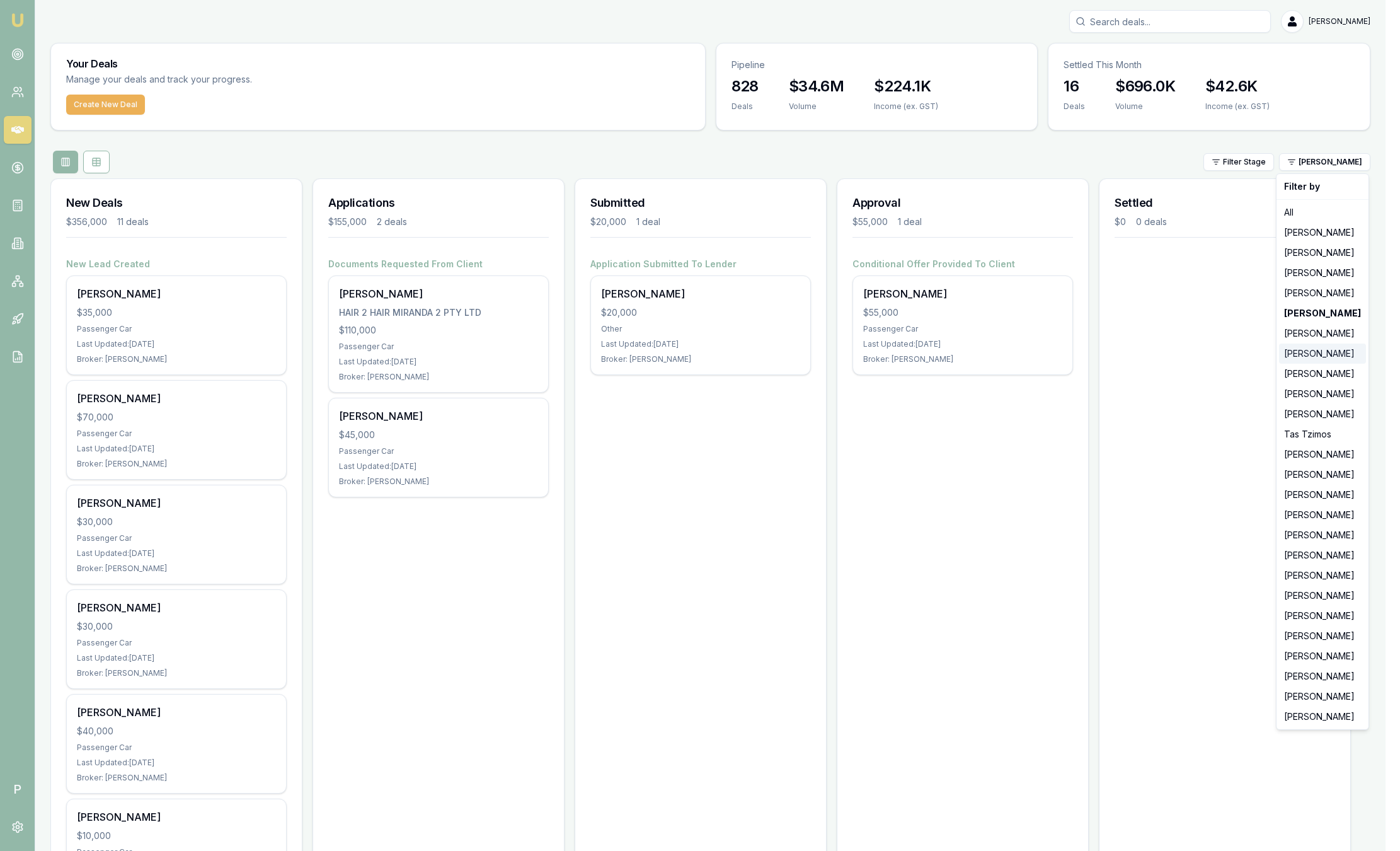
click at [1336, 357] on div "[PERSON_NAME]" at bounding box center [1322, 354] width 87 height 20
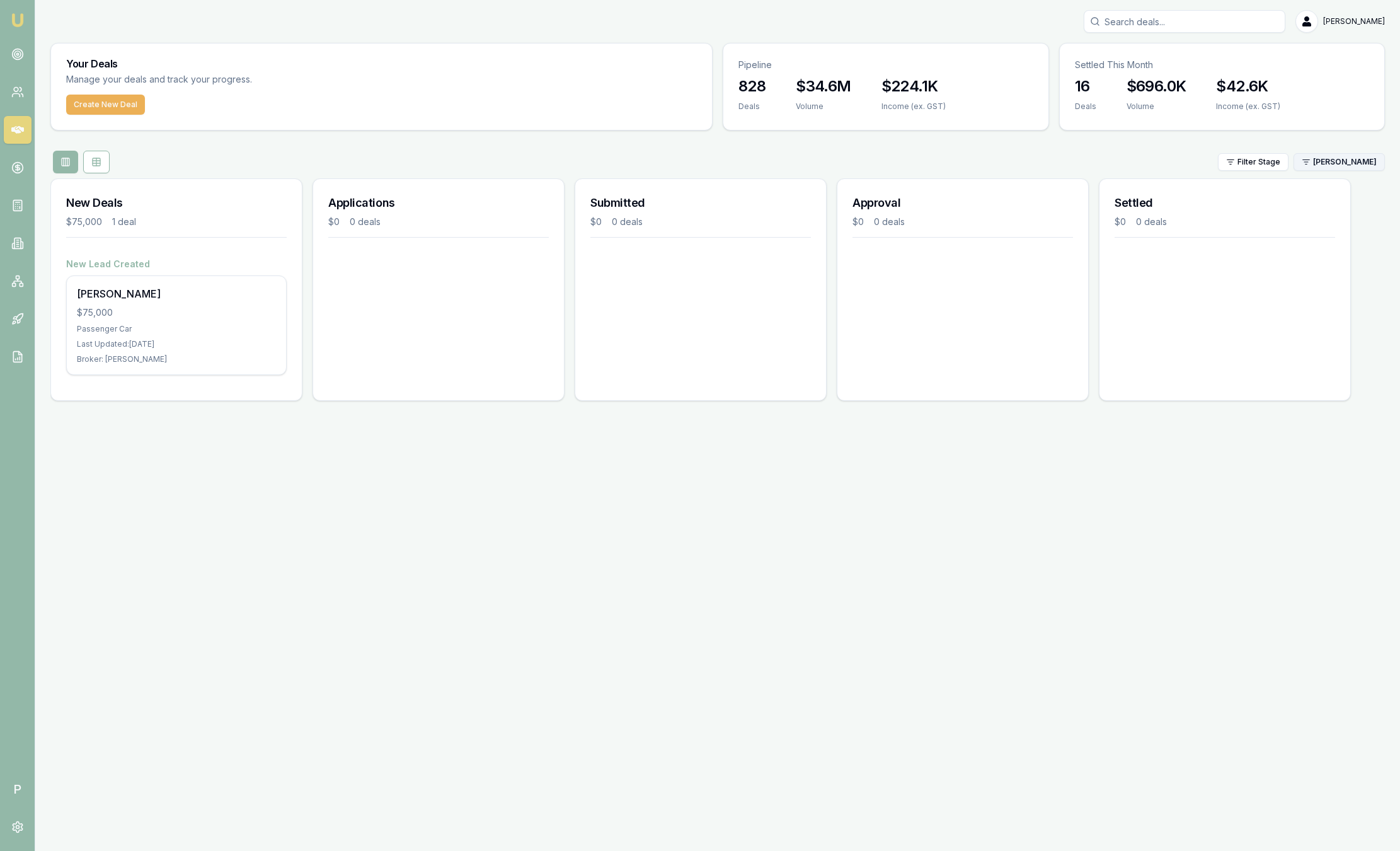
click at [1351, 157] on html "Emu Broker P [PERSON_NAME] Toggle Menu Your Deals Manage your deals and track y…" at bounding box center [700, 425] width 1400 height 851
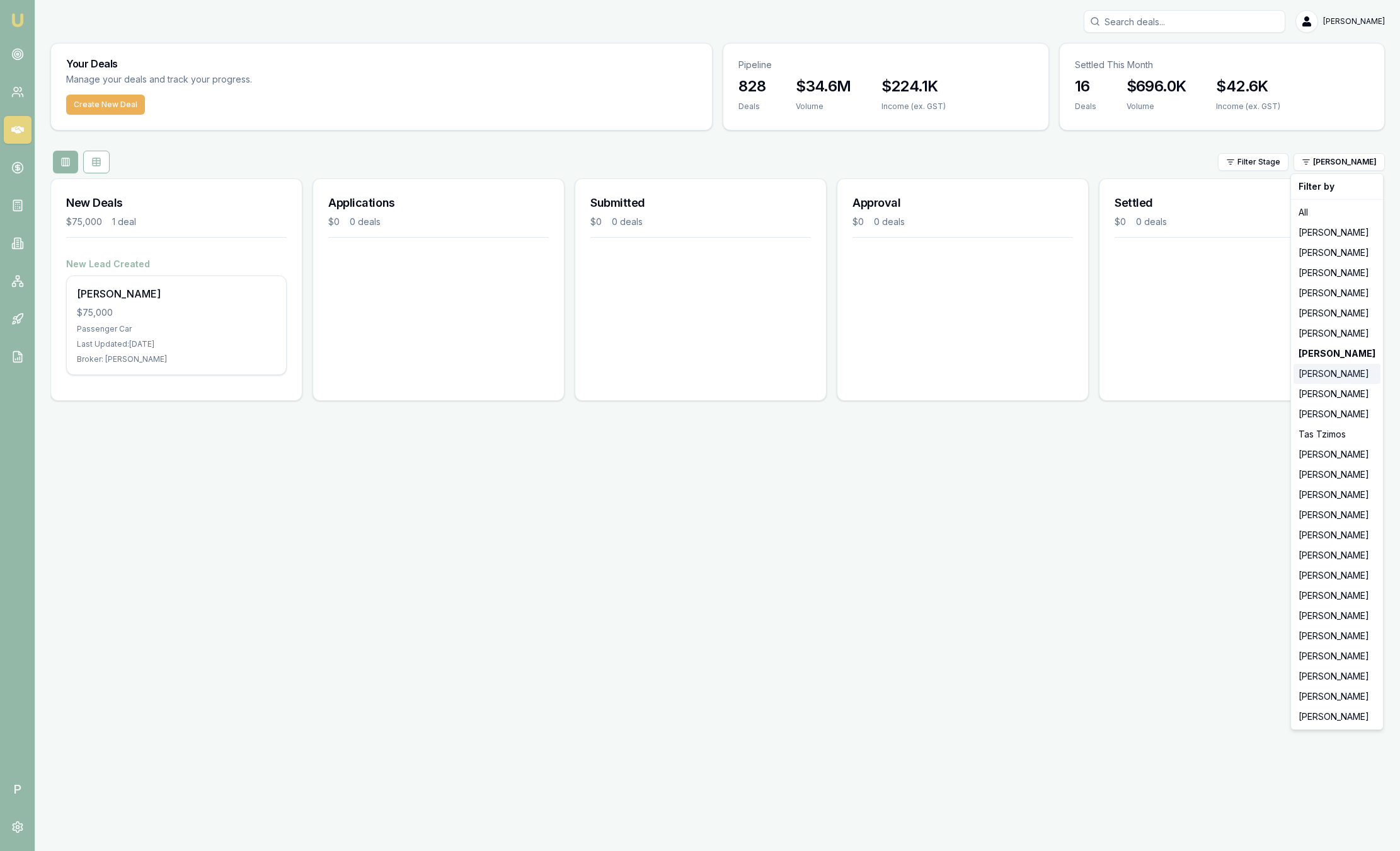
click at [1324, 379] on div "[PERSON_NAME]" at bounding box center [1336, 374] width 87 height 20
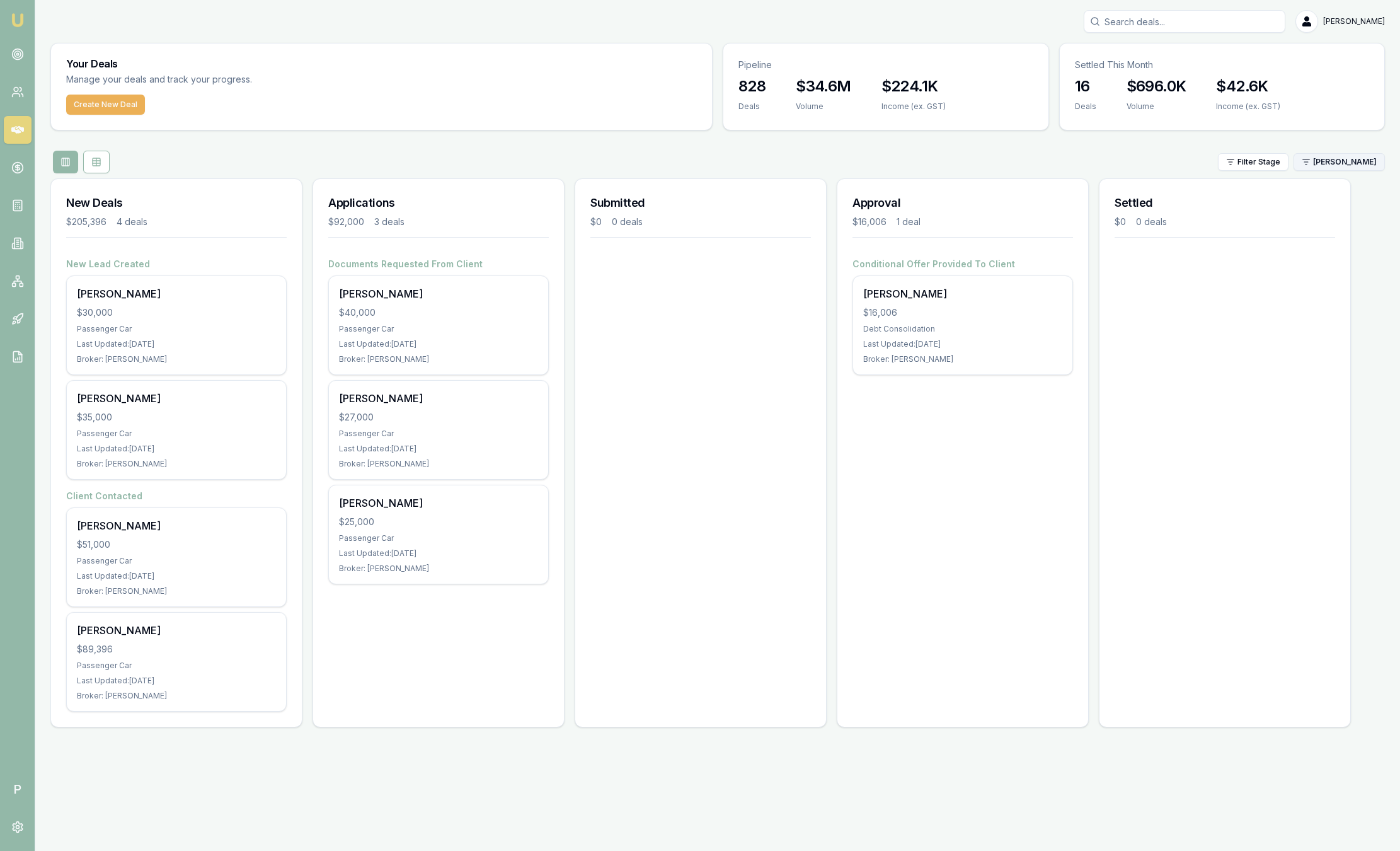
click at [1343, 167] on html "Emu Broker P [PERSON_NAME] Toggle Menu Your Deals Manage your deals and track y…" at bounding box center [700, 425] width 1400 height 851
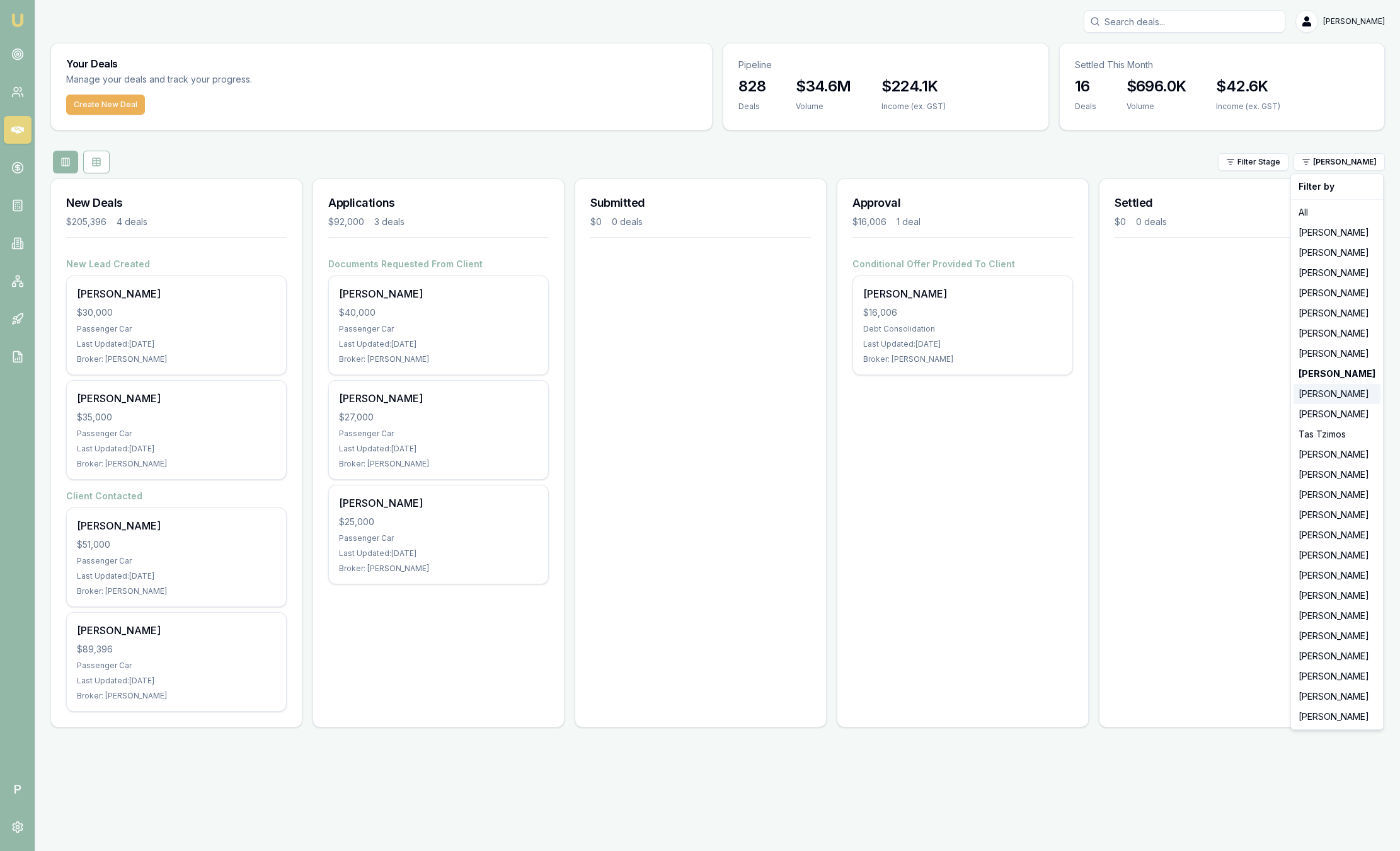
click at [1319, 393] on div "[PERSON_NAME]" at bounding box center [1336, 394] width 87 height 20
